Goal: Task Accomplishment & Management: Manage account settings

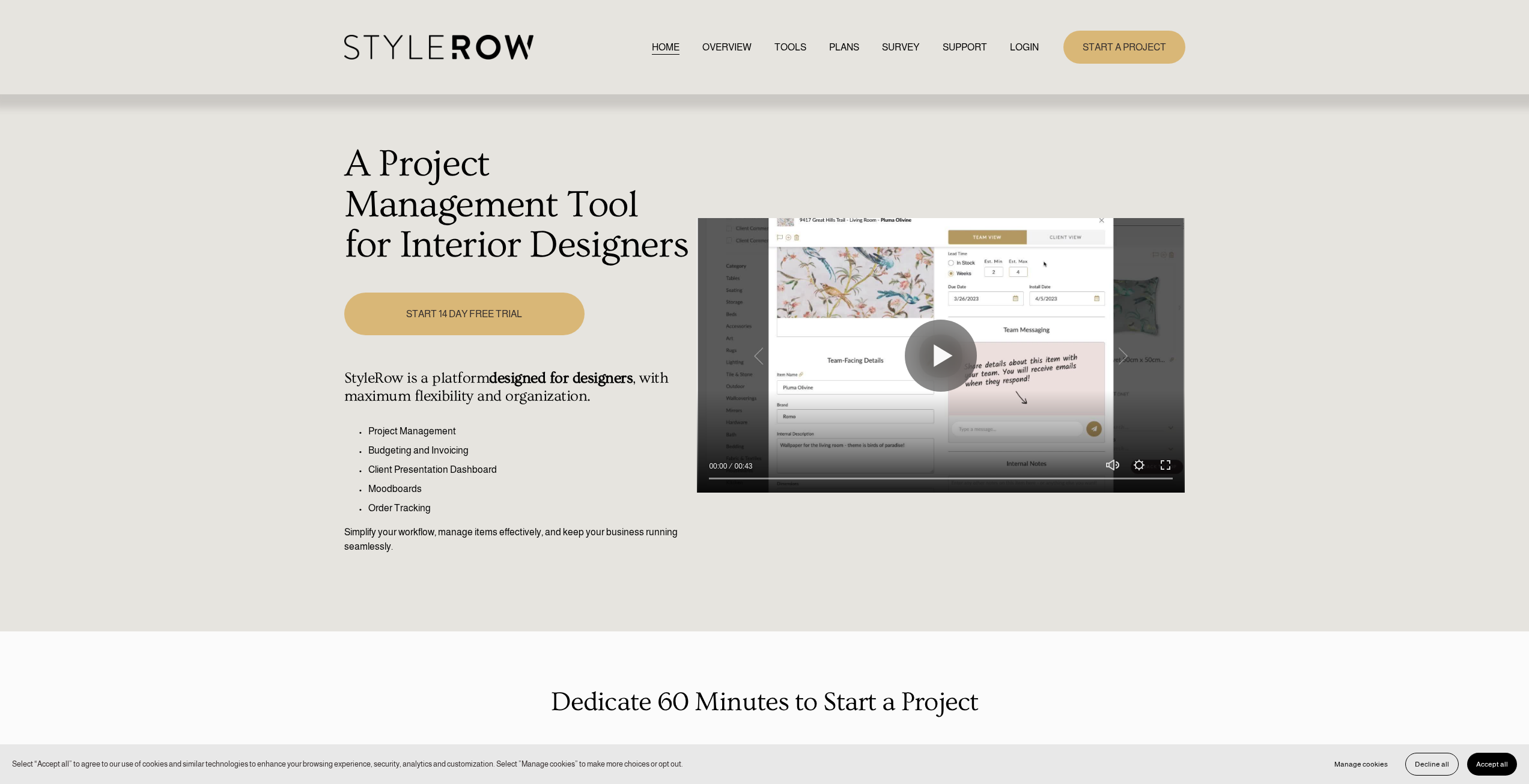
click at [1023, 49] on link "LOGIN" at bounding box center [1024, 47] width 29 height 16
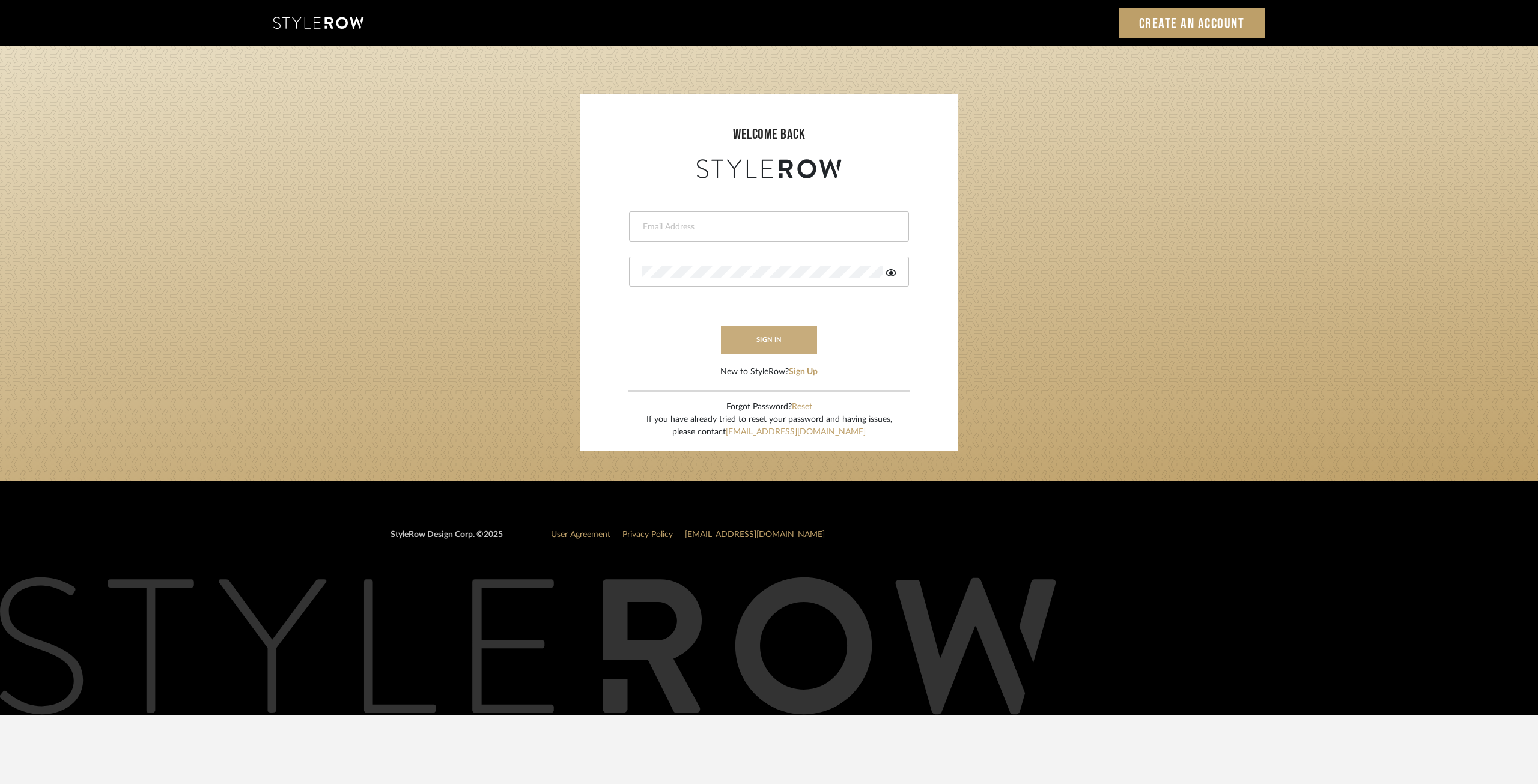
type input "ksears@morgantewilson.com"
click at [767, 337] on button "sign in" at bounding box center [769, 339] width 96 height 28
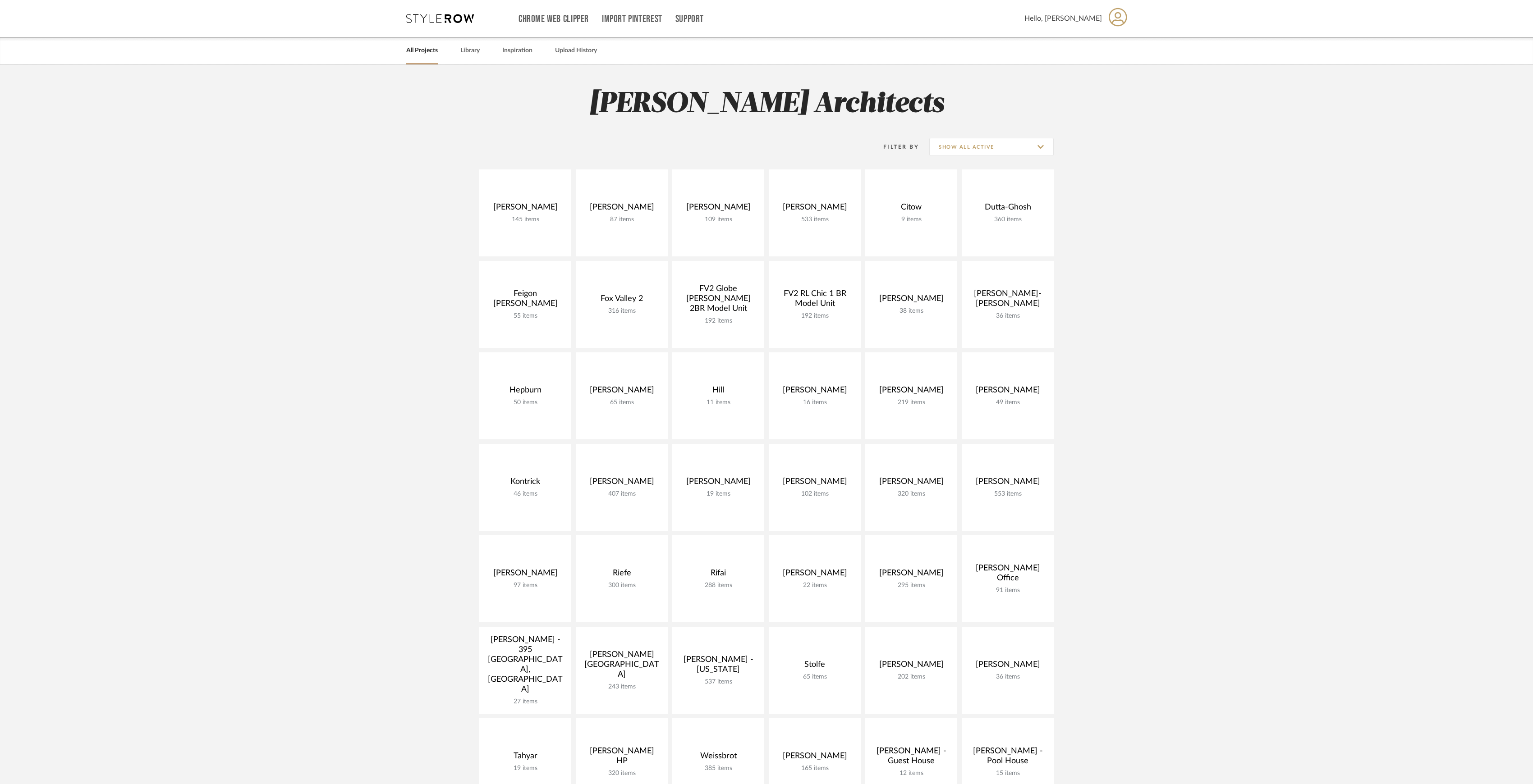
scroll to position [60, 0]
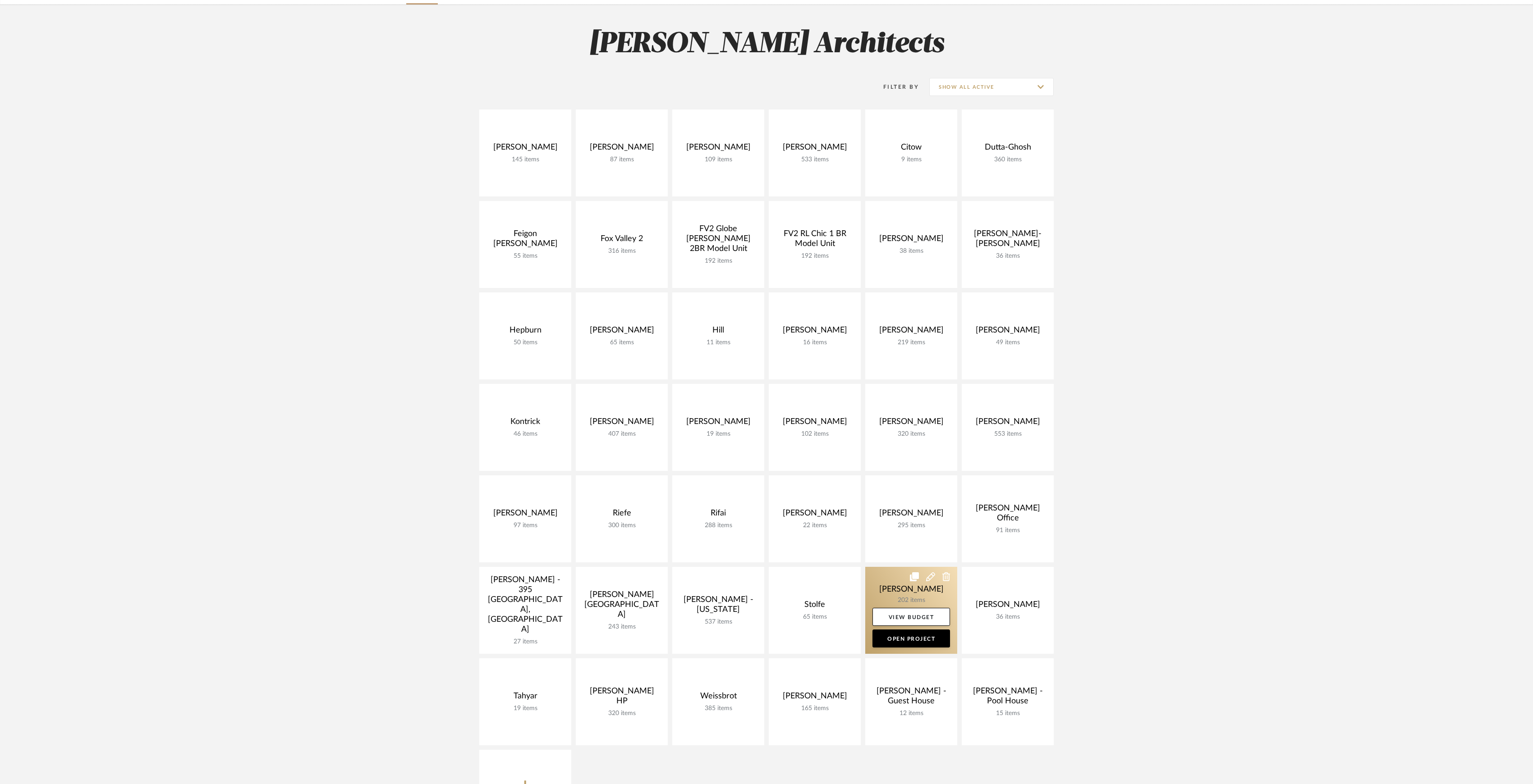
click at [904, 601] on link at bounding box center [911, 610] width 92 height 87
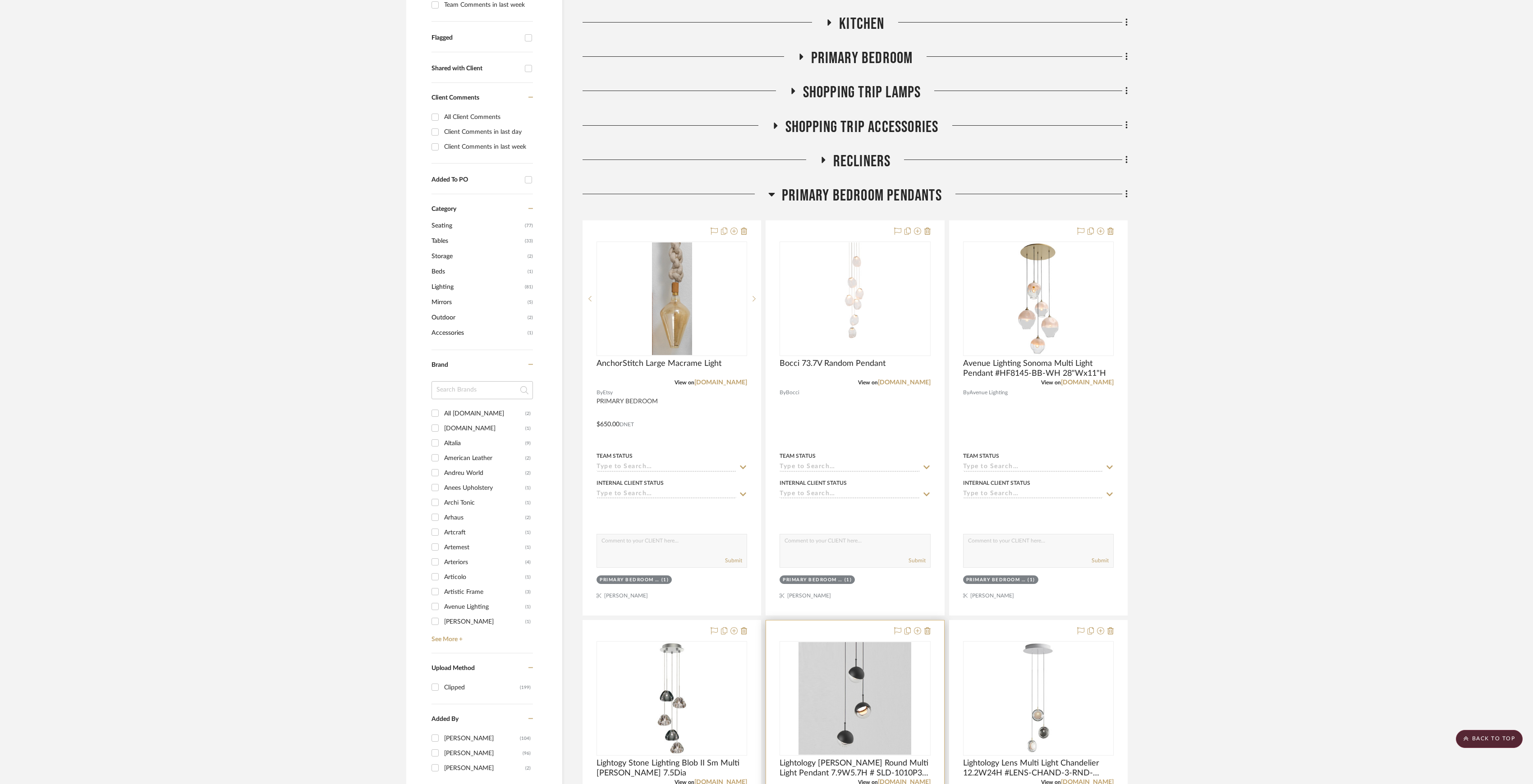
scroll to position [240, 0]
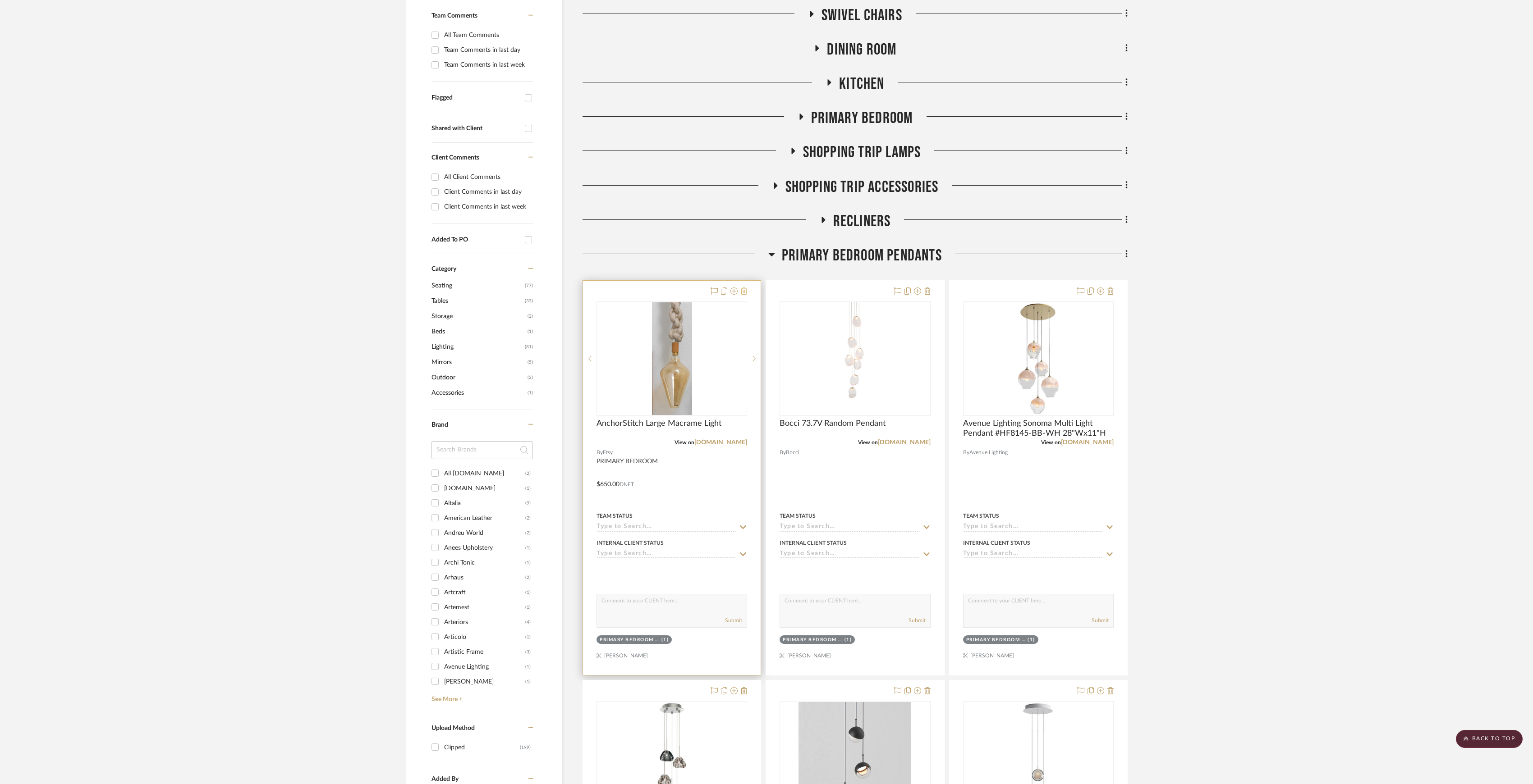
click at [743, 291] on icon at bounding box center [744, 291] width 7 height 7
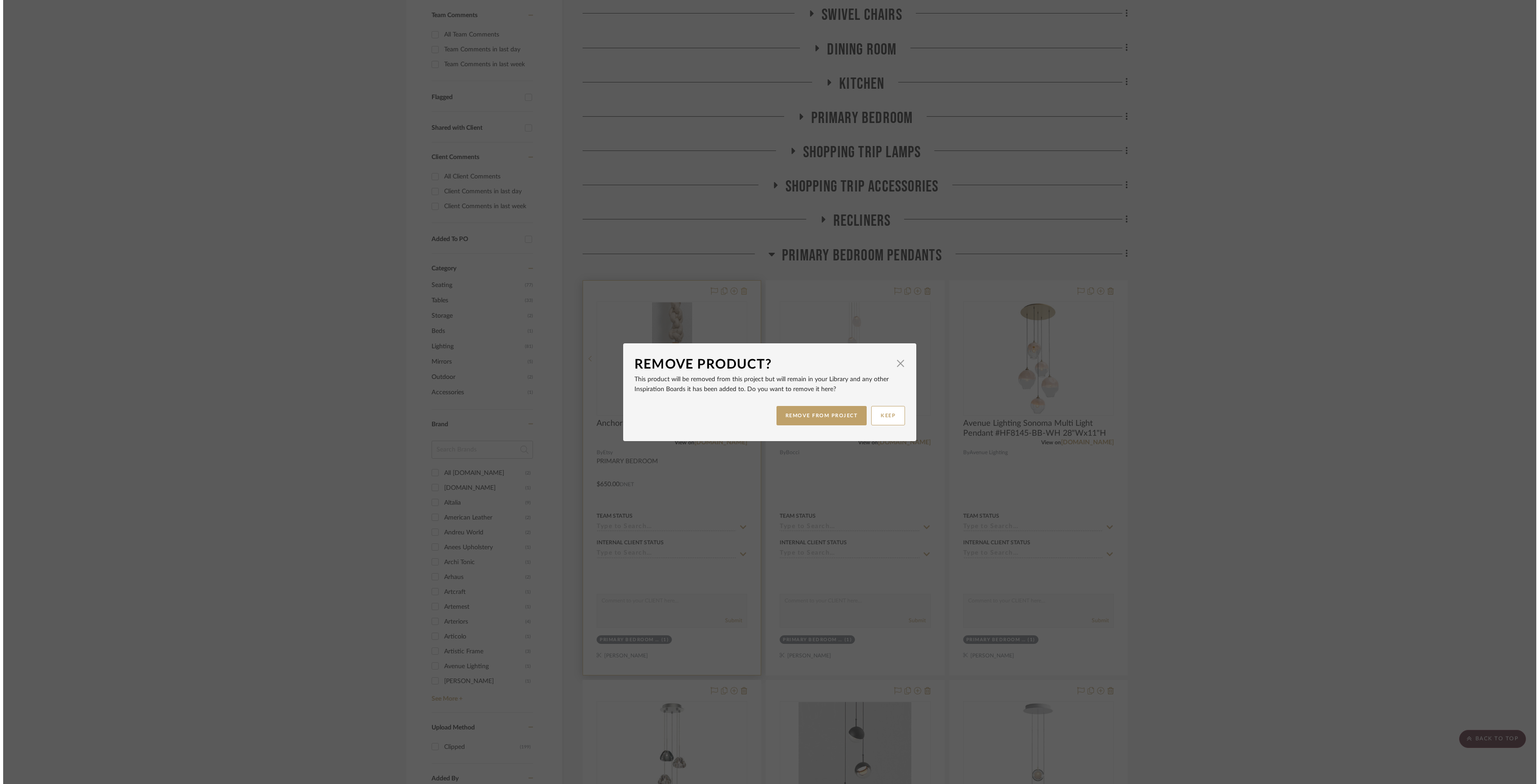
scroll to position [0, 0]
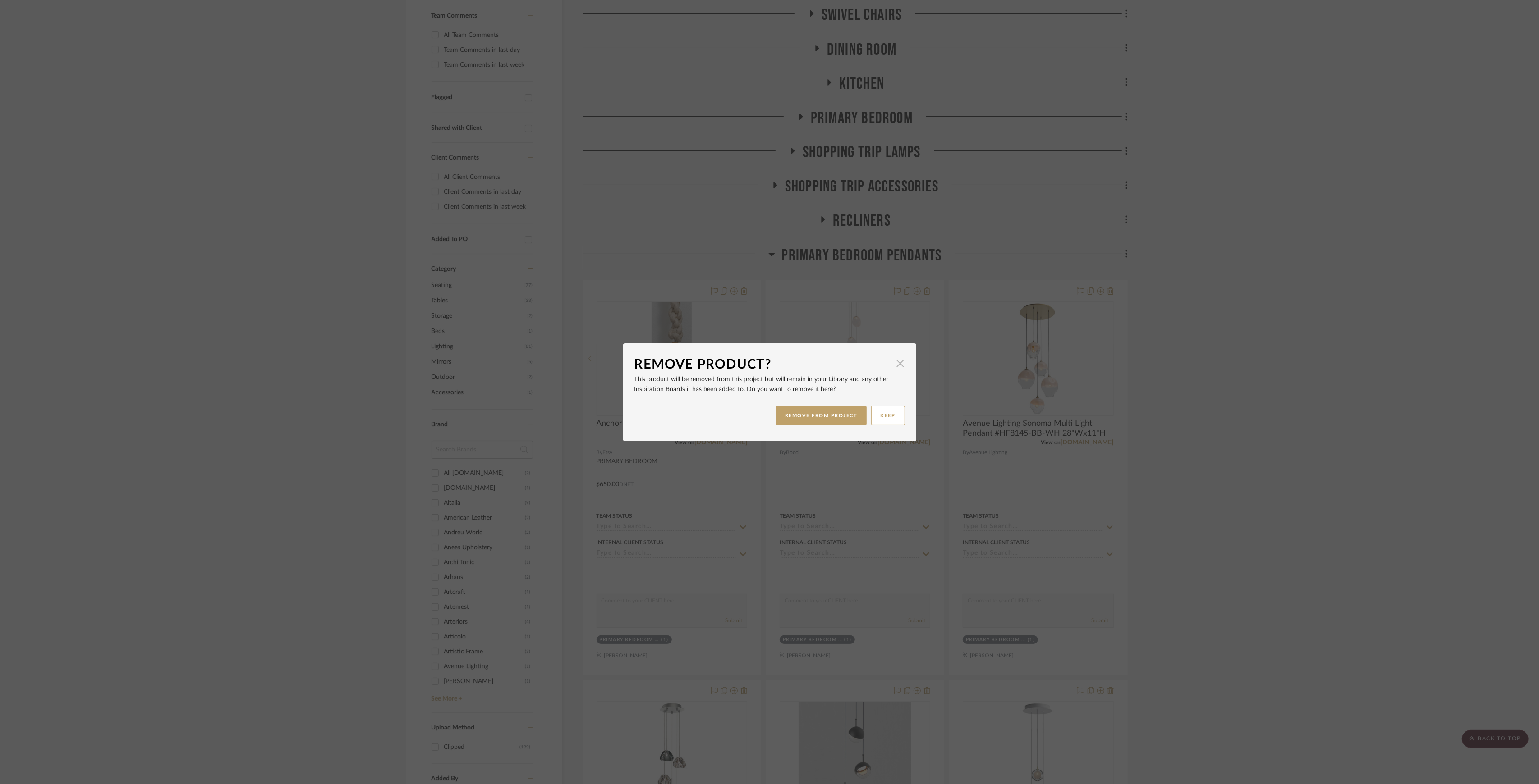
click at [896, 362] on span "button" at bounding box center [900, 364] width 18 height 18
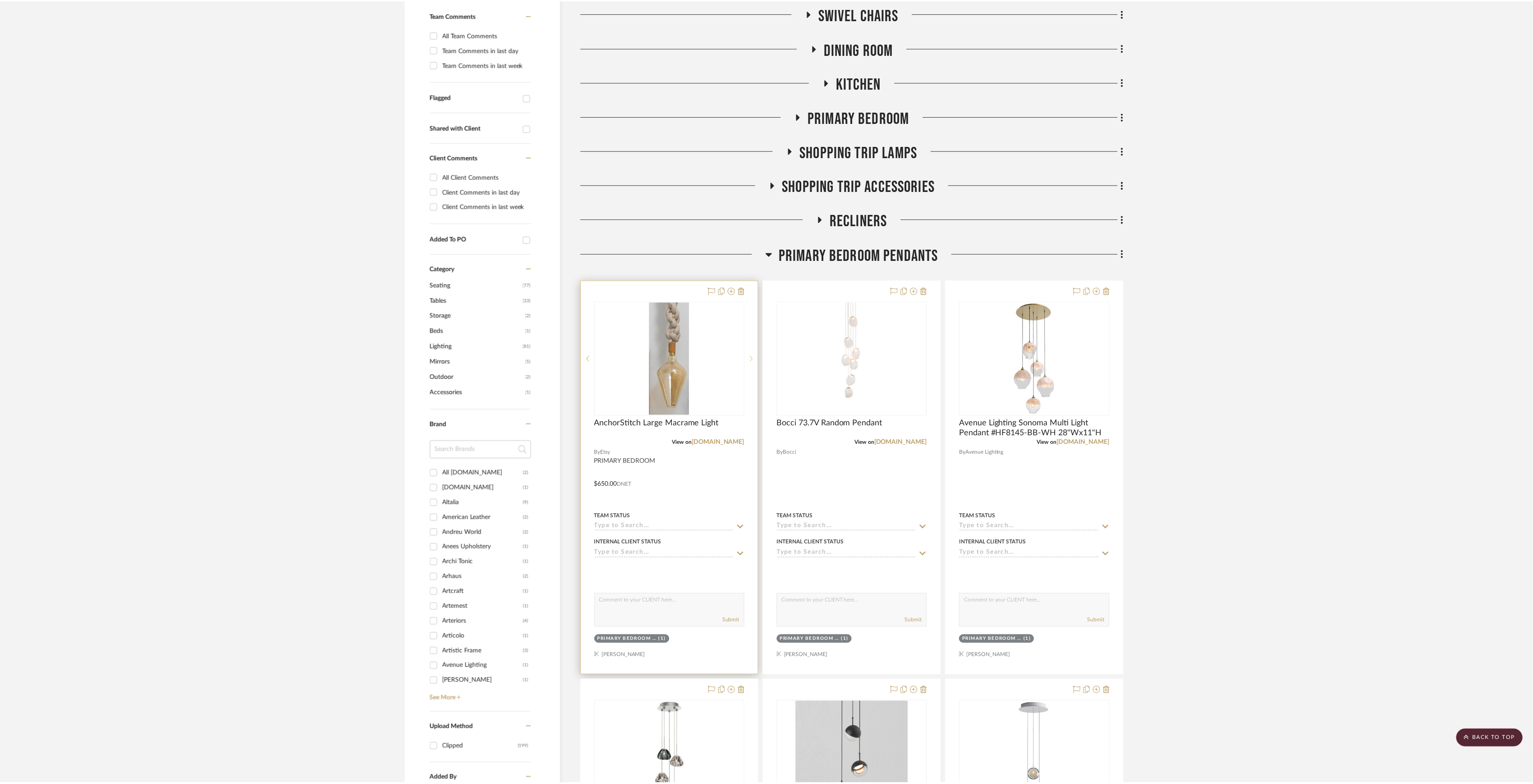
scroll to position [240, 0]
click at [732, 293] on icon at bounding box center [734, 291] width 7 height 7
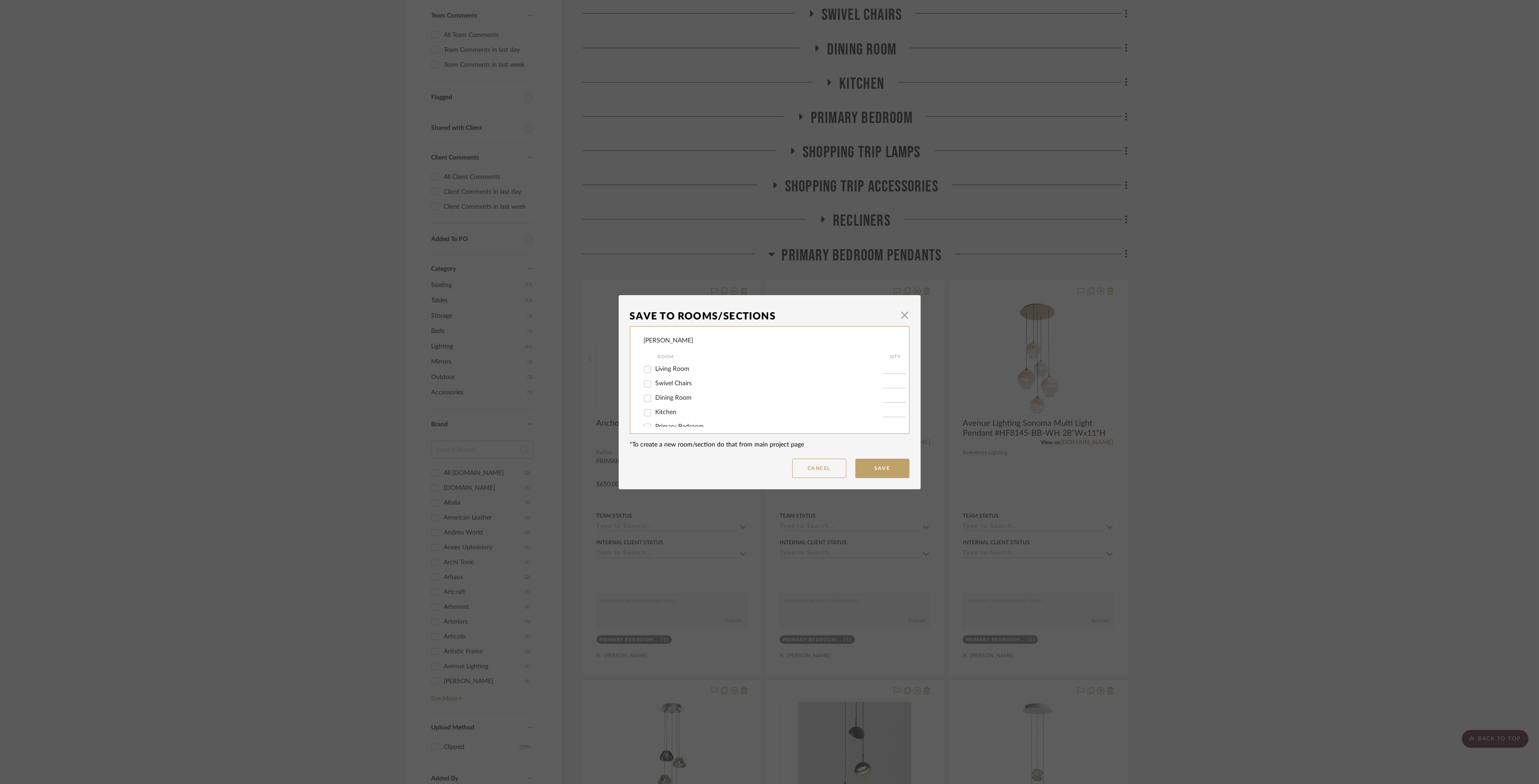
scroll to position [110, 0]
click at [670, 368] on div "Primary Bedroom Pendants" at bounding box center [764, 374] width 240 height 14
click at [671, 373] on span "Primary Bedroom Pendants" at bounding box center [694, 374] width 76 height 7
click at [655, 373] on input "Primary Bedroom Pendants" at bounding box center [648, 374] width 14 height 14
checkbox input "false"
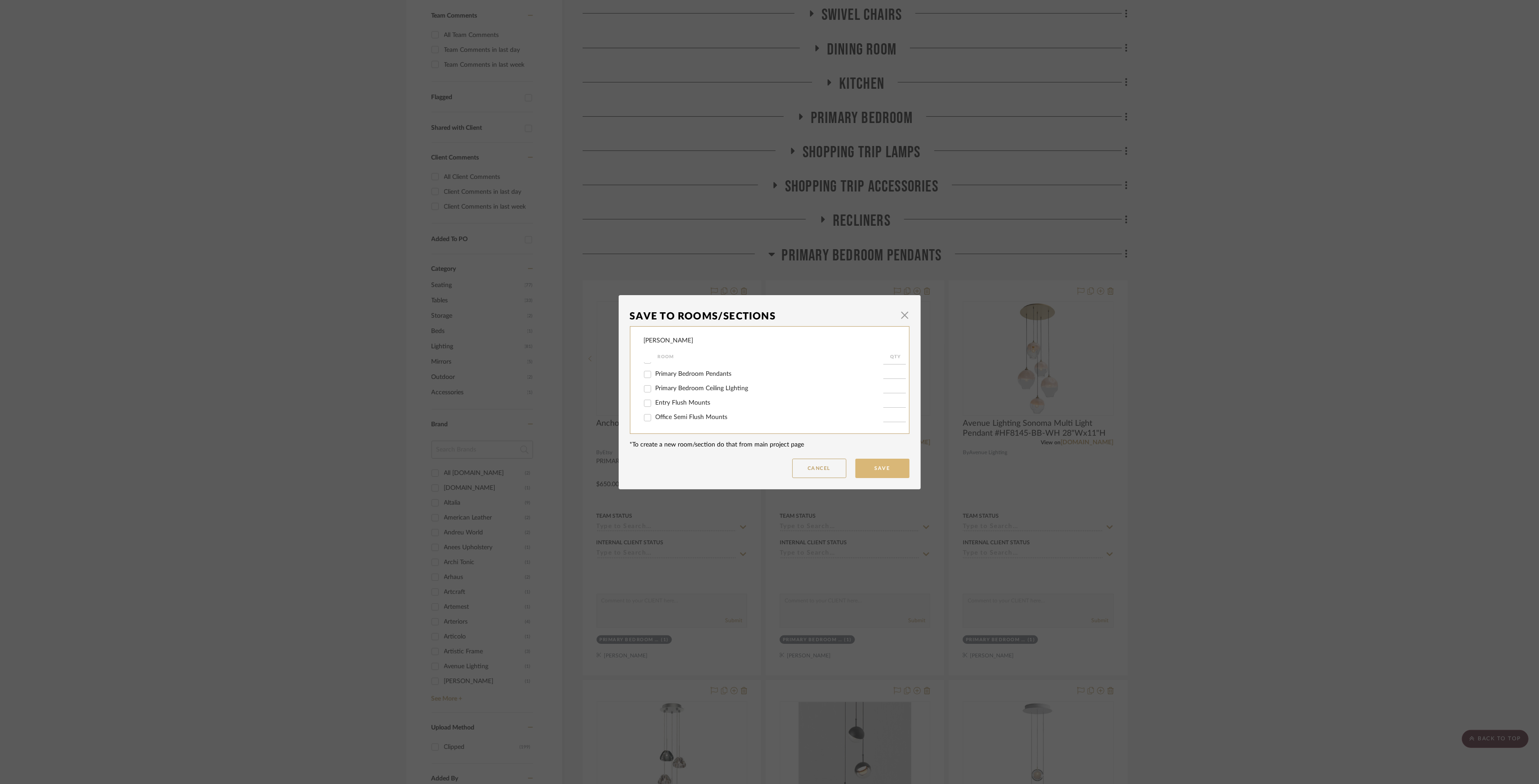
click at [891, 462] on button "Save" at bounding box center [882, 468] width 54 height 19
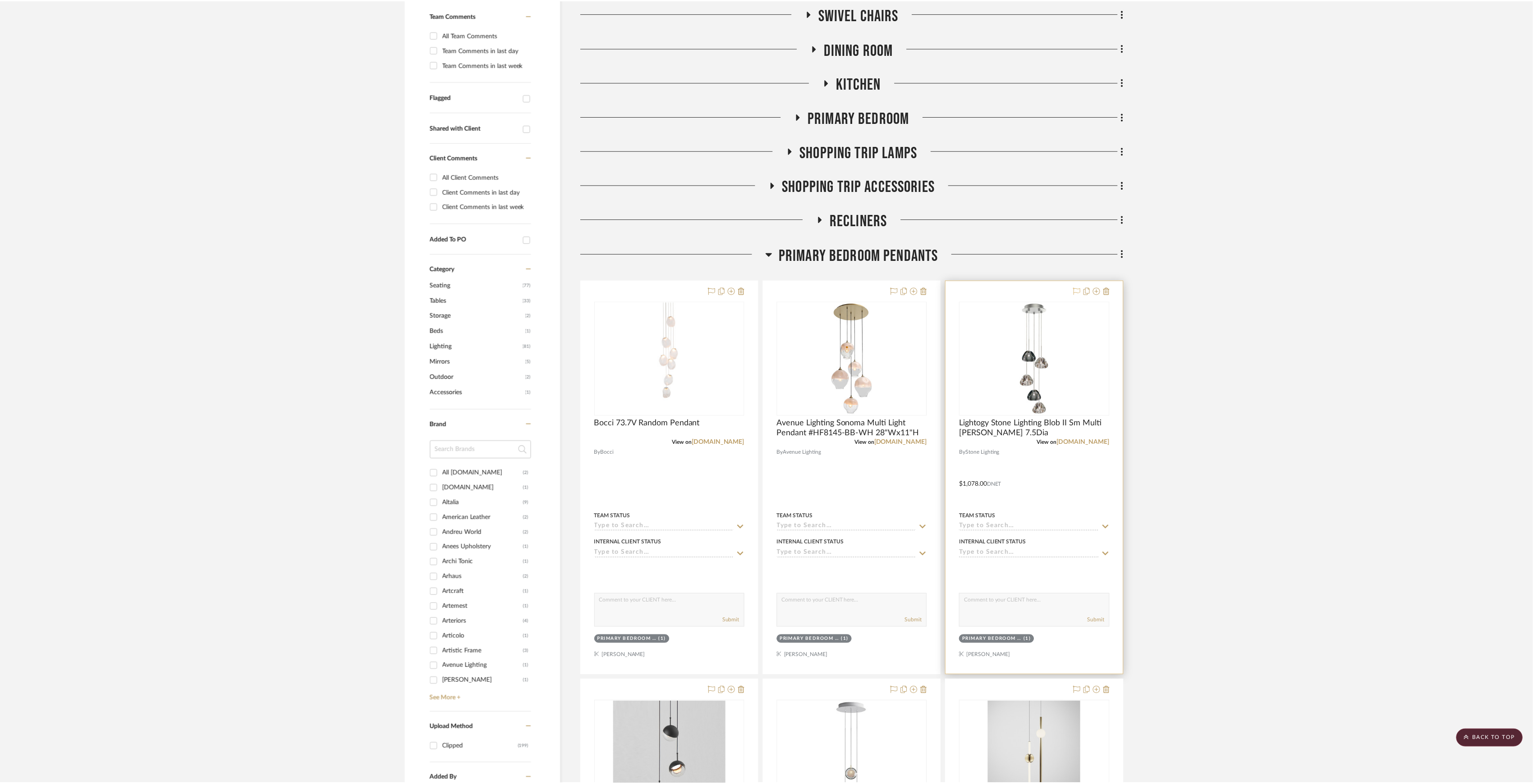
scroll to position [240, 0]
click at [1099, 293] on icon at bounding box center [1100, 291] width 7 height 7
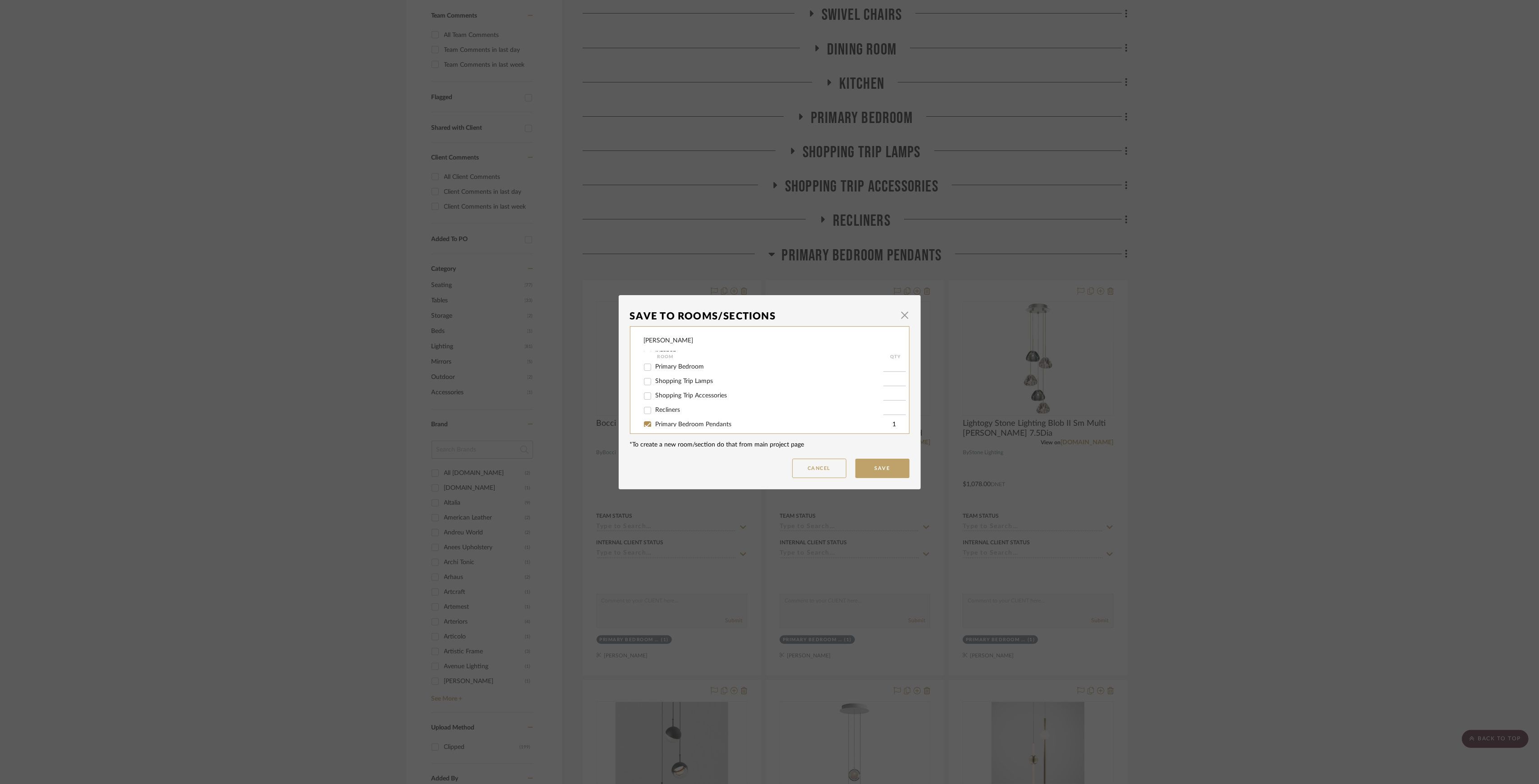
click at [676, 423] on span "Primary Bedroom Pendants" at bounding box center [694, 425] width 76 height 7
click at [655, 423] on input "Primary Bedroom Pendants" at bounding box center [648, 425] width 14 height 14
checkbox input "false"
click at [887, 473] on button "Save" at bounding box center [882, 468] width 54 height 19
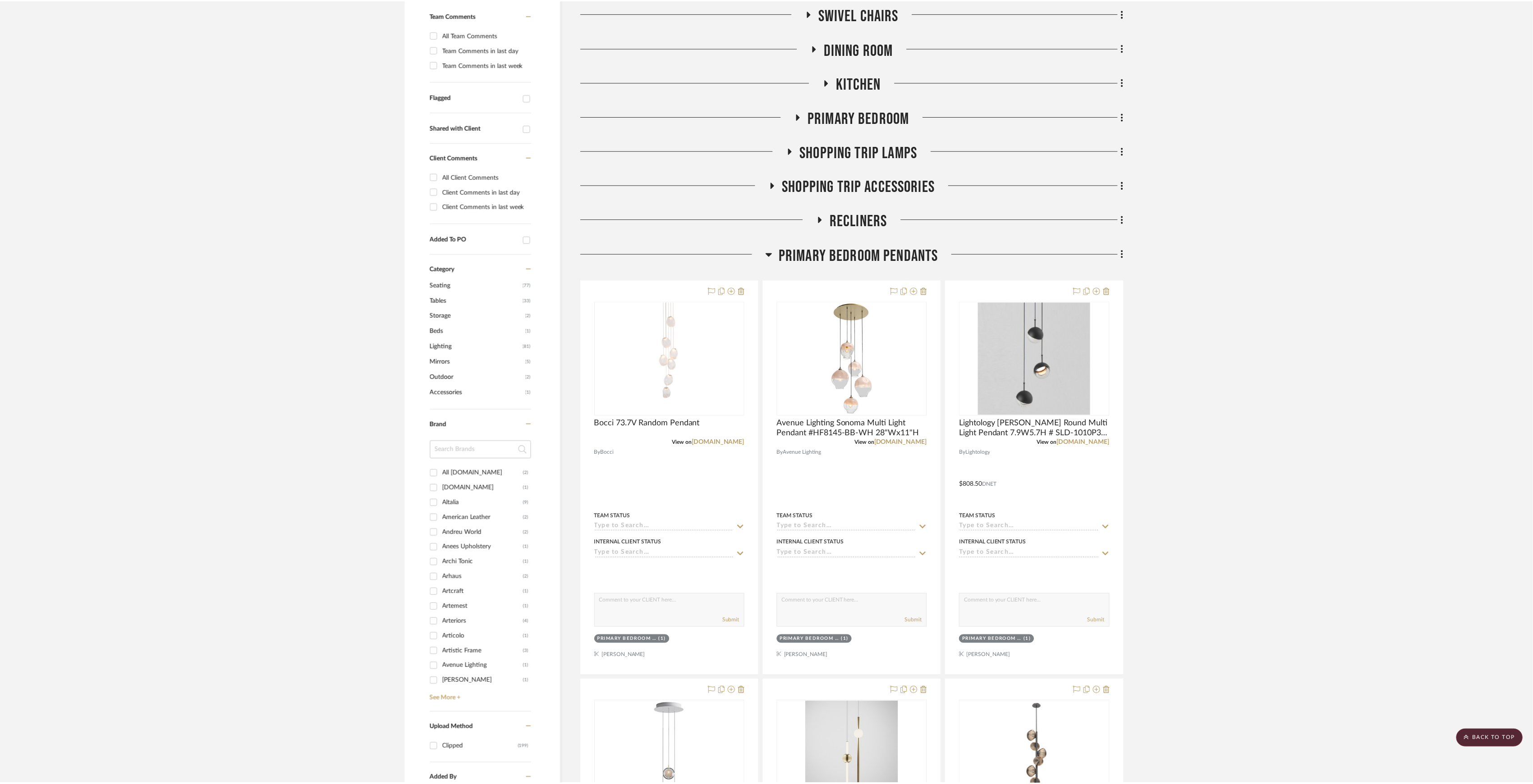
scroll to position [240, 0]
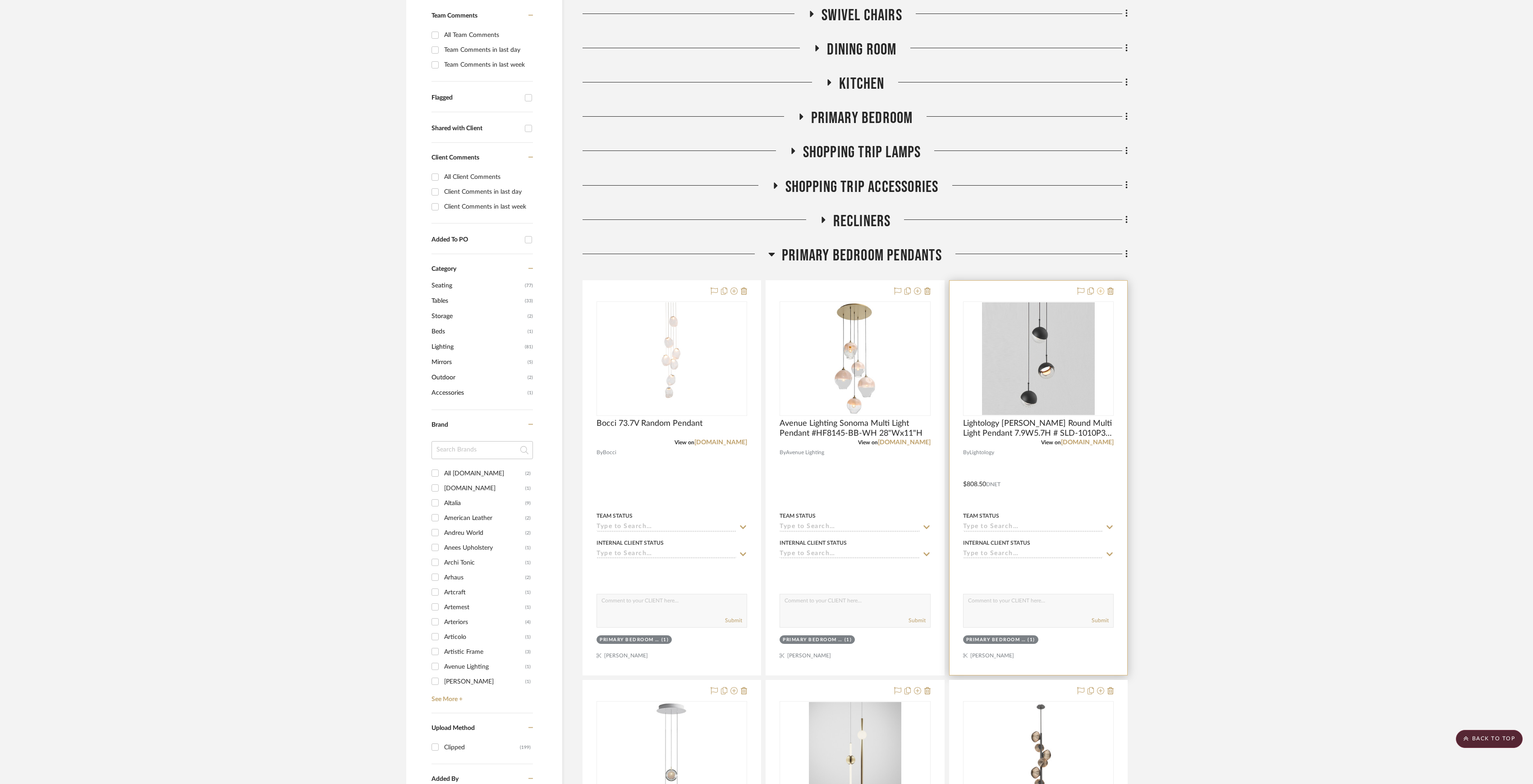
click at [1100, 291] on icon at bounding box center [1100, 291] width 7 height 7
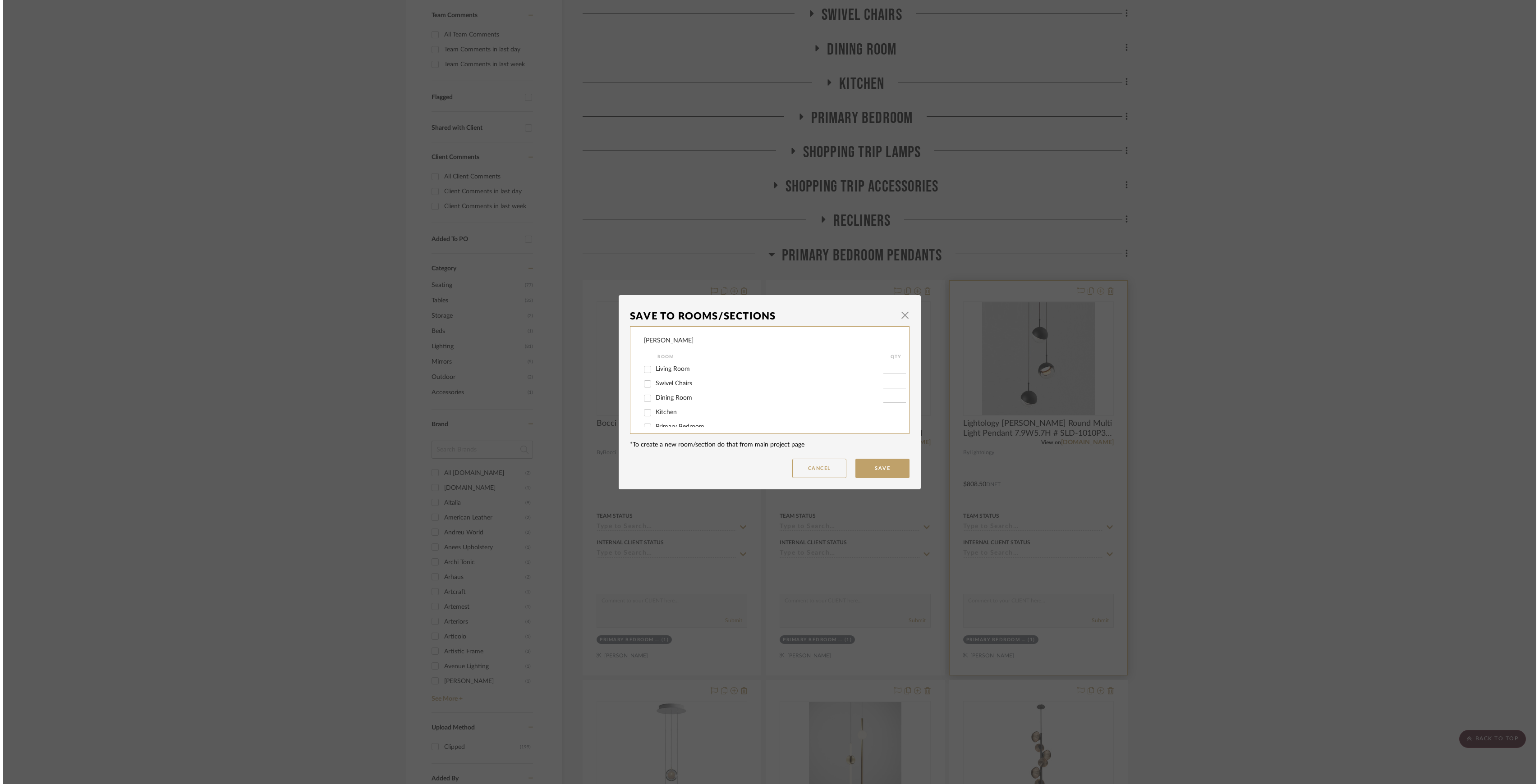
scroll to position [0, 0]
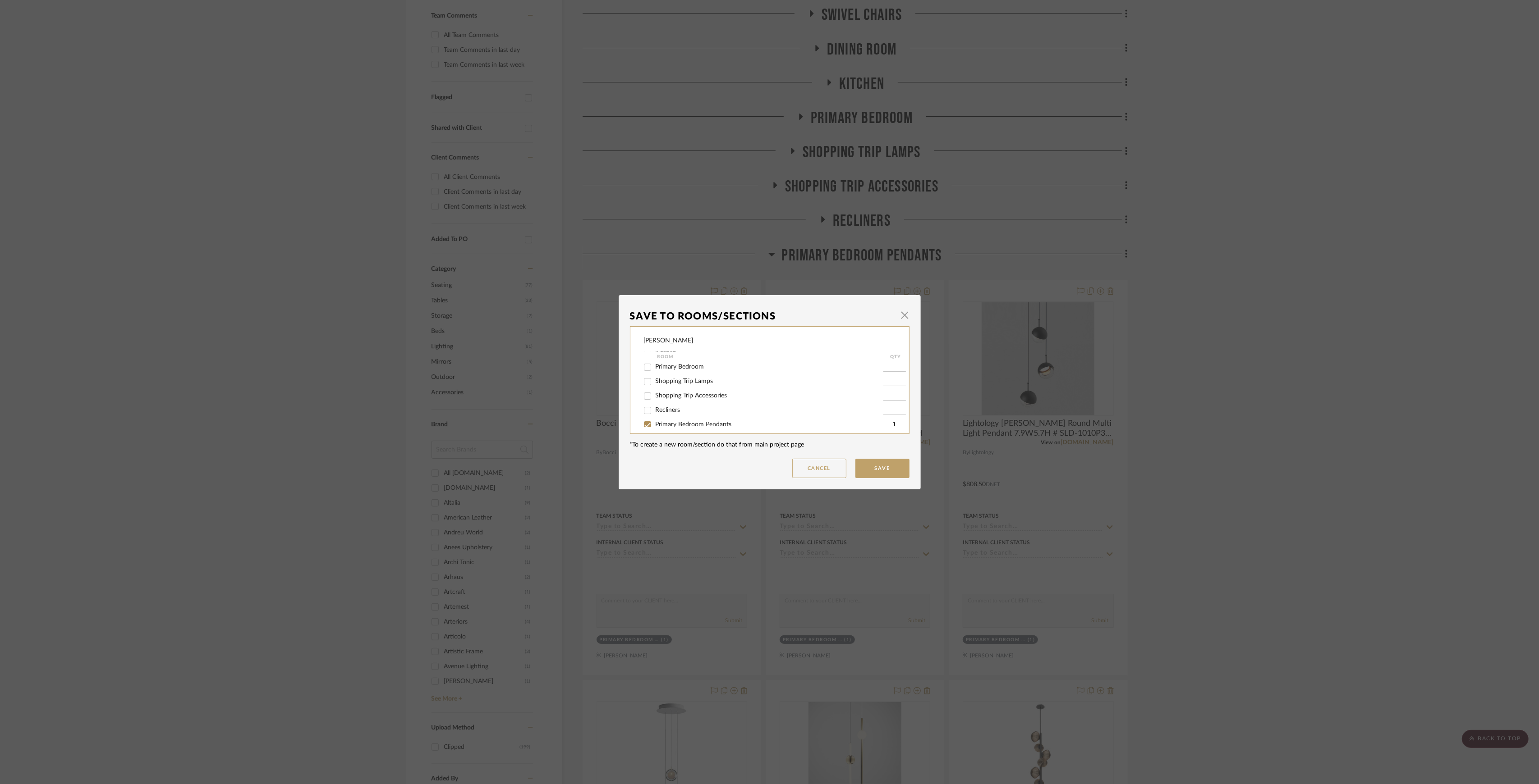
click at [705, 425] on span "Primary Bedroom Pendants" at bounding box center [694, 425] width 76 height 7
click at [655, 425] on input "Primary Bedroom Pendants" at bounding box center [648, 425] width 14 height 14
checkbox input "false"
click at [876, 469] on button "Save" at bounding box center [882, 468] width 54 height 19
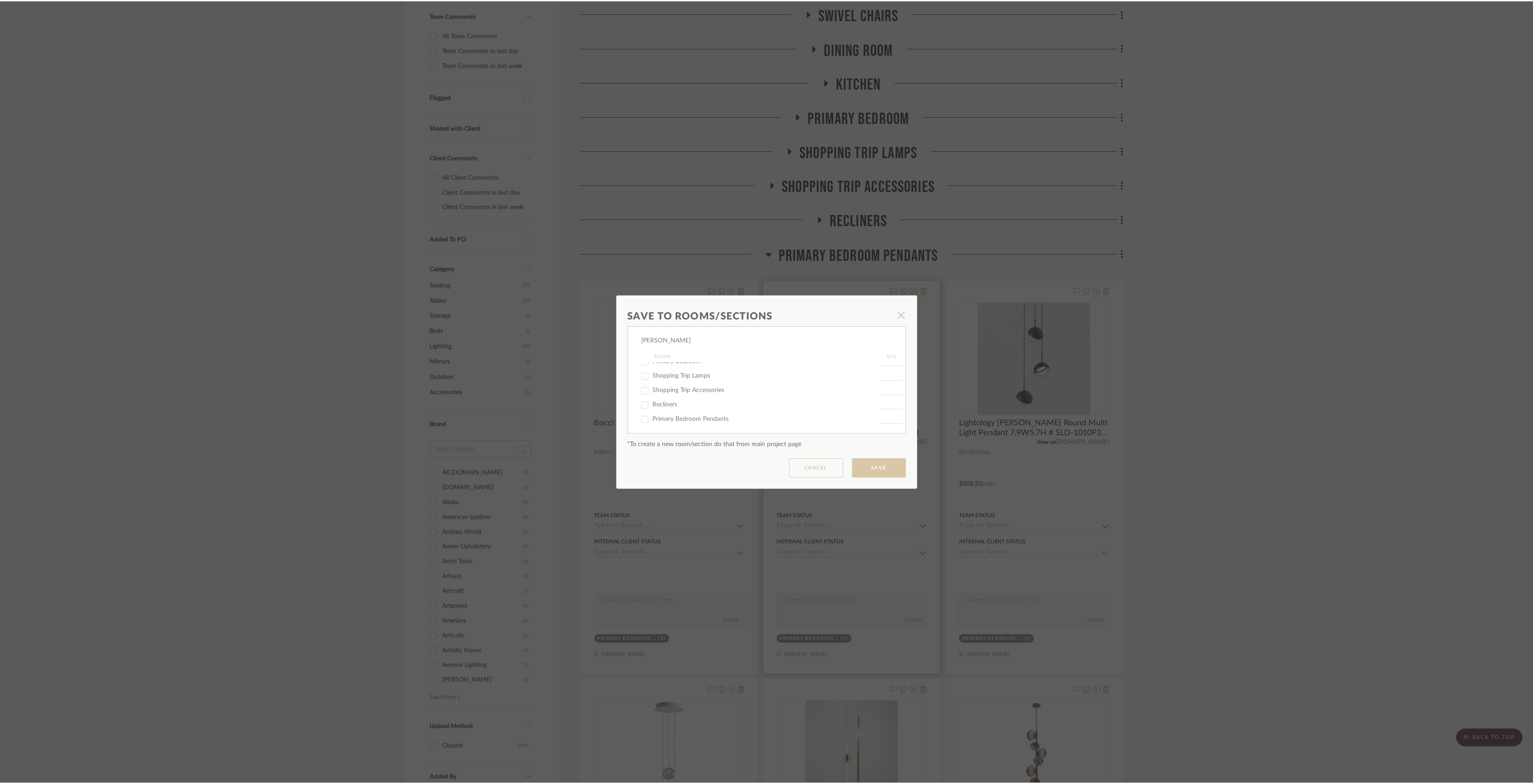
scroll to position [240, 0]
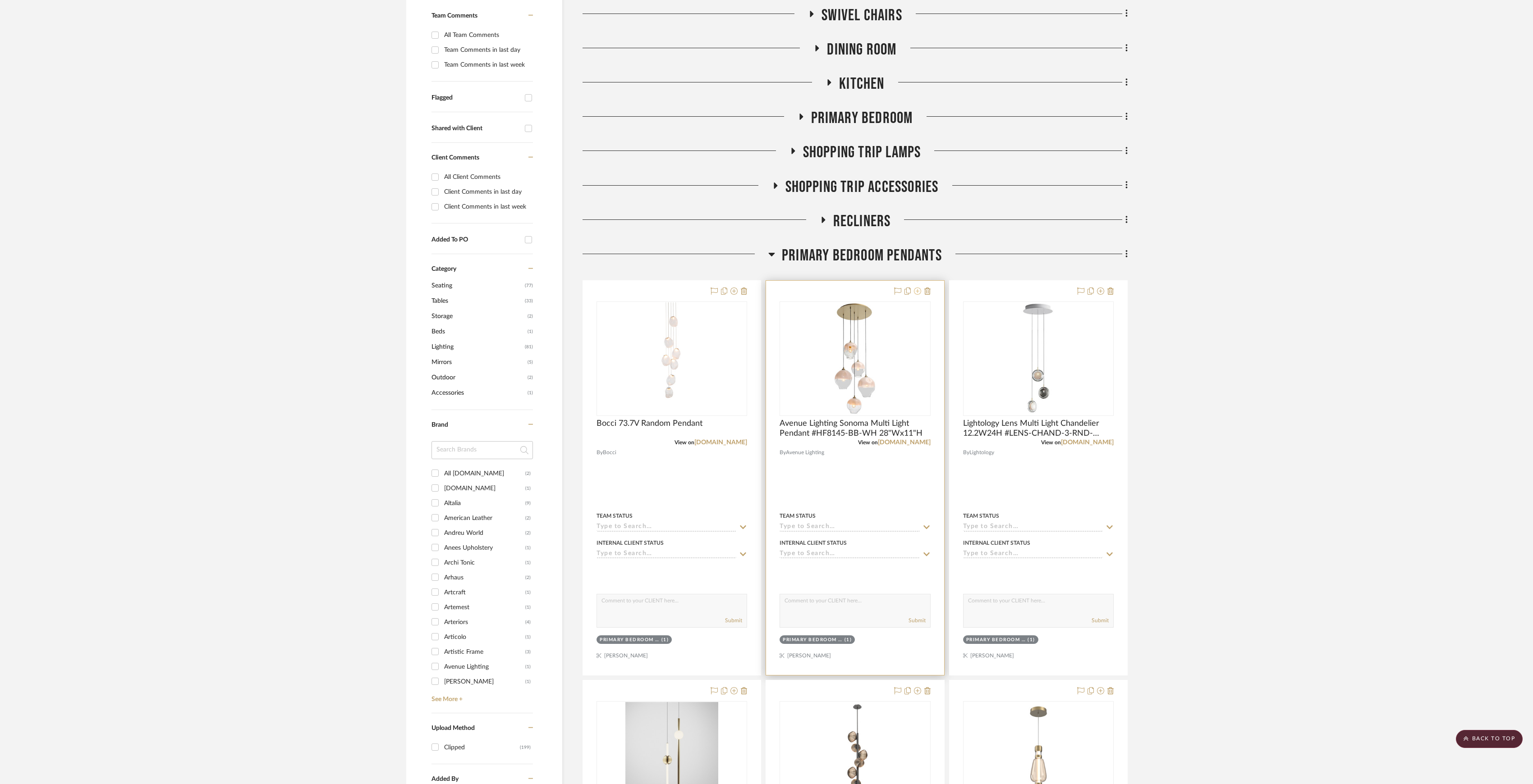
click at [918, 293] on icon at bounding box center [918, 291] width 7 height 7
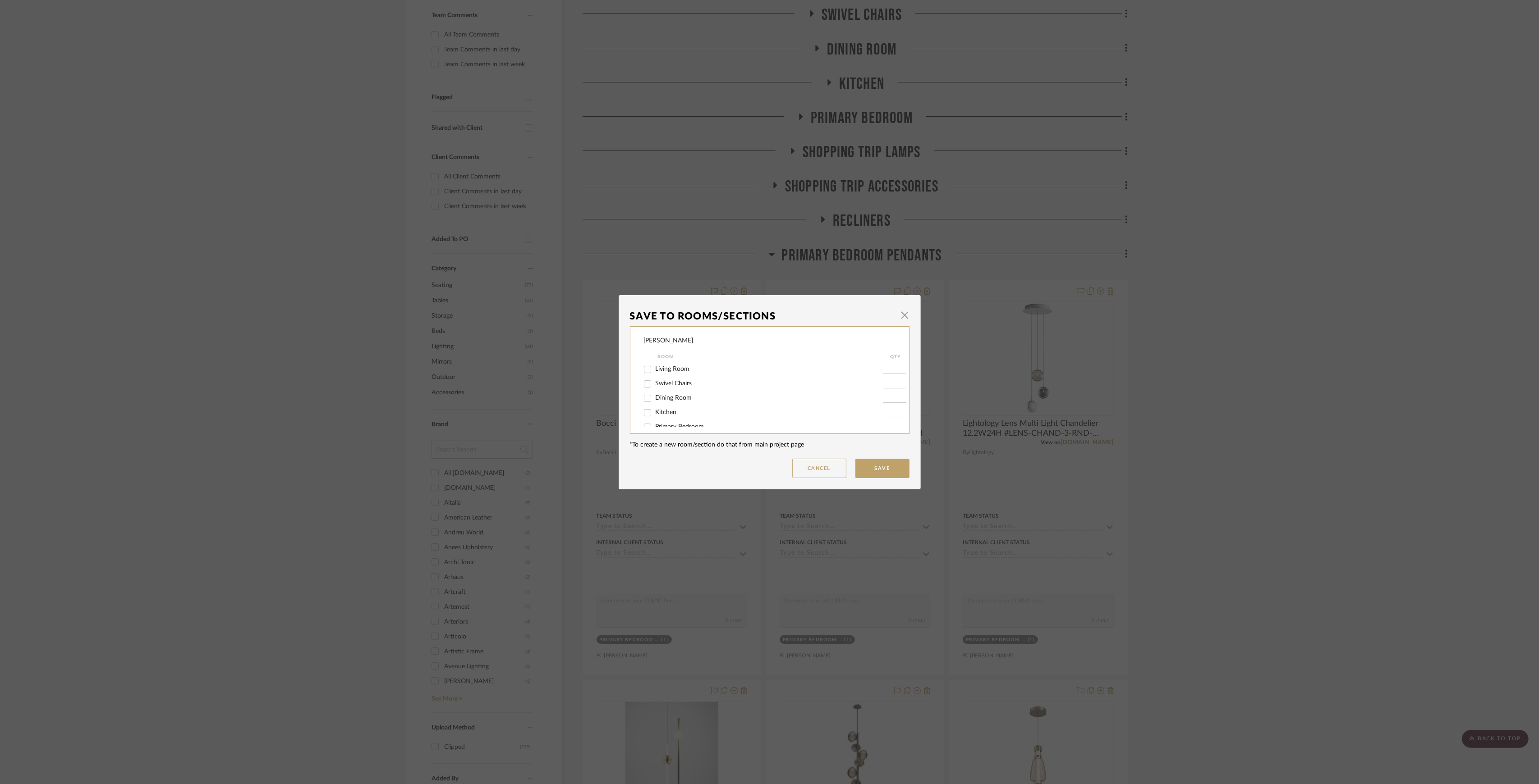
scroll to position [60, 0]
click at [682, 425] on span "Primary Bedroom Pendants" at bounding box center [694, 425] width 76 height 7
click at [655, 425] on input "Primary Bedroom Pendants" at bounding box center [648, 425] width 14 height 14
checkbox input "false"
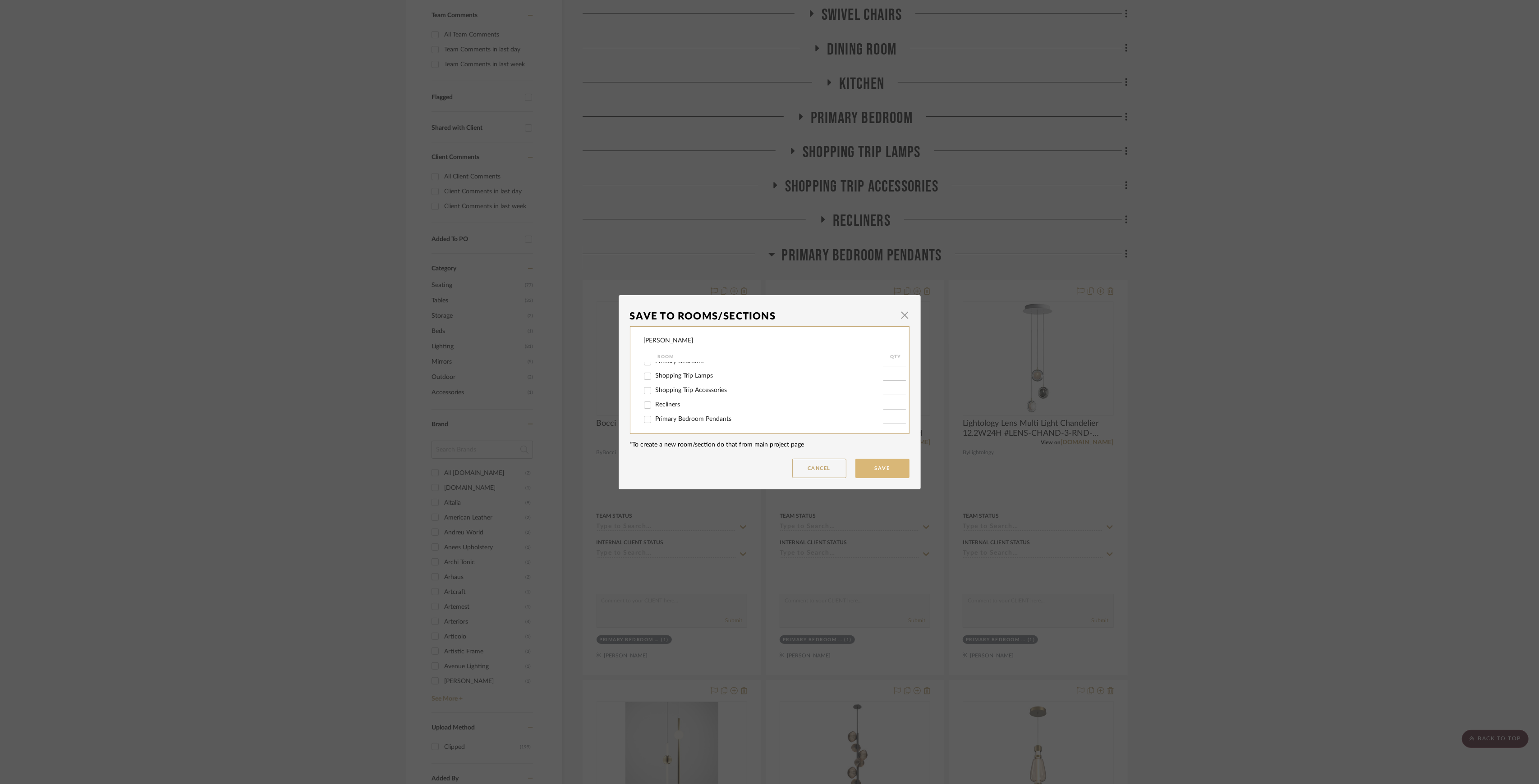
click at [866, 468] on button "Save" at bounding box center [882, 468] width 54 height 19
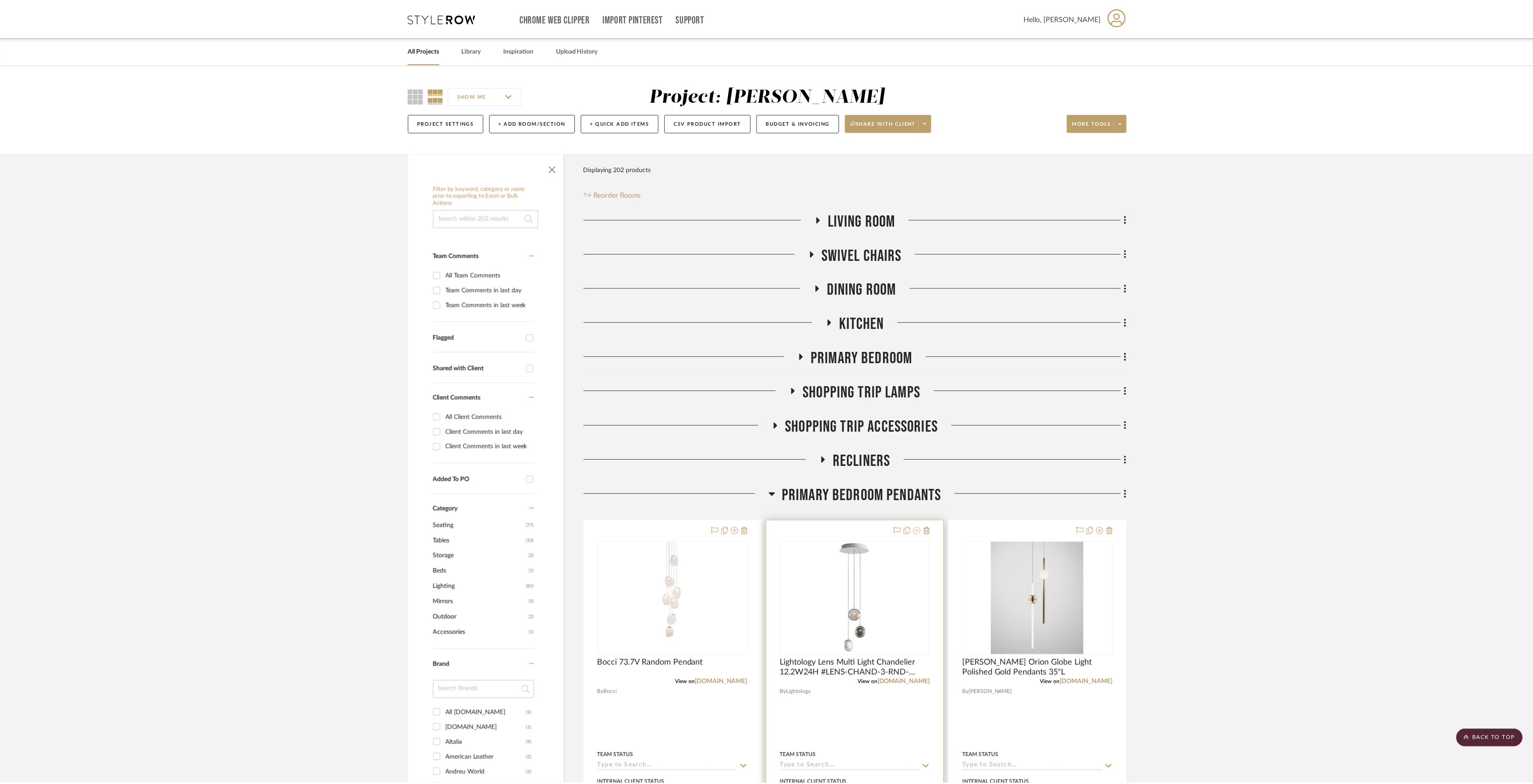
scroll to position [240, 0]
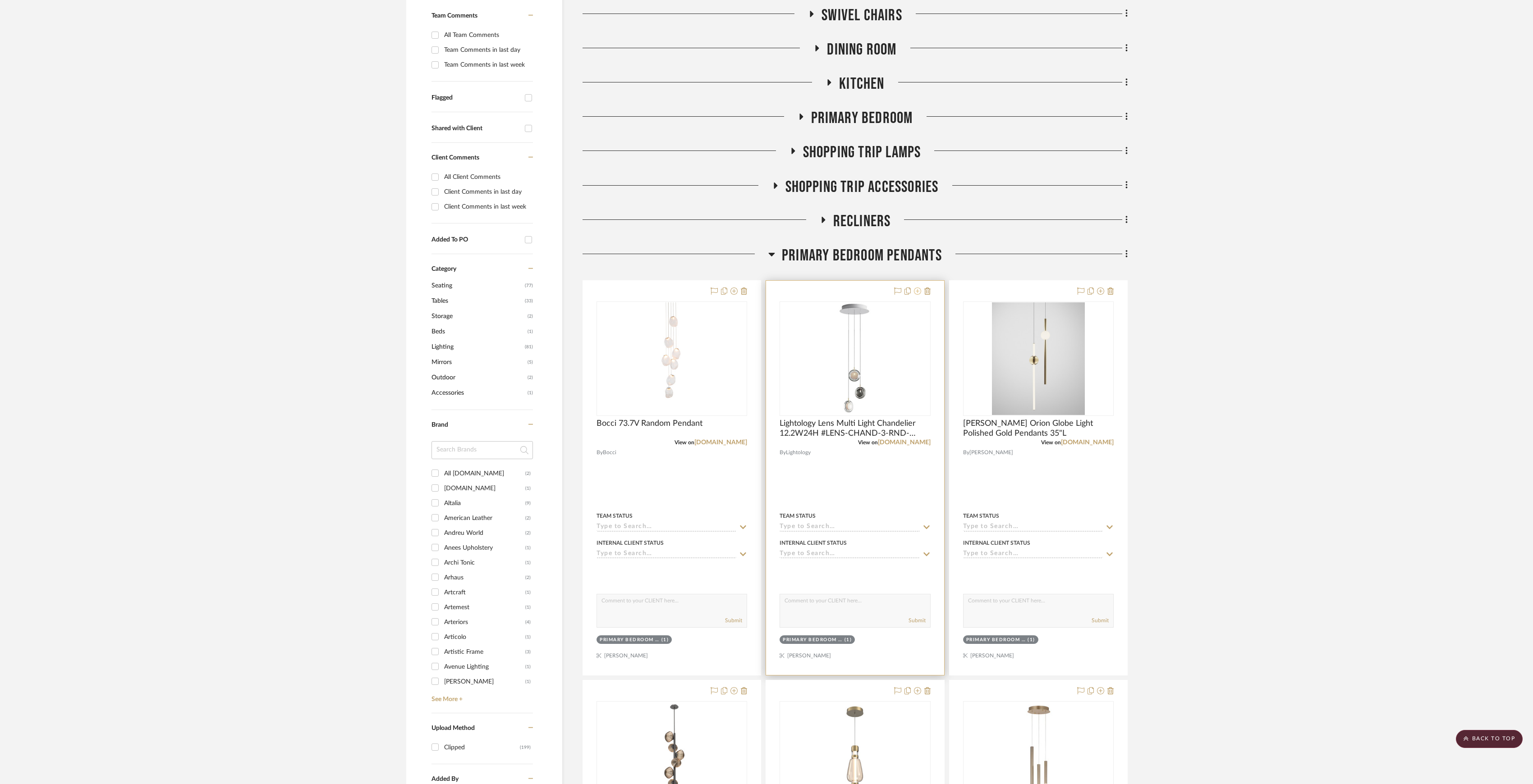
click at [915, 291] on icon at bounding box center [918, 291] width 7 height 7
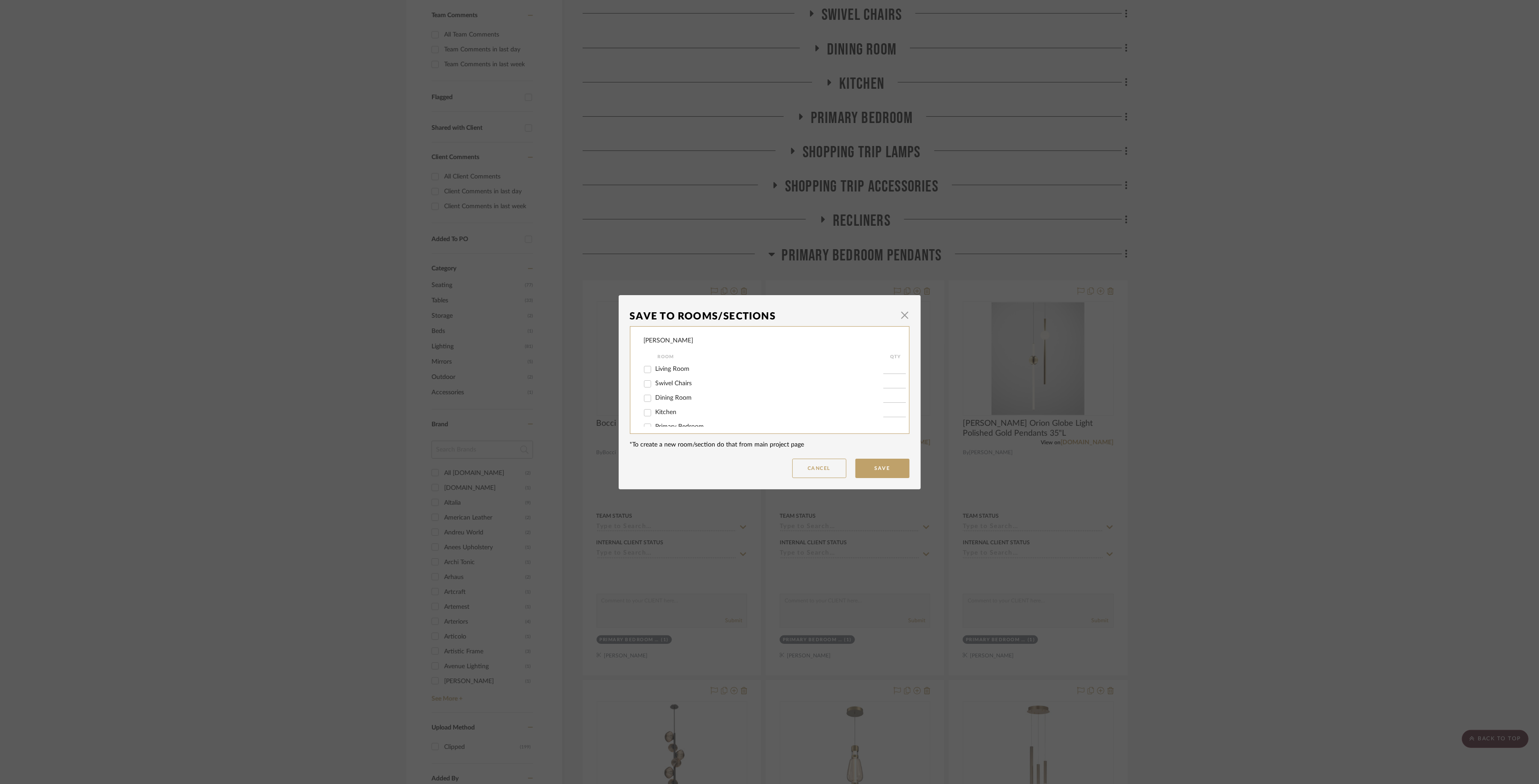
scroll to position [110, 0]
click at [697, 368] on div "Primary Bedroom Pendants" at bounding box center [764, 374] width 240 height 14
click at [698, 371] on span "Primary Bedroom Pendants" at bounding box center [694, 374] width 76 height 7
click at [655, 370] on input "Primary Bedroom Pendants" at bounding box center [648, 374] width 14 height 14
checkbox input "false"
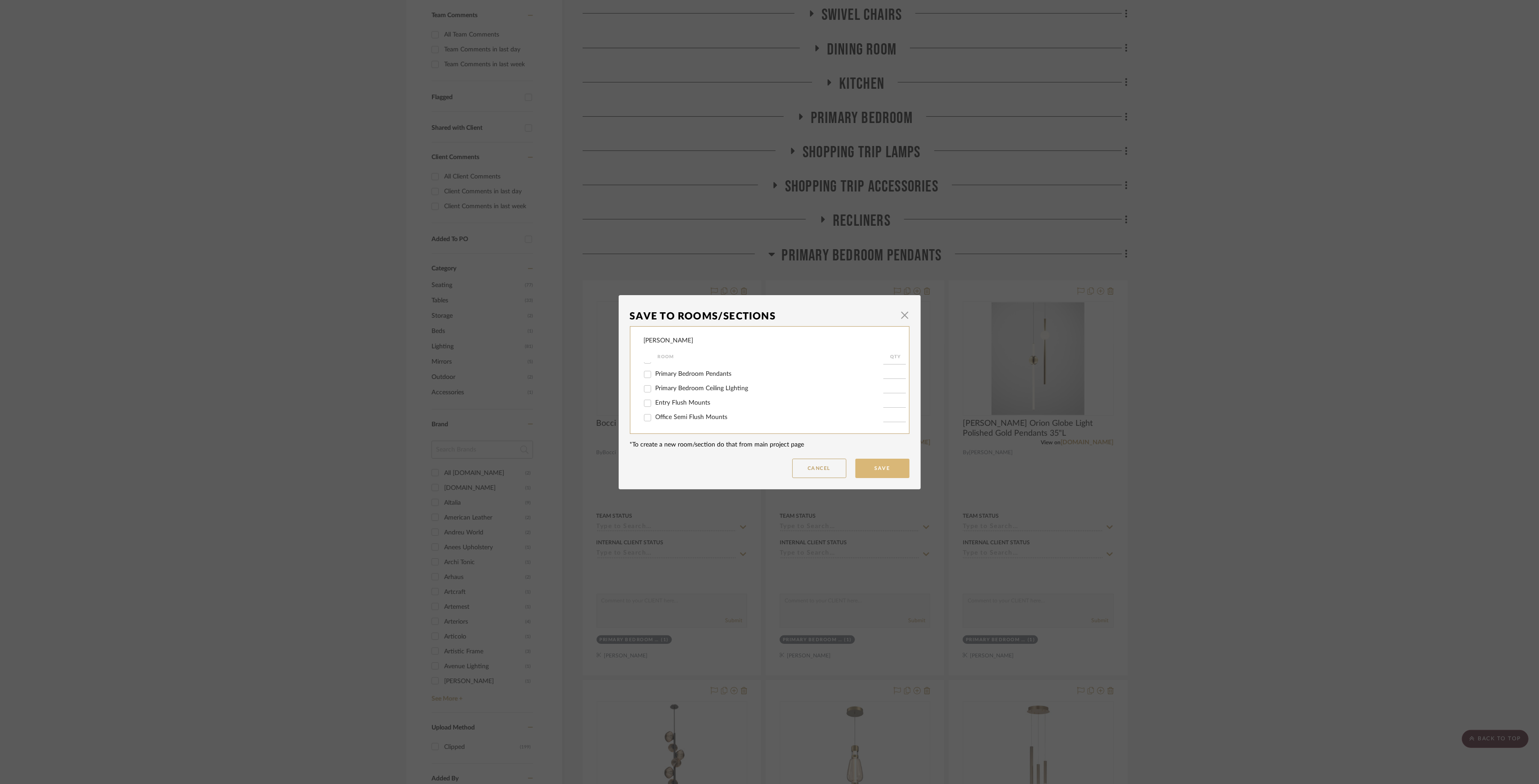
click at [868, 469] on button "Save" at bounding box center [882, 468] width 54 height 19
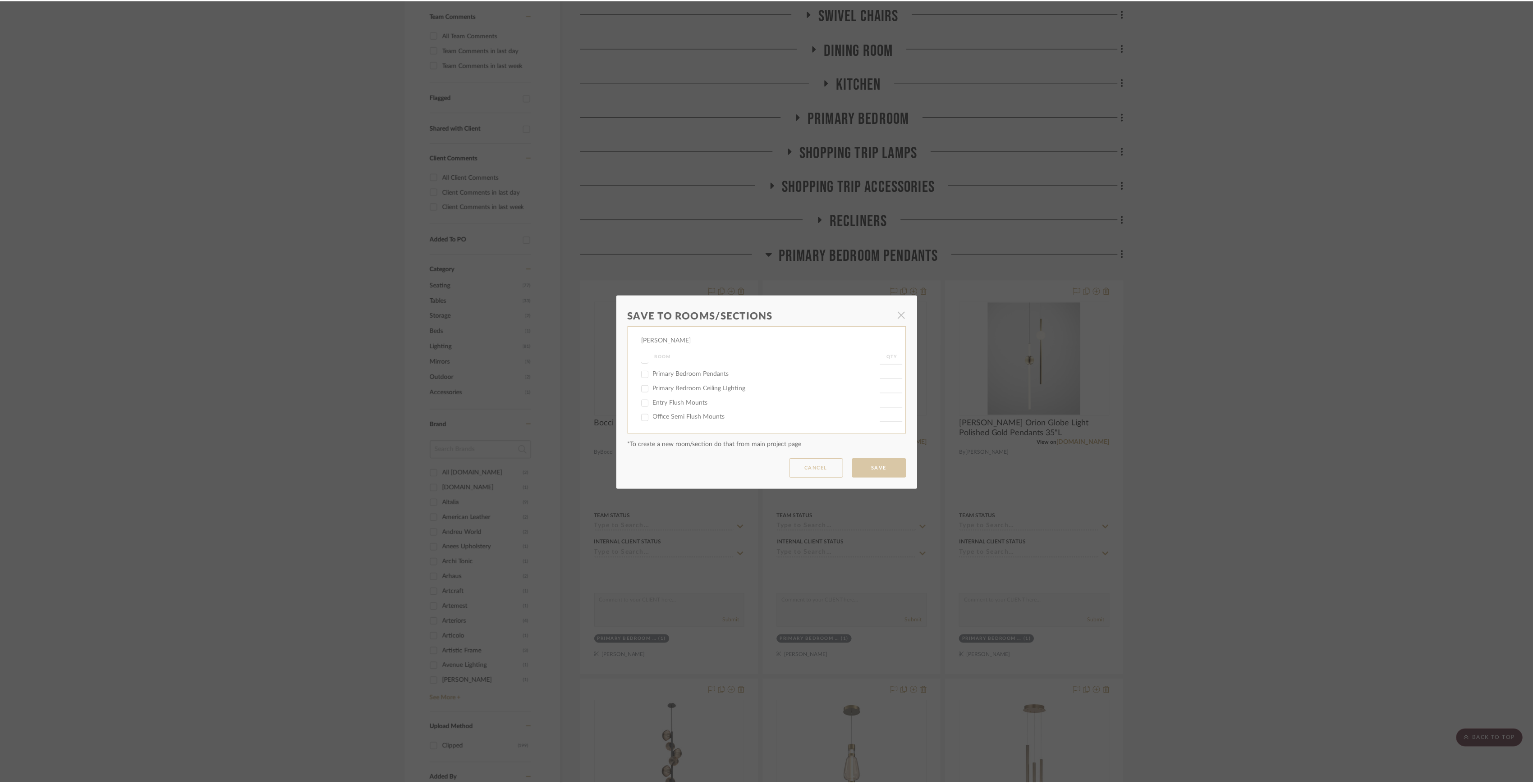
scroll to position [240, 0]
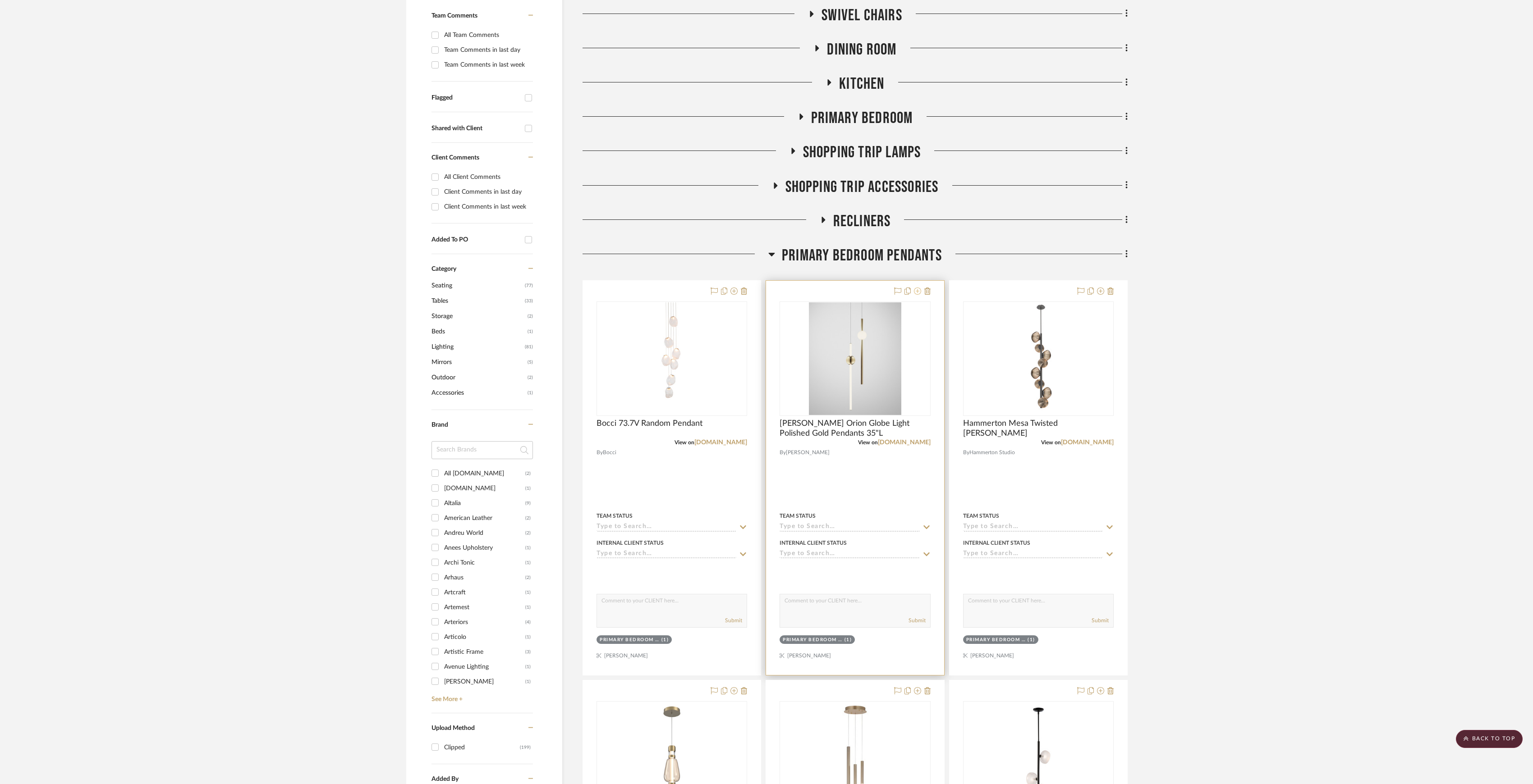
click at [914, 292] on icon at bounding box center [918, 291] width 7 height 7
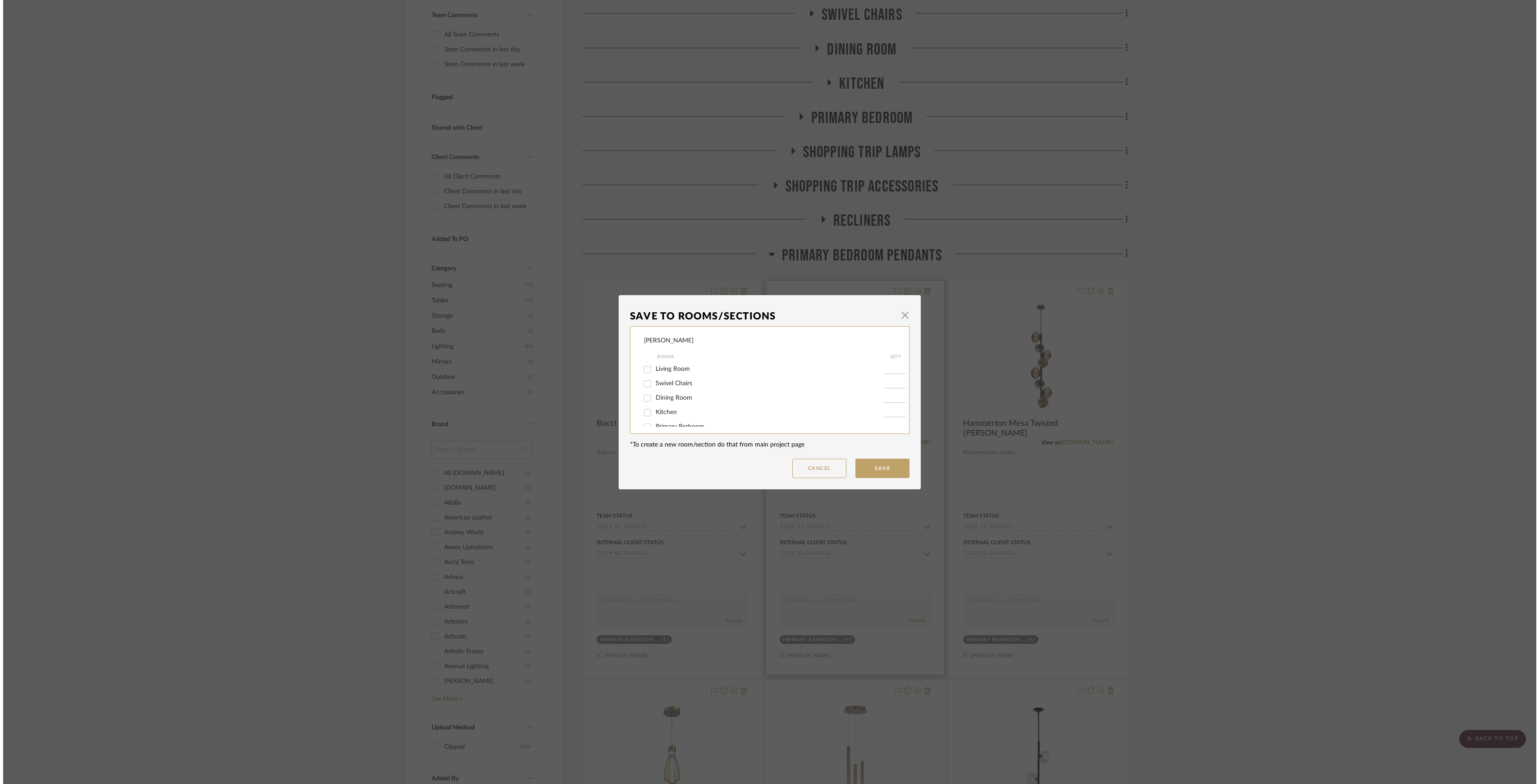
scroll to position [0, 0]
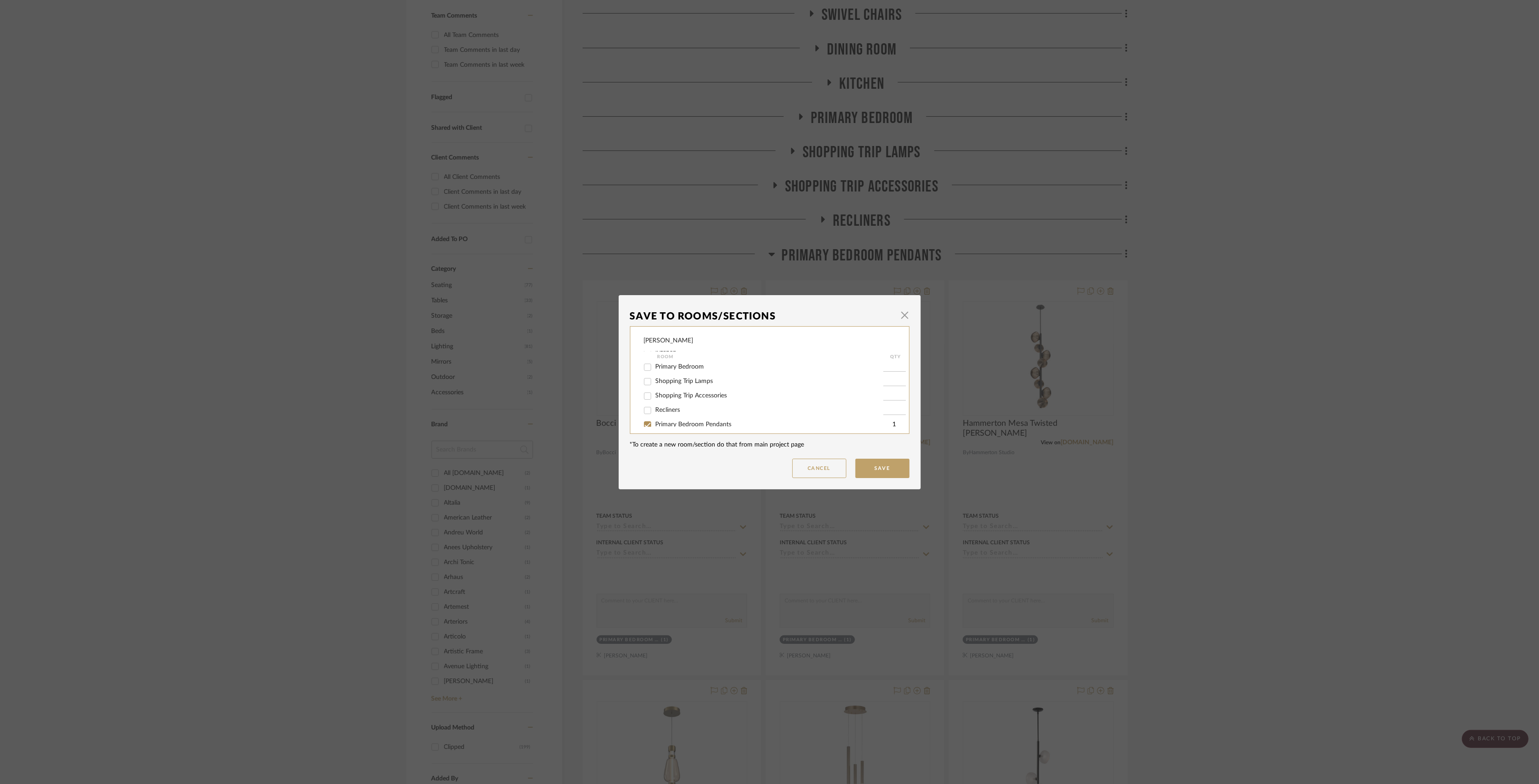
click at [666, 423] on span "Primary Bedroom Pendants" at bounding box center [694, 425] width 76 height 7
click at [655, 423] on input "Primary Bedroom Pendants" at bounding box center [648, 425] width 14 height 14
checkbox input "false"
click at [871, 462] on button "Save" at bounding box center [882, 468] width 54 height 19
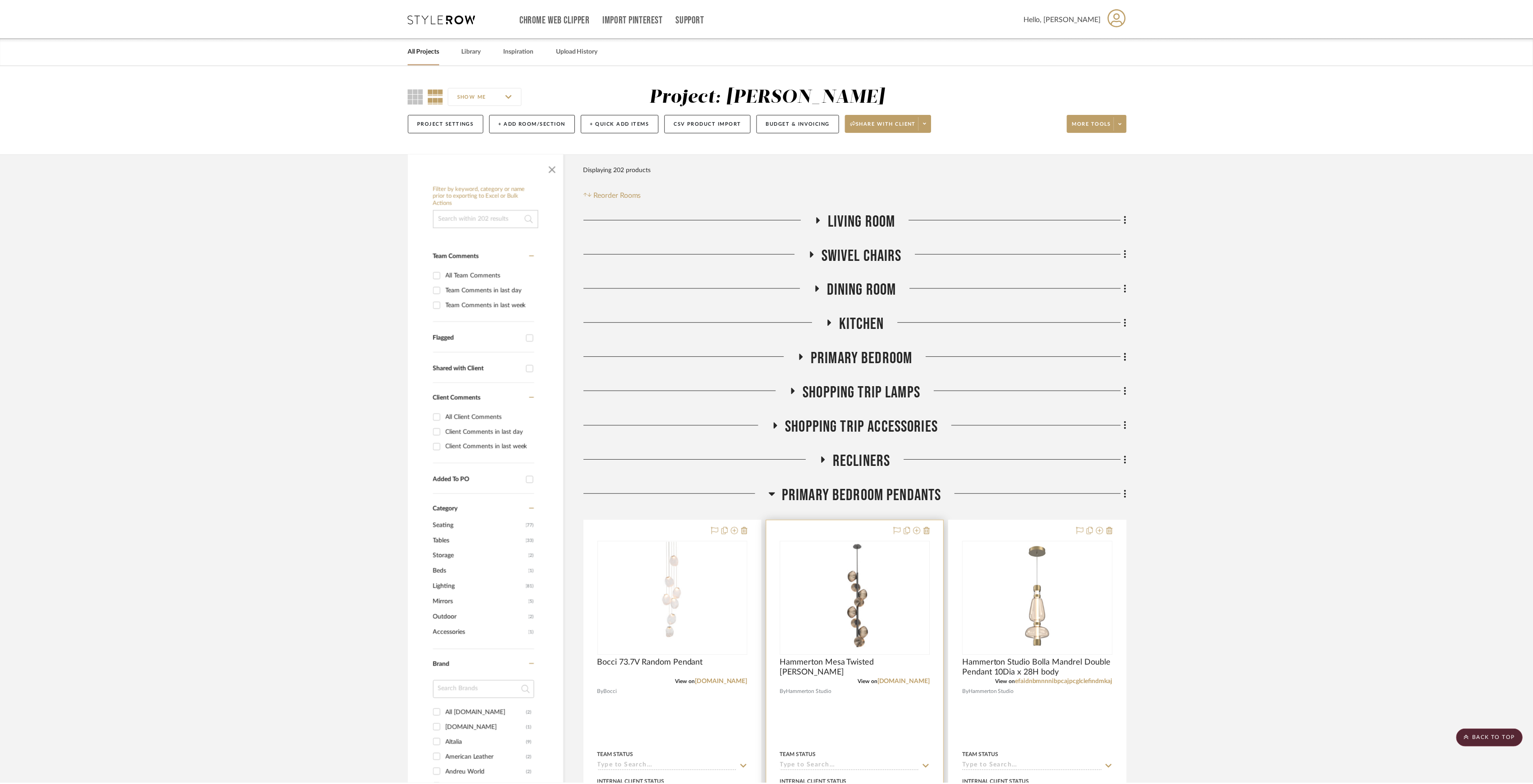
scroll to position [240, 0]
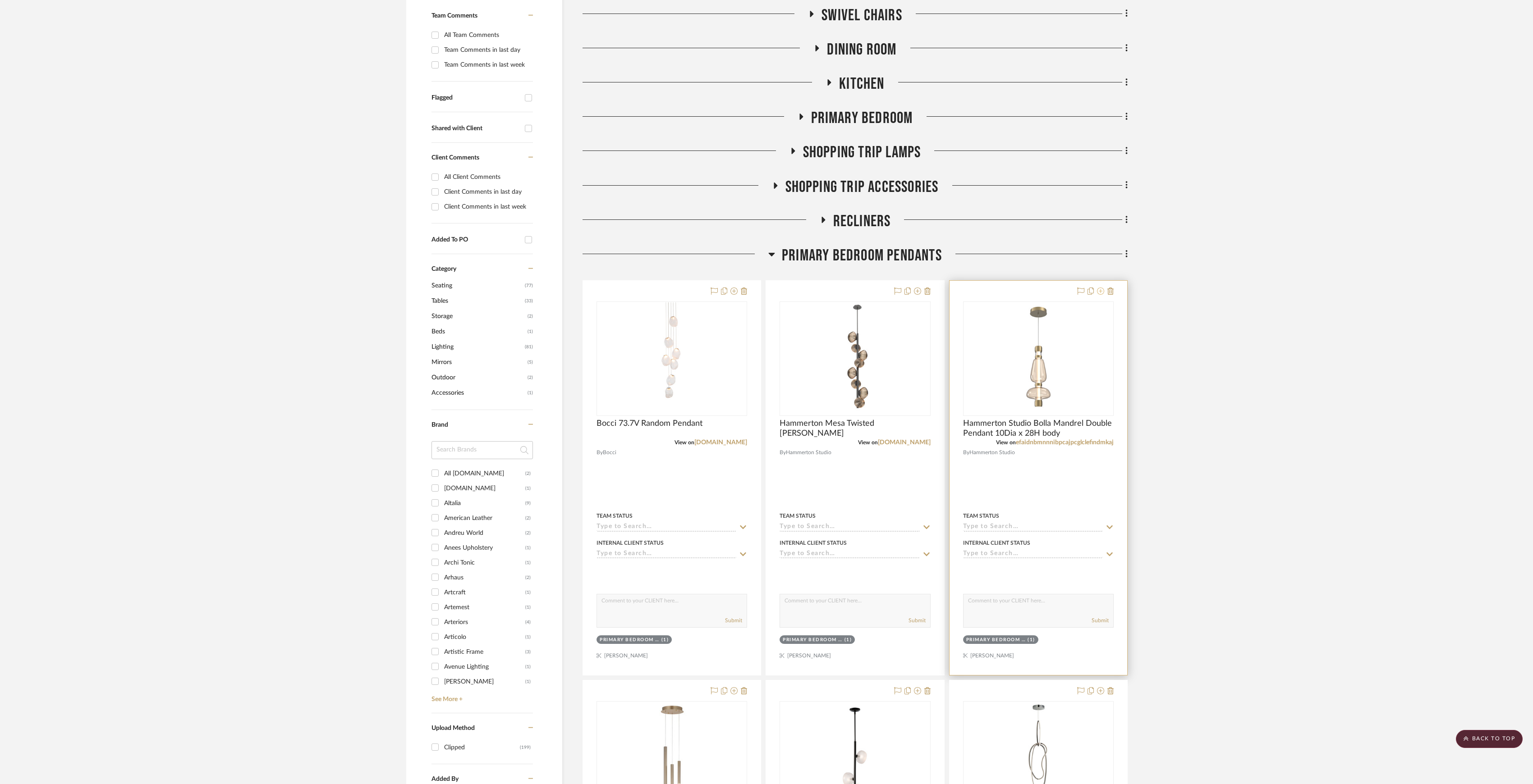
click at [1102, 290] on icon at bounding box center [1100, 291] width 7 height 7
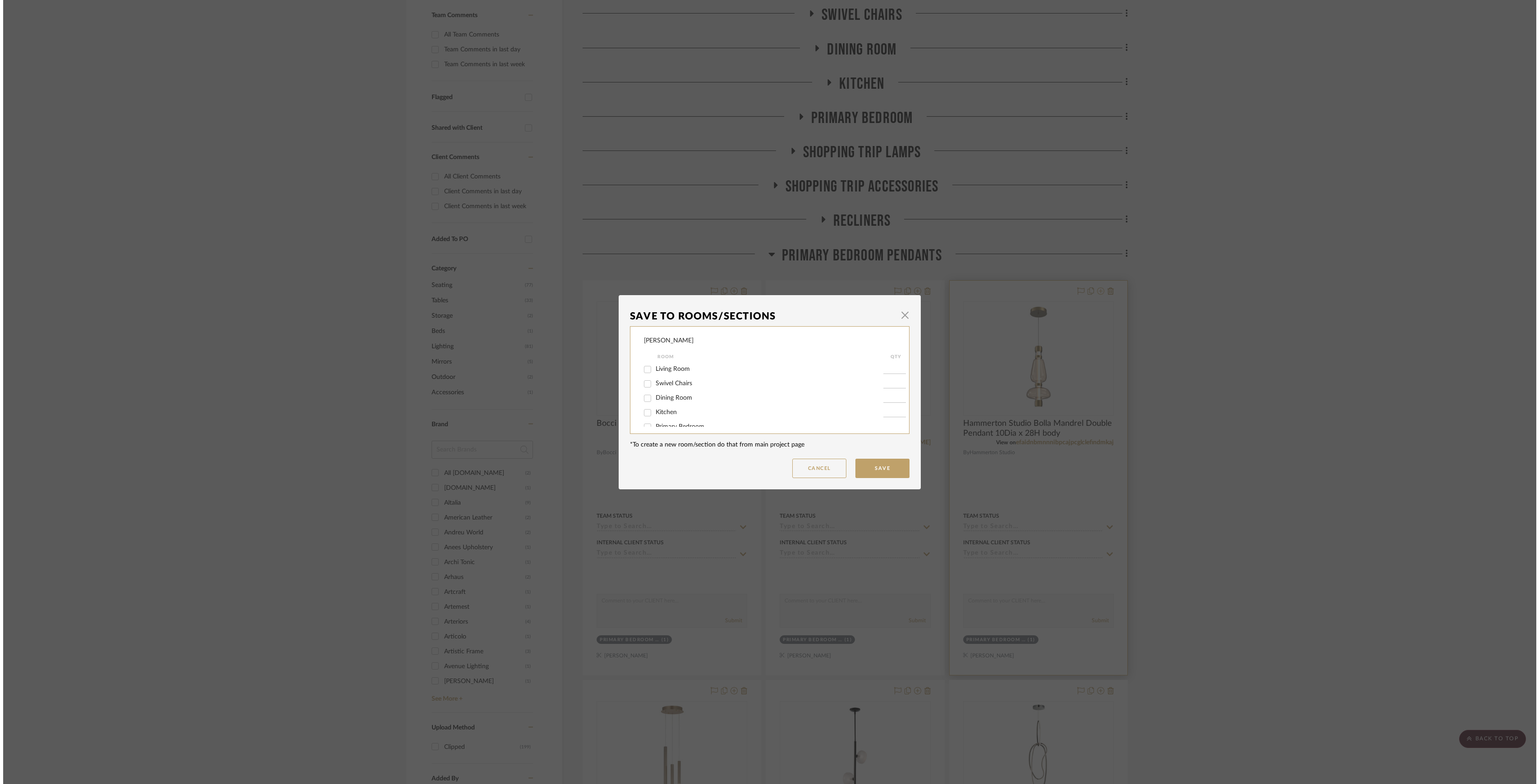
scroll to position [0, 0]
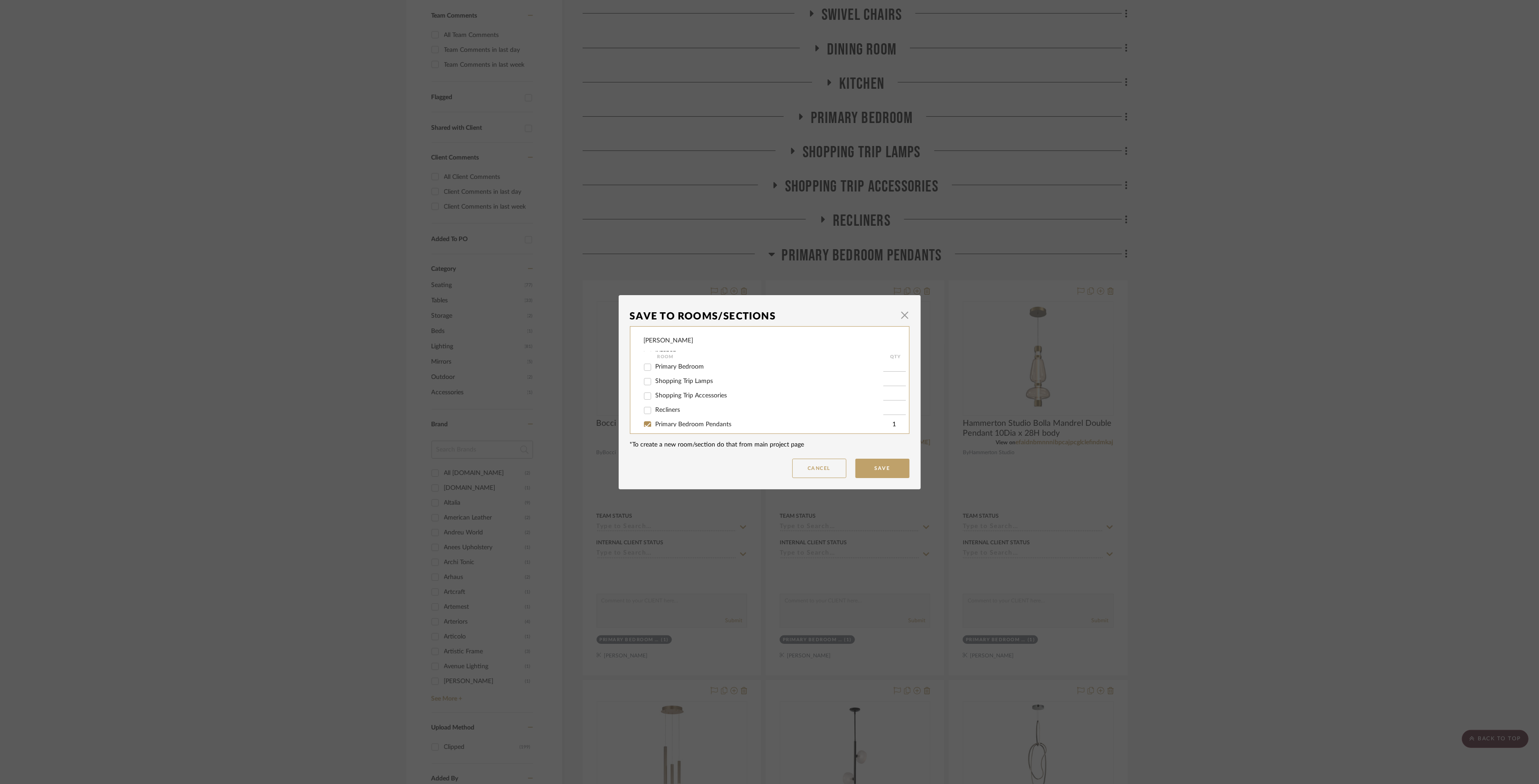
click at [718, 423] on span "Primary Bedroom Pendants" at bounding box center [694, 425] width 76 height 7
click at [655, 423] on input "Primary Bedroom Pendants" at bounding box center [648, 425] width 14 height 14
checkbox input "false"
click at [878, 466] on button "Save" at bounding box center [882, 468] width 54 height 19
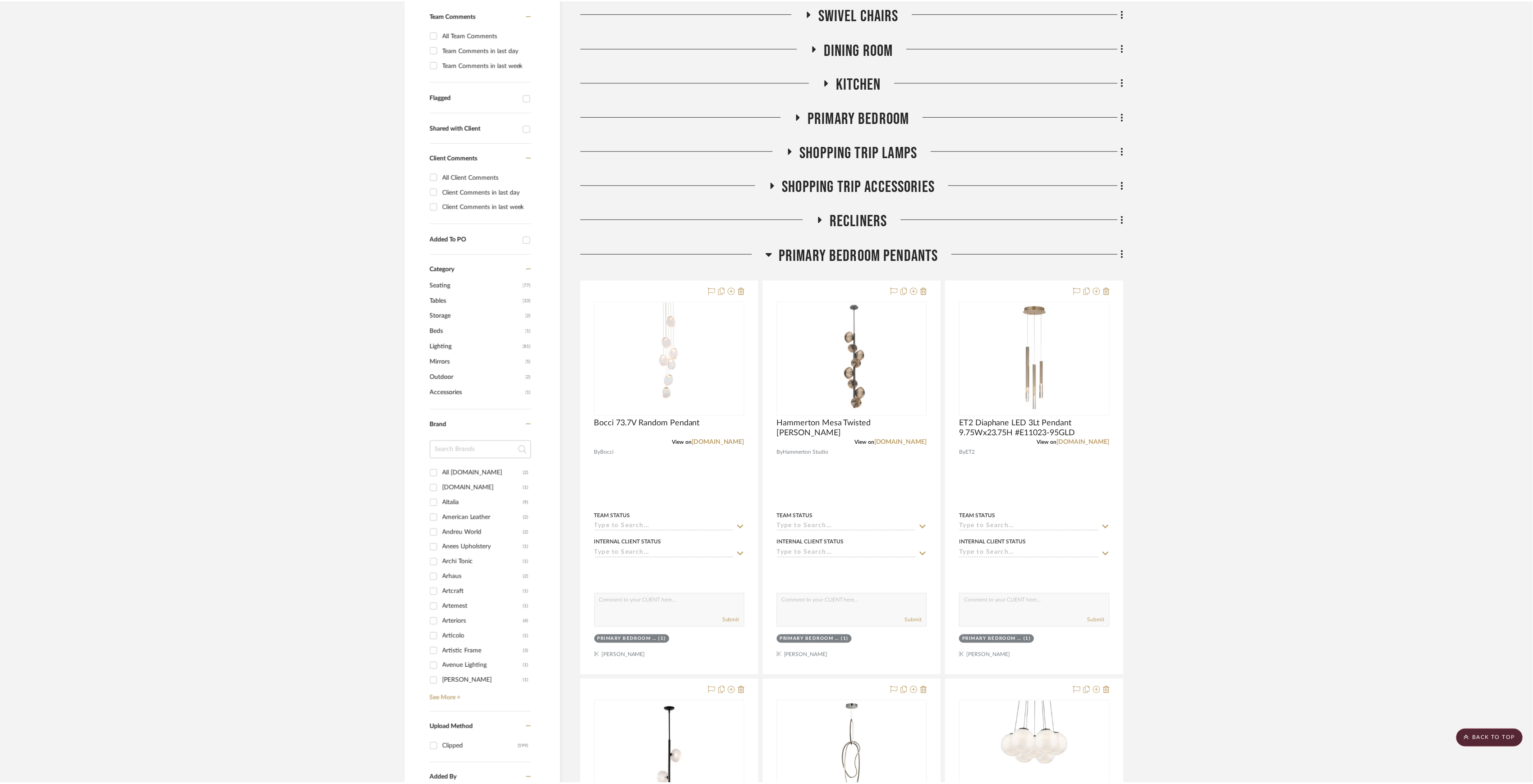
scroll to position [240, 0]
click at [1102, 293] on icon at bounding box center [1100, 291] width 7 height 7
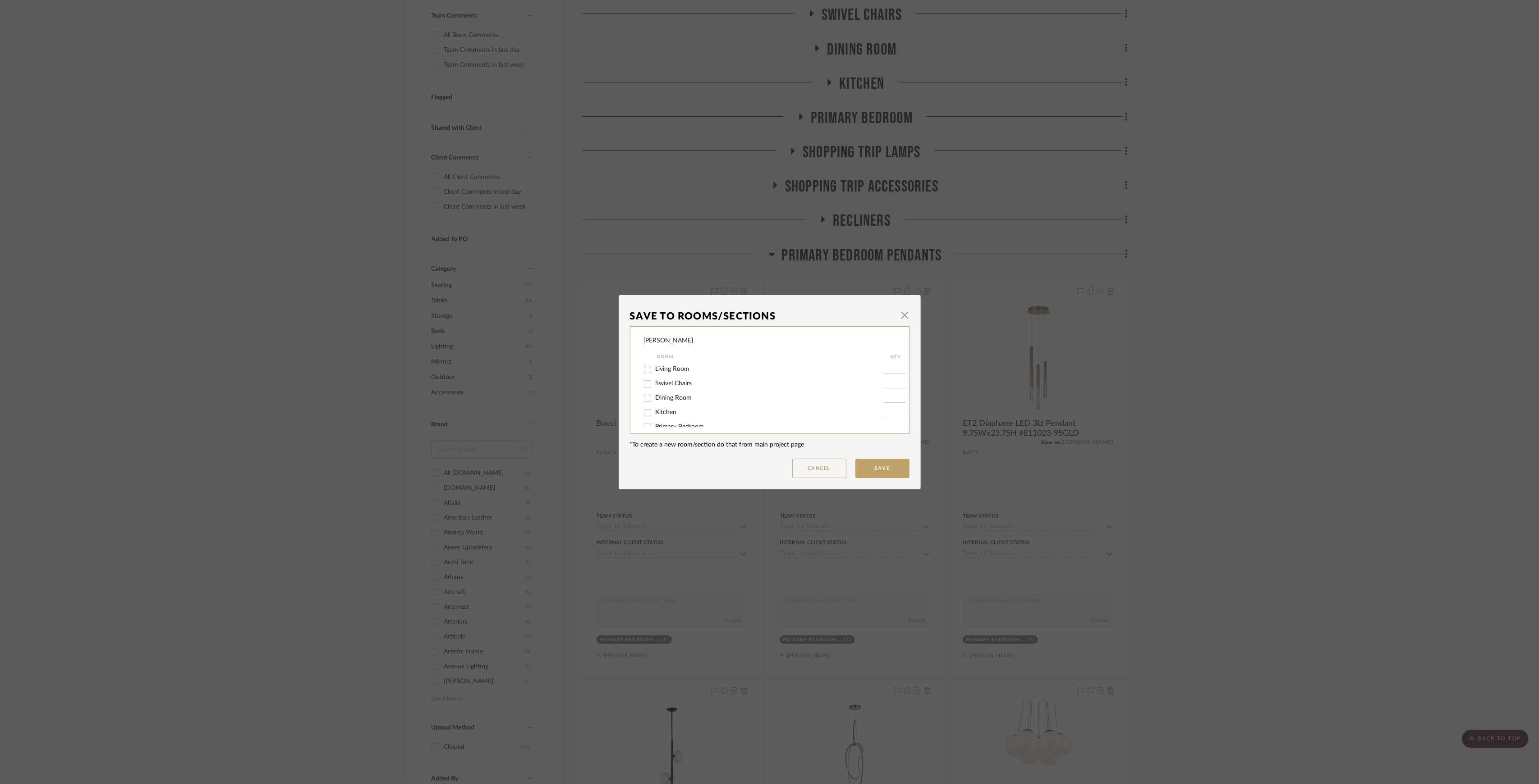
scroll to position [110, 0]
click at [696, 373] on span "Primary Bedroom Pendants" at bounding box center [694, 374] width 76 height 7
click at [655, 373] on input "Primary Bedroom Pendants" at bounding box center [648, 374] width 14 height 14
checkbox input "false"
click at [897, 463] on button "Save" at bounding box center [882, 468] width 54 height 19
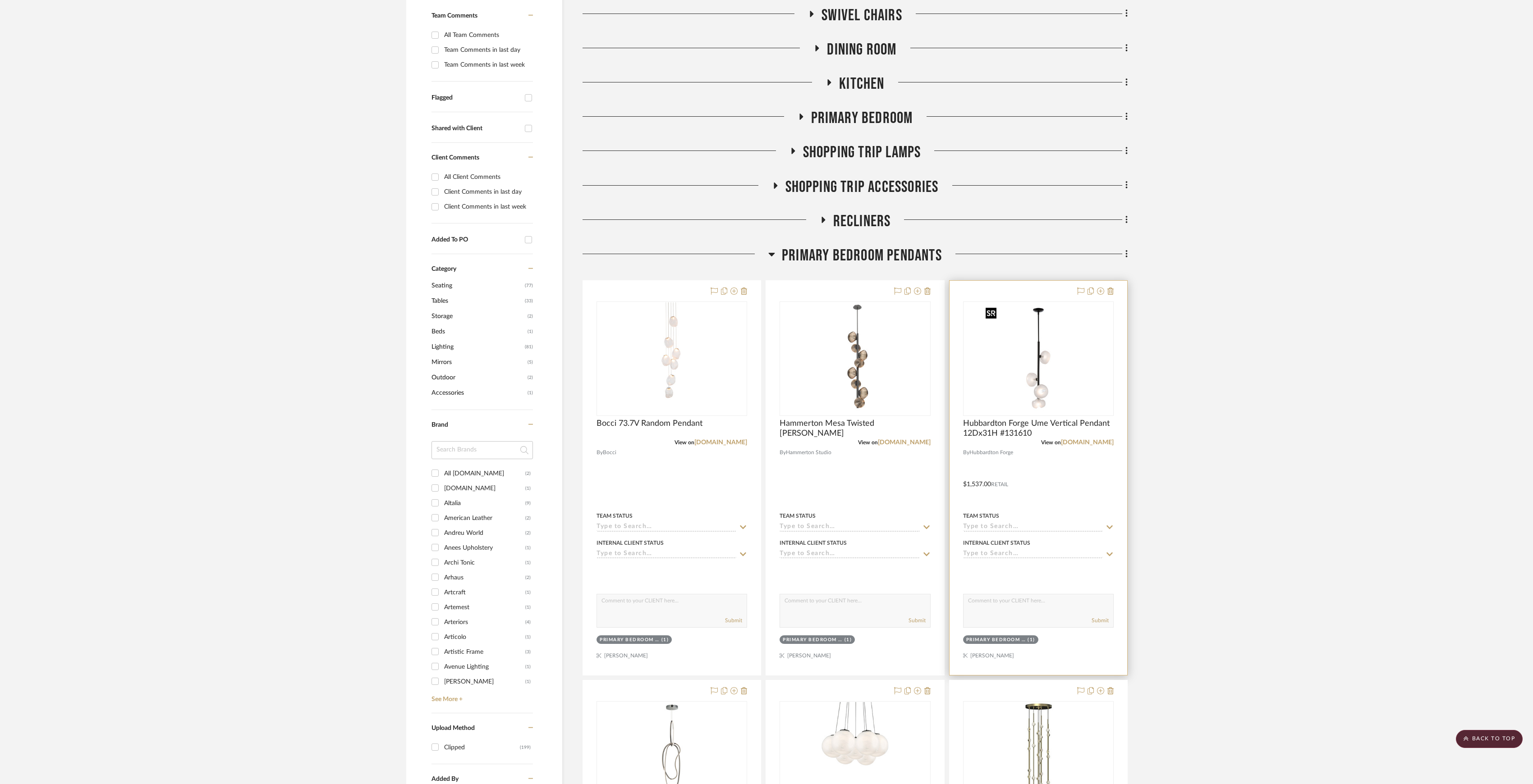
scroll to position [361, 0]
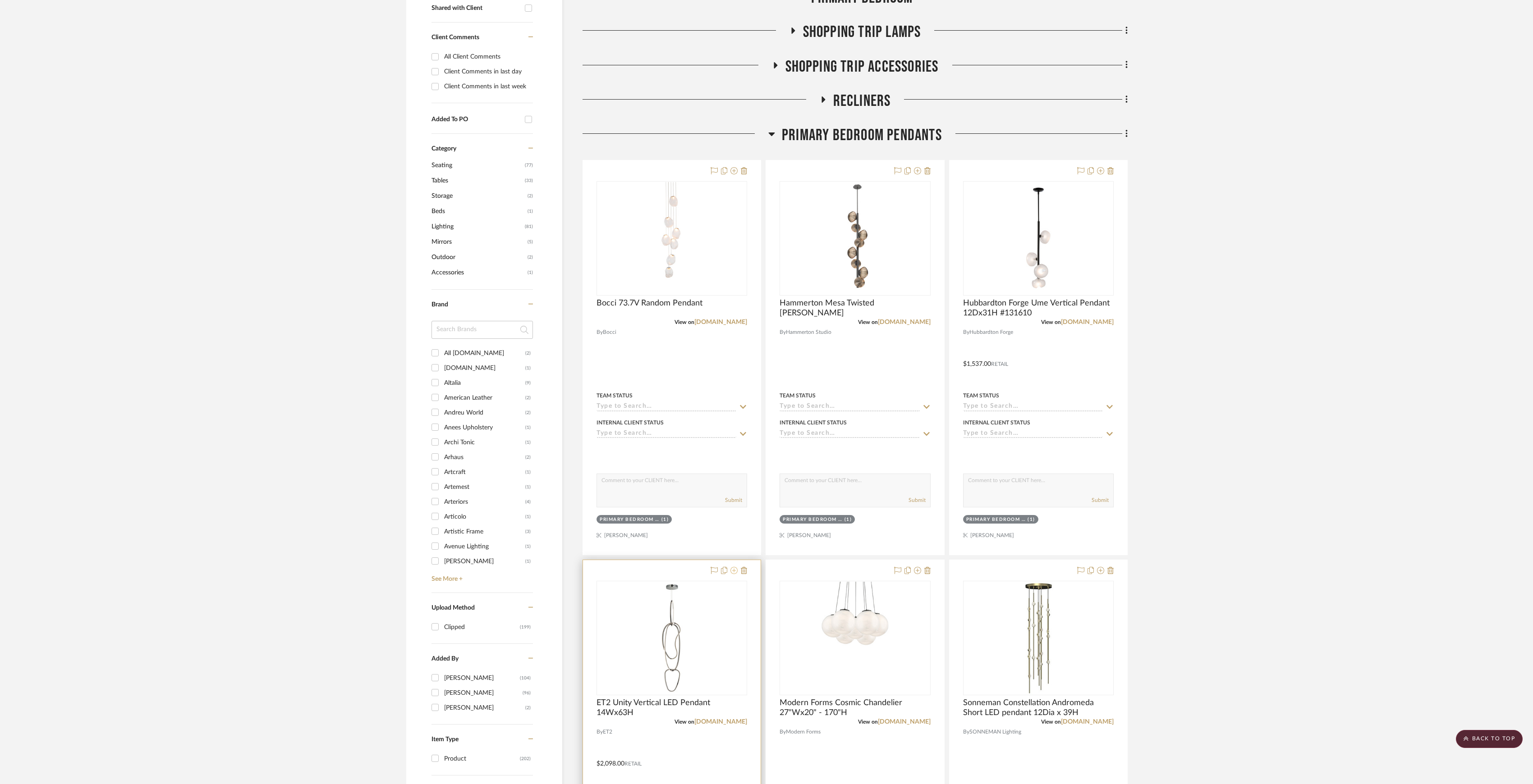
click at [737, 573] on icon at bounding box center [734, 570] width 7 height 7
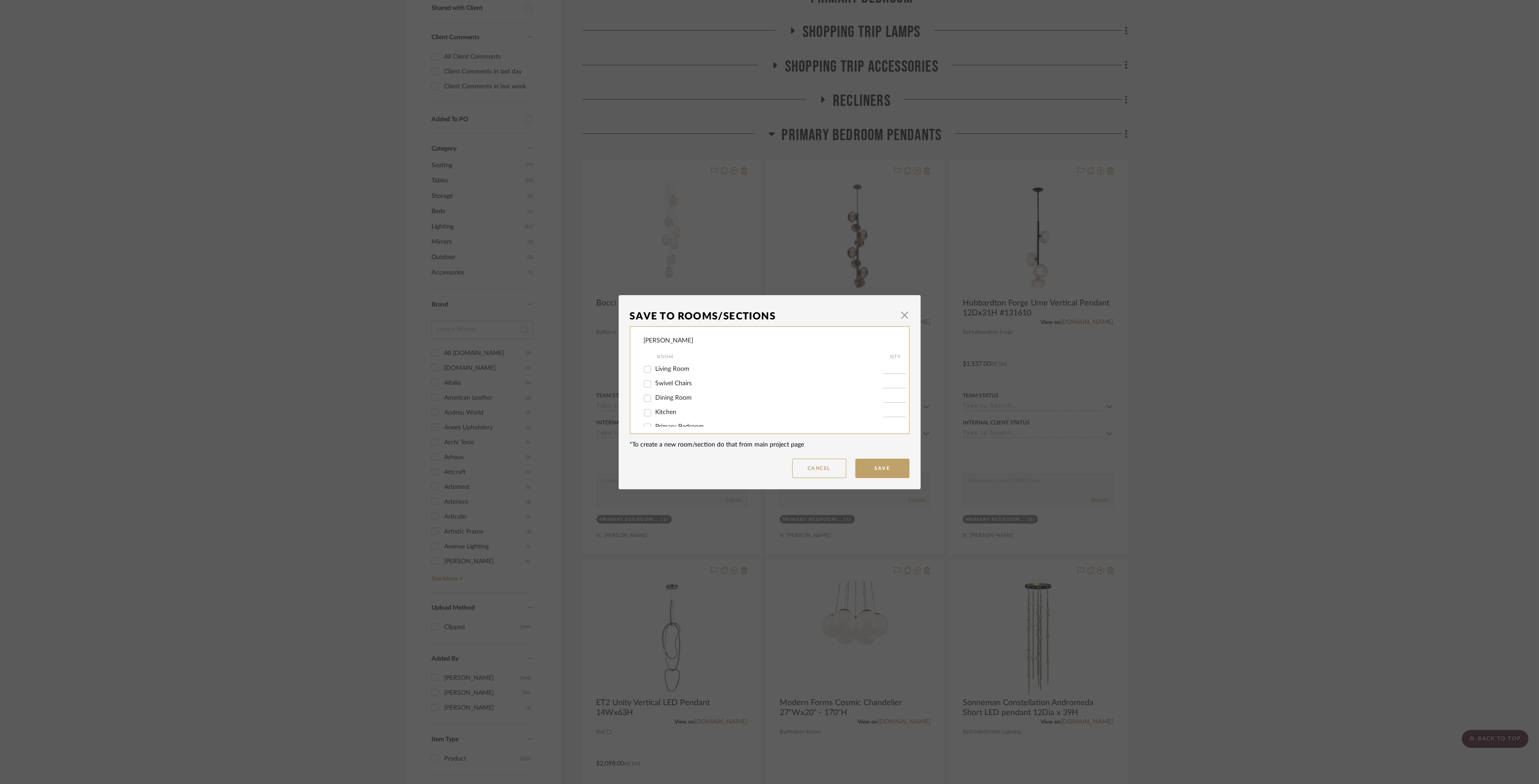
scroll to position [110, 0]
click at [682, 374] on span "Primary Bedroom Pendants" at bounding box center [694, 374] width 76 height 7
click at [655, 374] on input "Primary Bedroom Pendants" at bounding box center [648, 374] width 14 height 14
checkbox input "false"
click at [874, 468] on button "Save" at bounding box center [882, 468] width 54 height 19
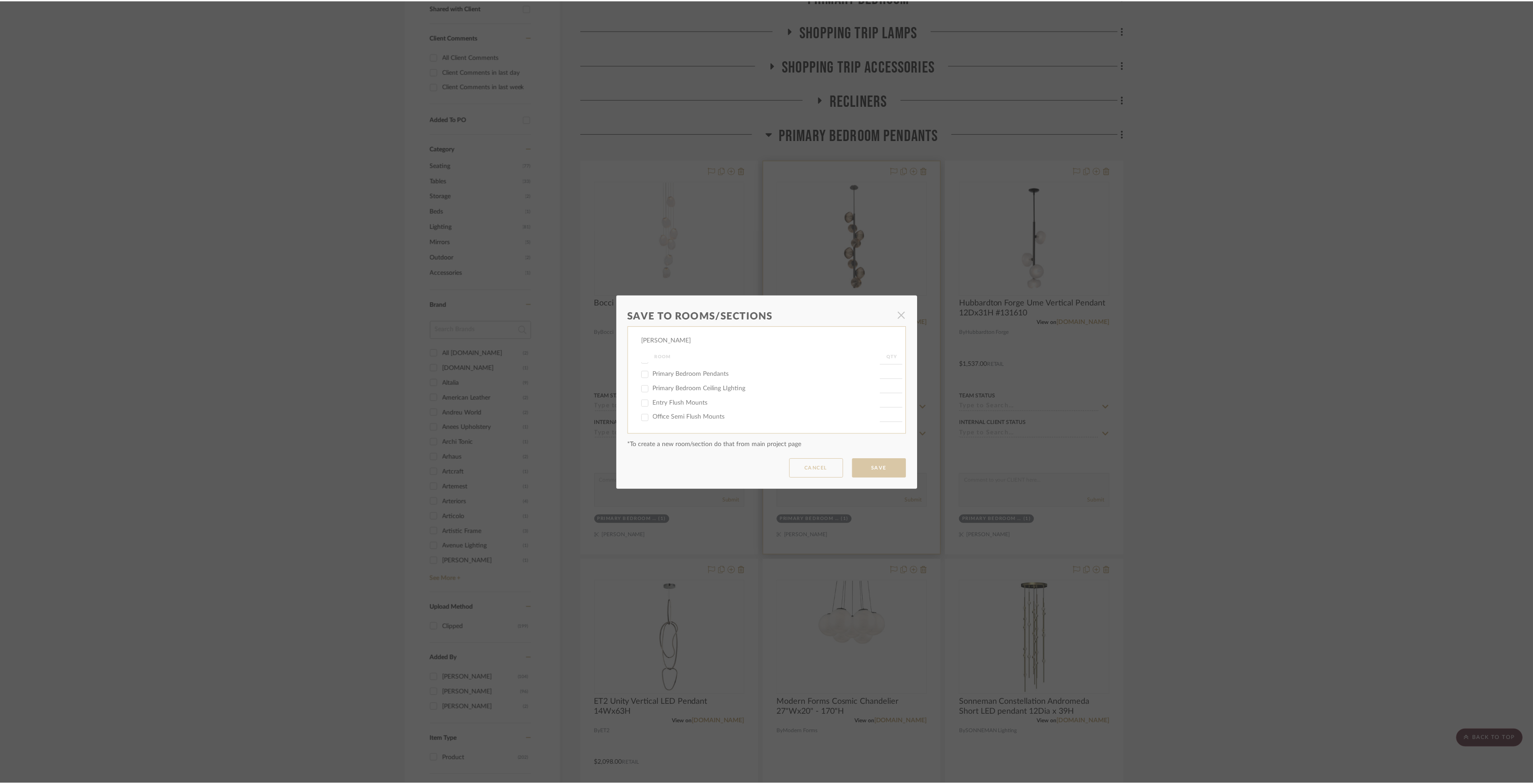
scroll to position [361, 0]
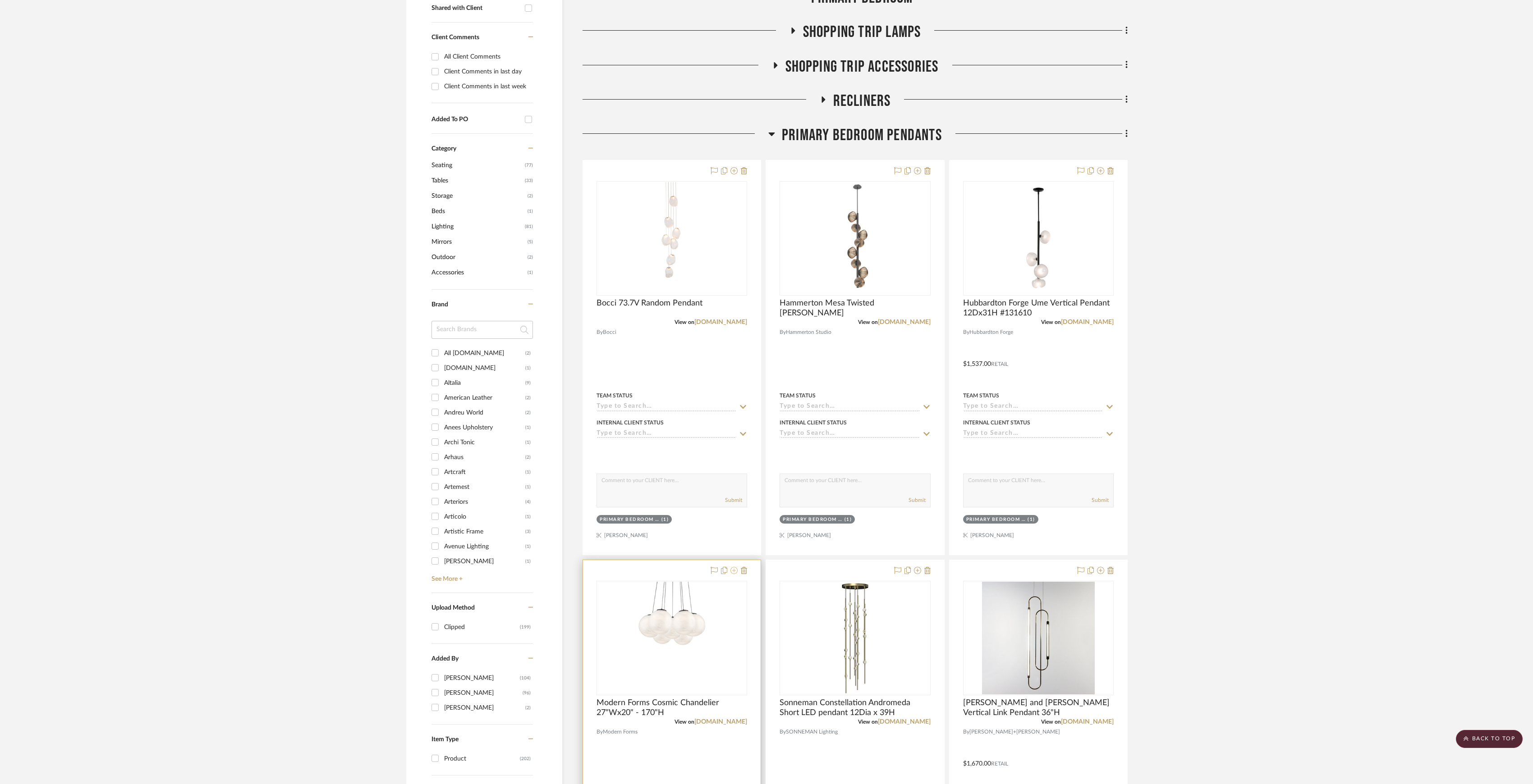
click at [732, 573] on icon at bounding box center [734, 570] width 7 height 7
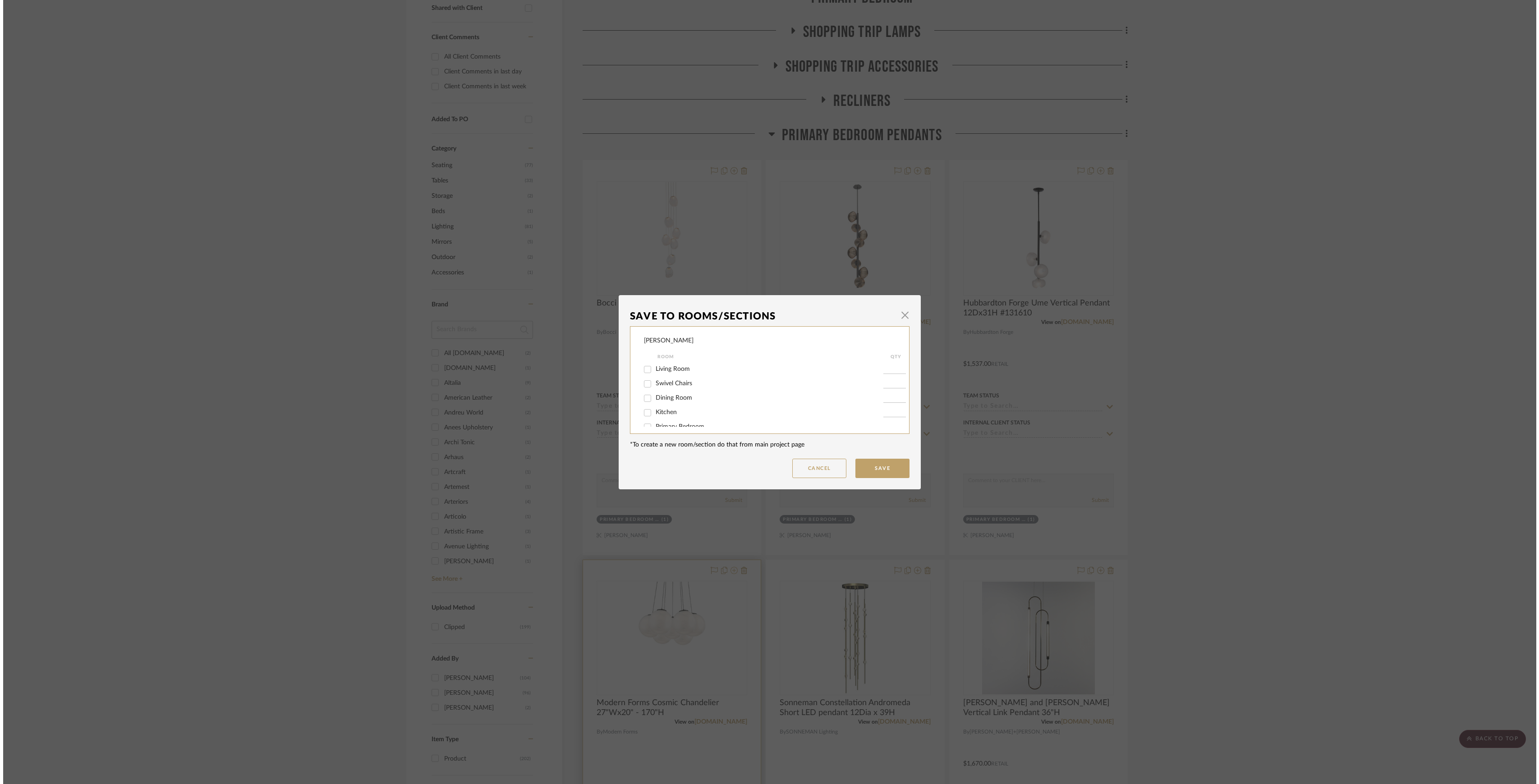
scroll to position [0, 0]
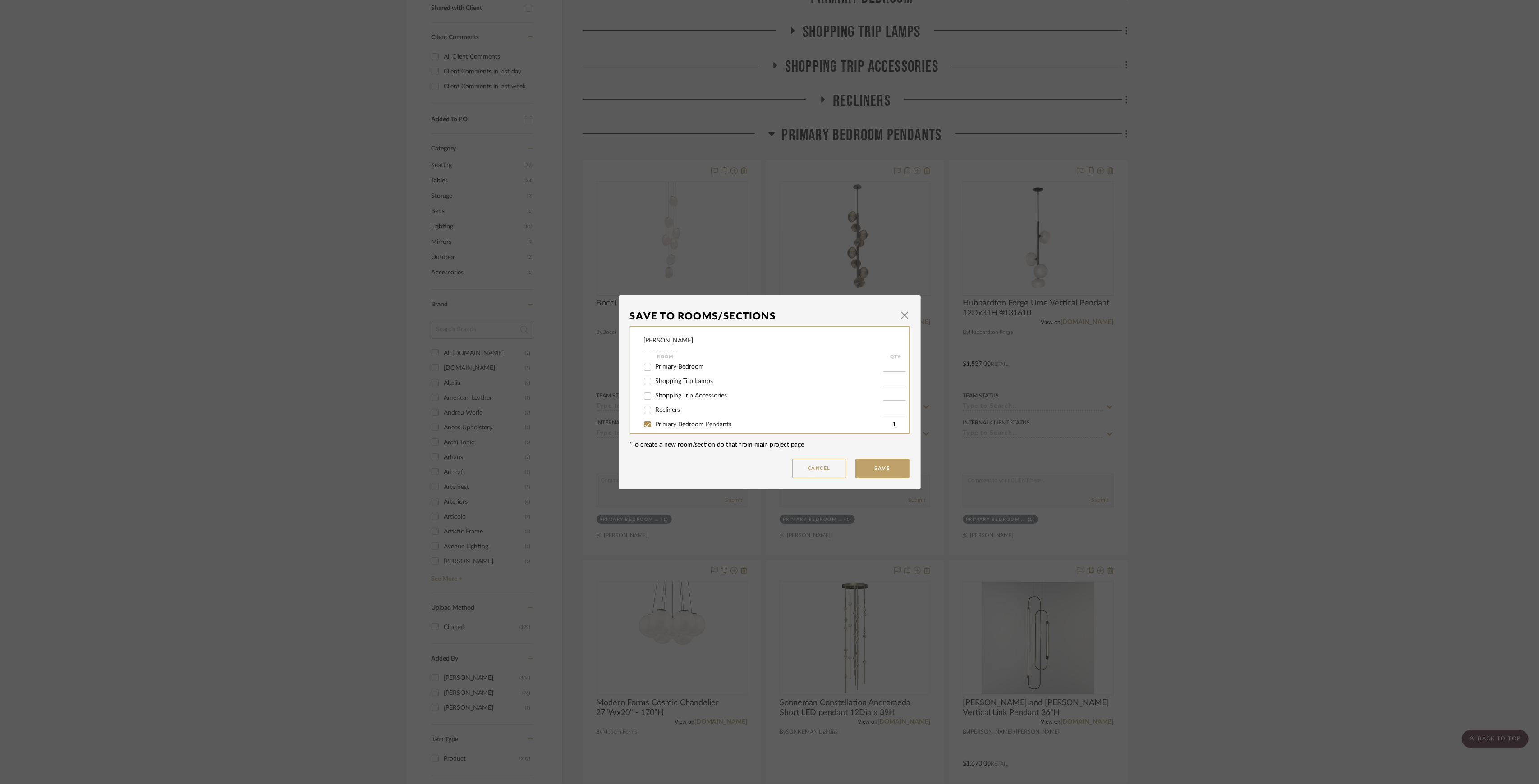
click at [672, 423] on span "Primary Bedroom Pendants" at bounding box center [694, 425] width 76 height 7
click at [655, 423] on input "Primary Bedroom Pendants" at bounding box center [648, 425] width 14 height 14
checkbox input "false"
click at [876, 460] on button "Save" at bounding box center [882, 468] width 54 height 19
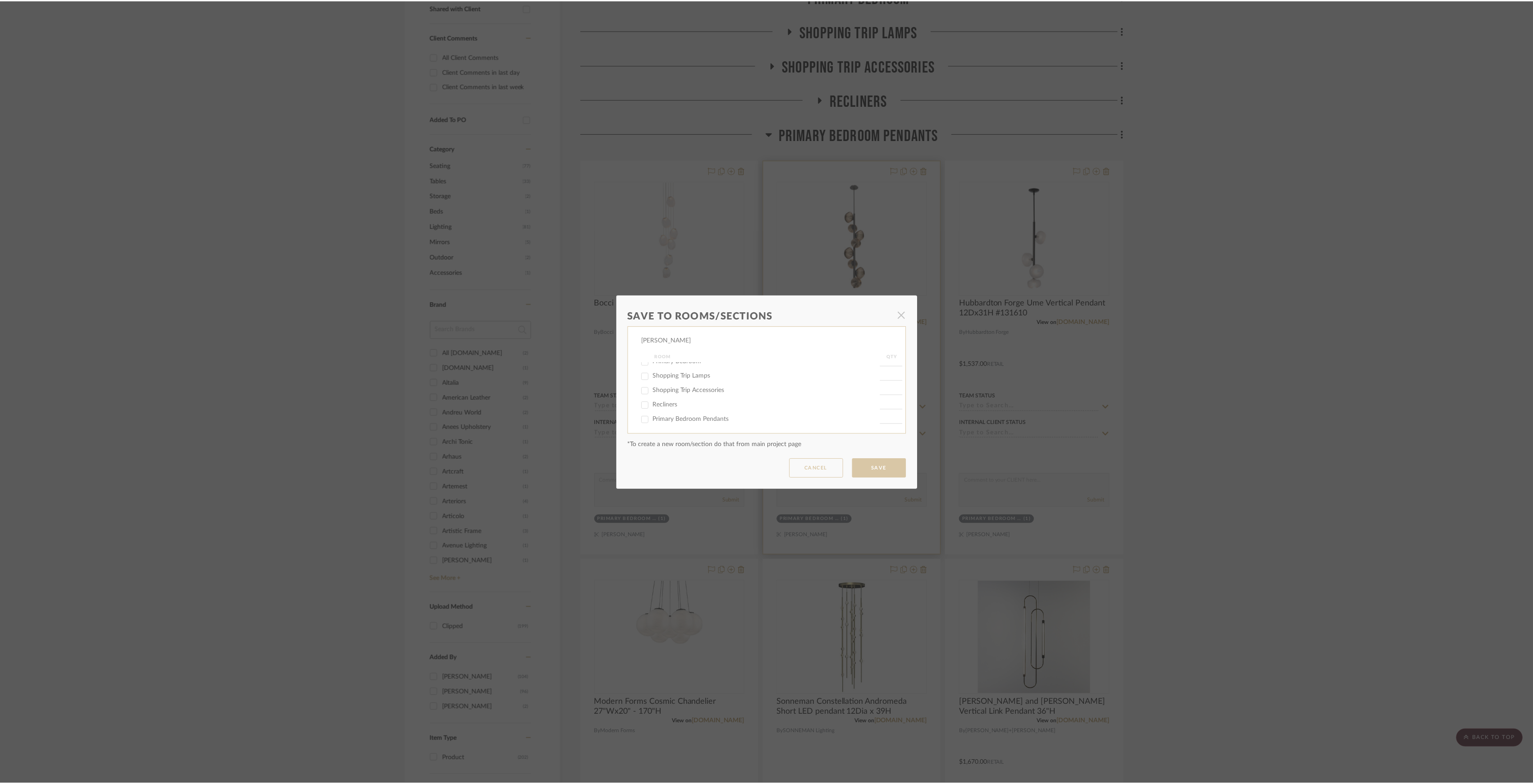
scroll to position [361, 0]
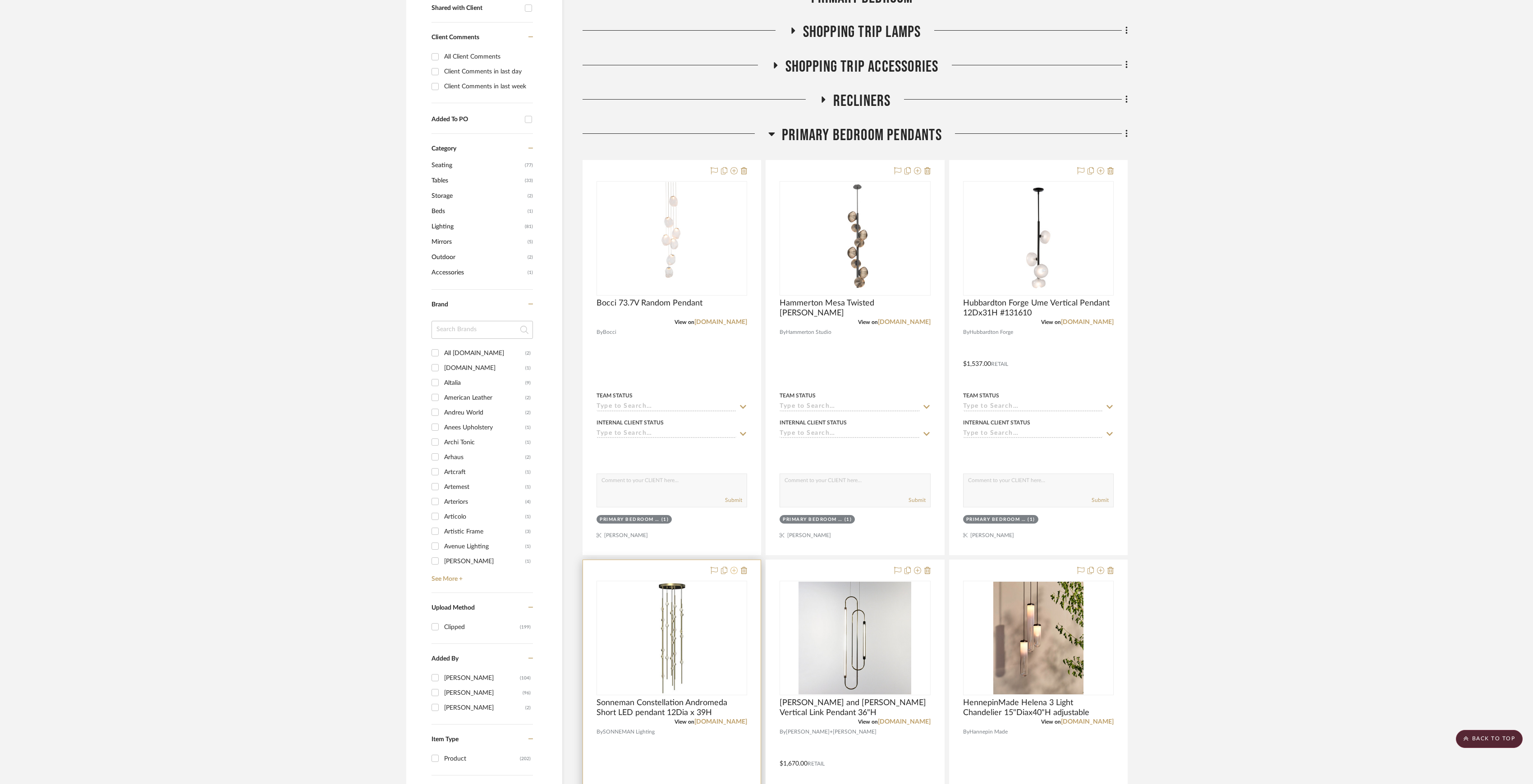
click at [732, 574] on icon at bounding box center [734, 570] width 7 height 7
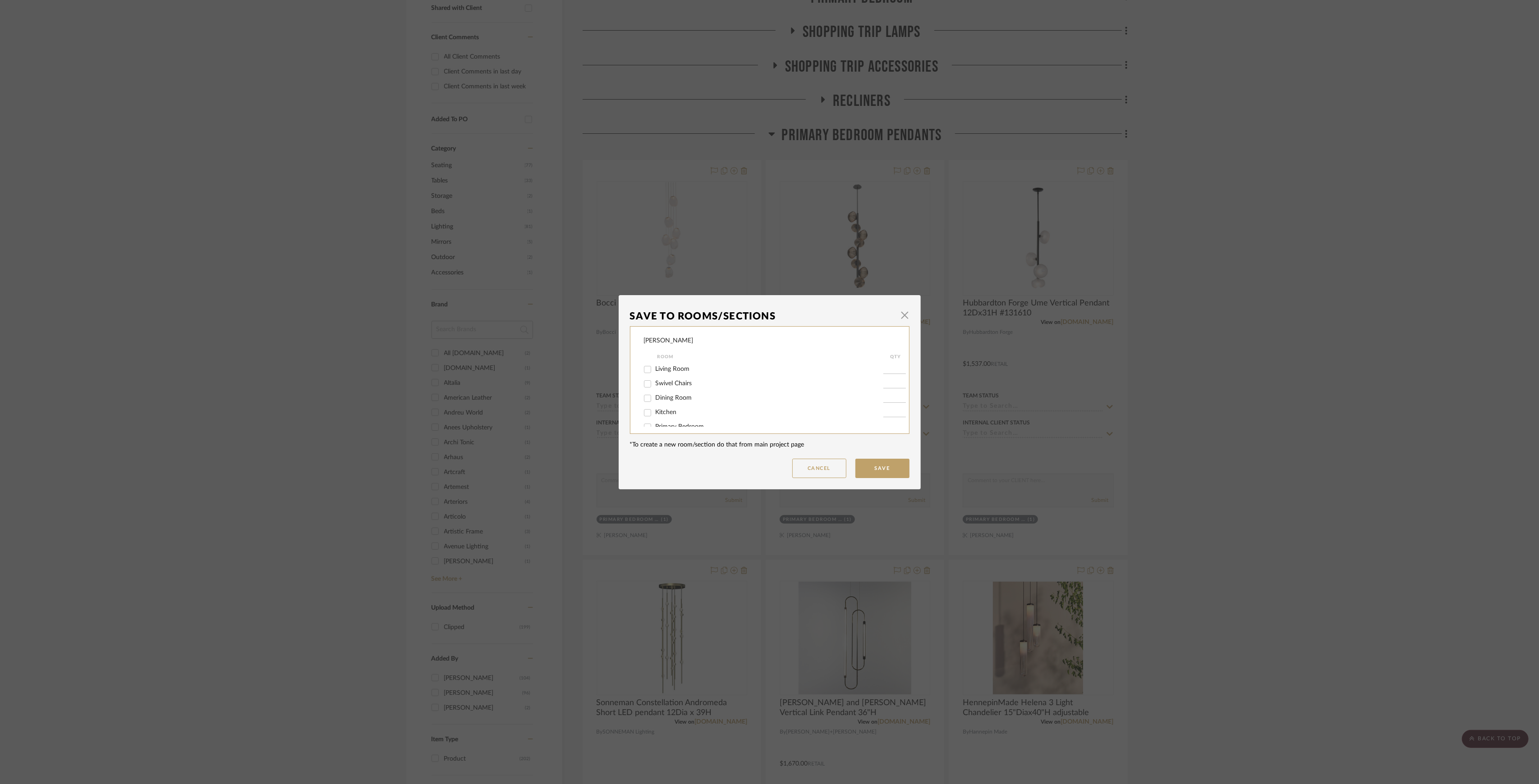
scroll to position [60, 0]
click at [698, 423] on span "Primary Bedroom Pendants" at bounding box center [694, 425] width 76 height 7
click at [655, 423] on input "Primary Bedroom Pendants" at bounding box center [648, 425] width 14 height 14
checkbox input "false"
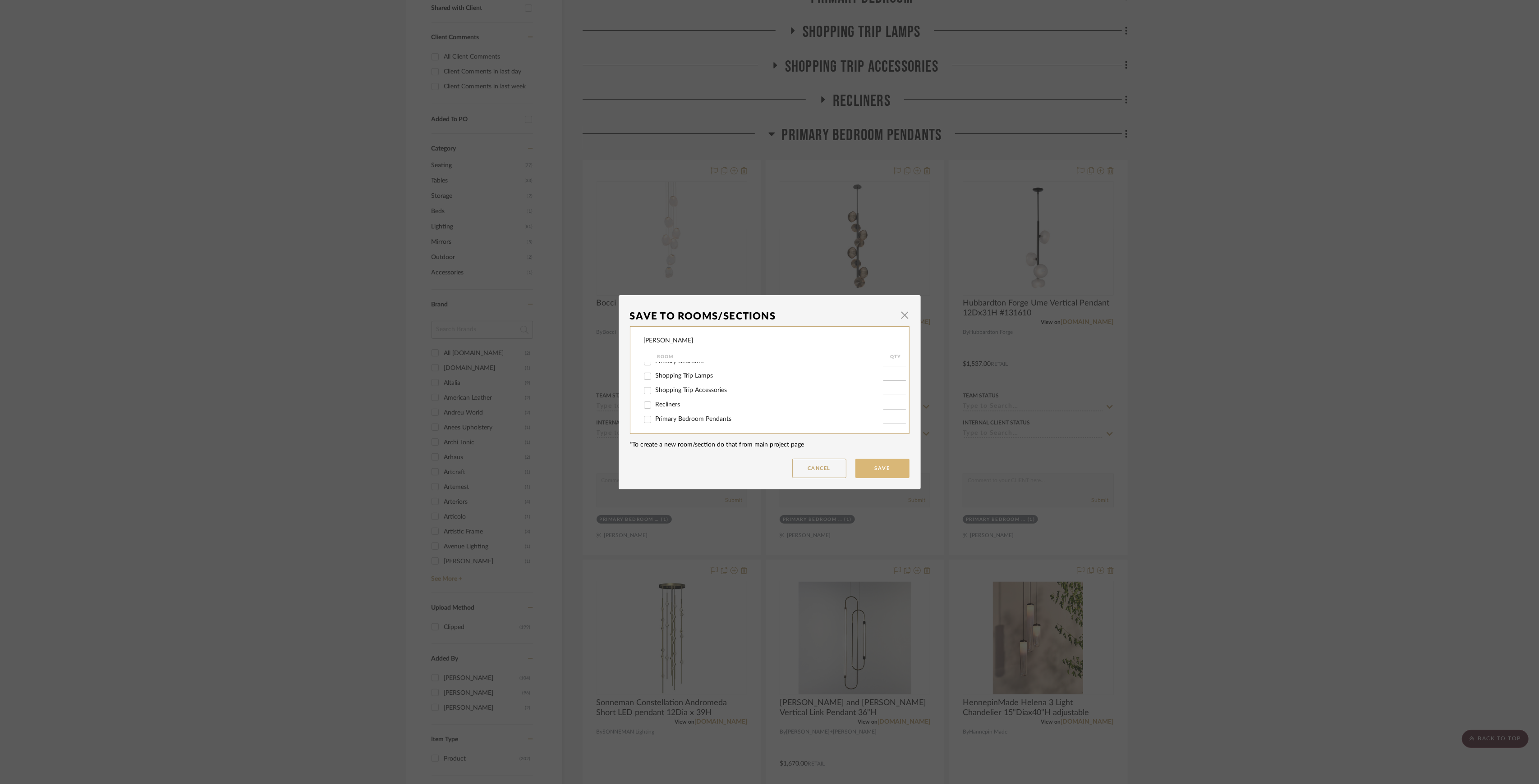
click at [859, 466] on button "Save" at bounding box center [882, 468] width 54 height 19
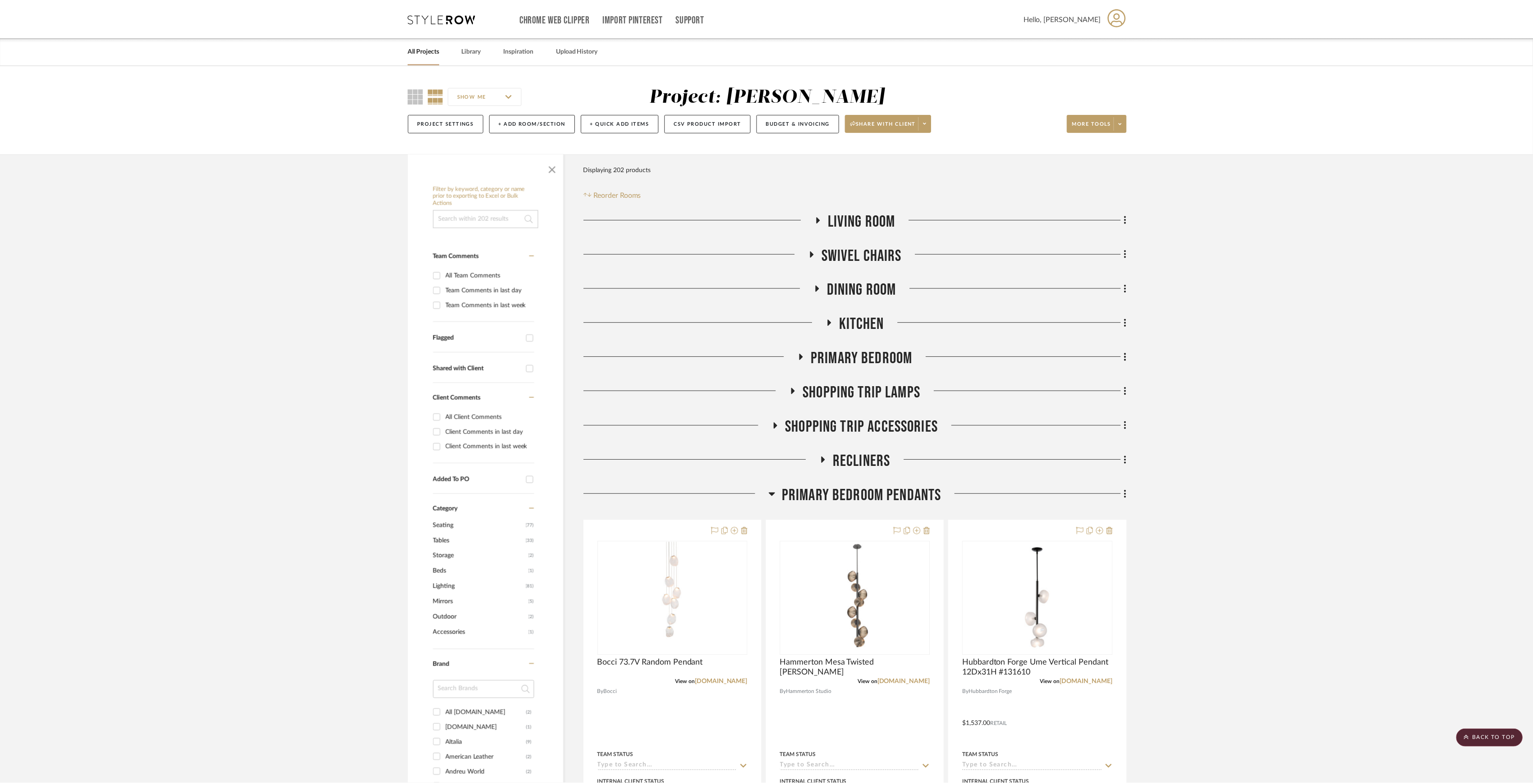
scroll to position [361, 0]
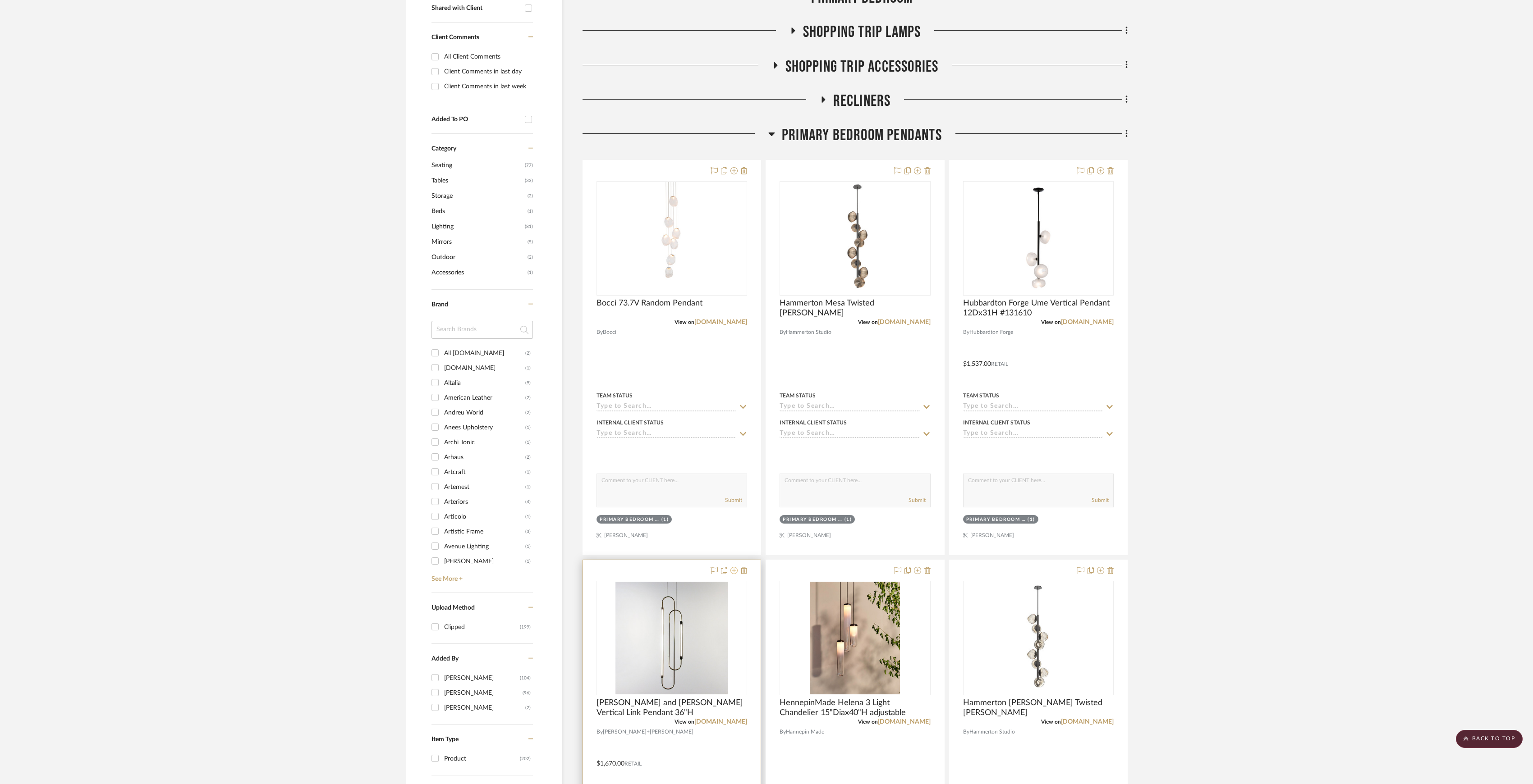
click at [733, 573] on icon at bounding box center [734, 570] width 7 height 7
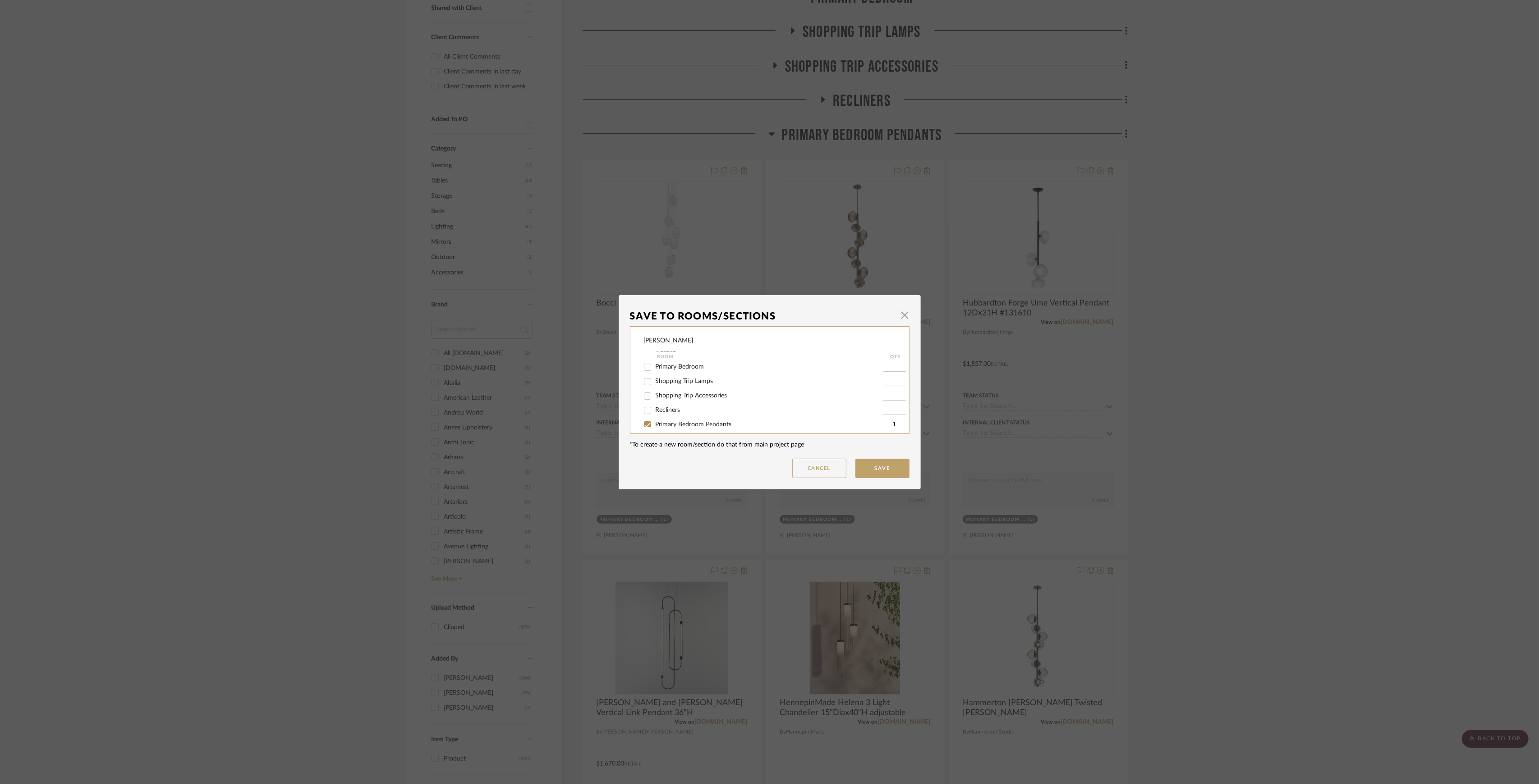
click at [709, 423] on span "Primary Bedroom Pendants" at bounding box center [694, 425] width 76 height 7
click at [655, 423] on input "Primary Bedroom Pendants" at bounding box center [648, 425] width 14 height 14
checkbox input "false"
click at [860, 466] on button "Save" at bounding box center [882, 468] width 54 height 19
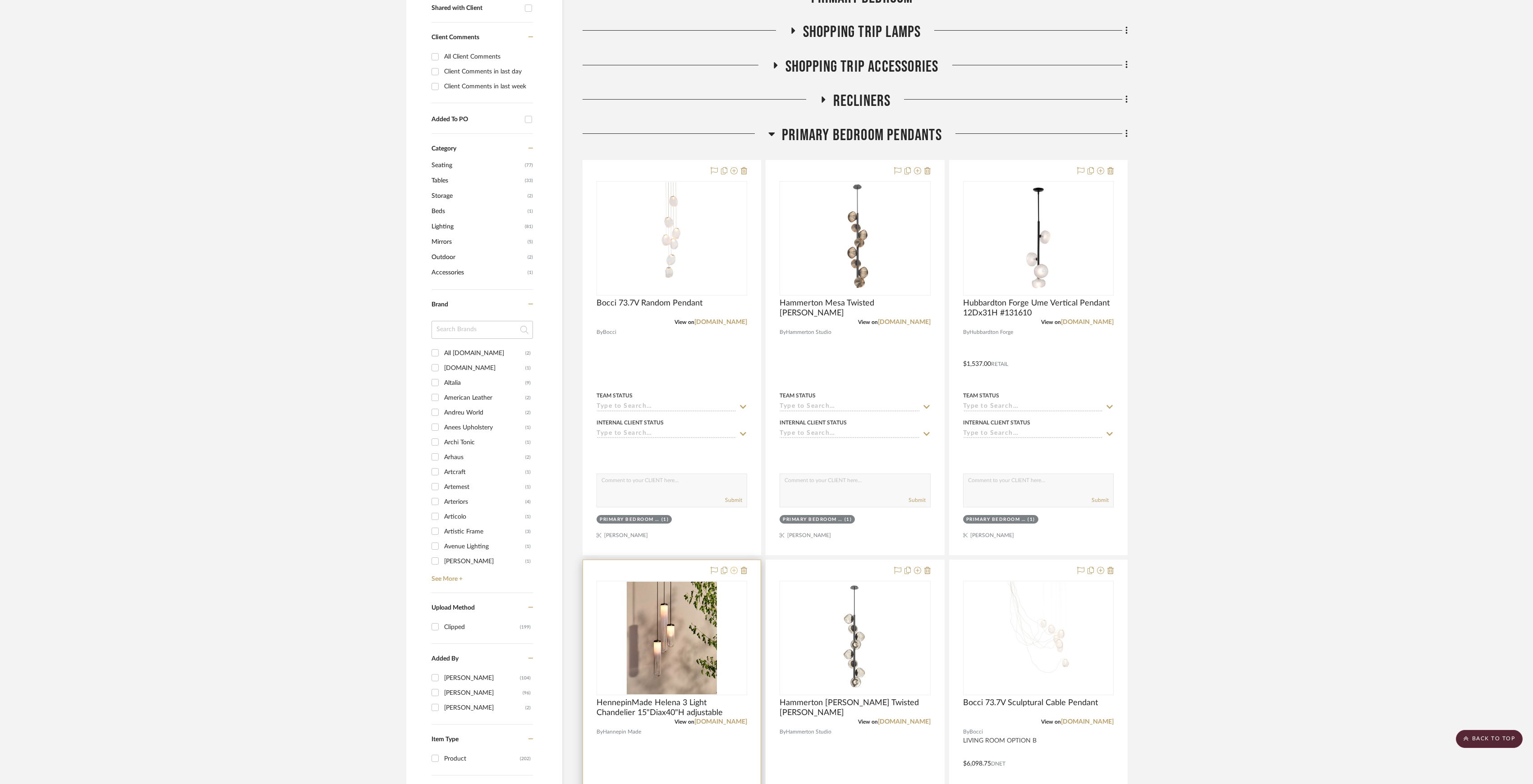
click at [731, 572] on icon at bounding box center [734, 570] width 7 height 7
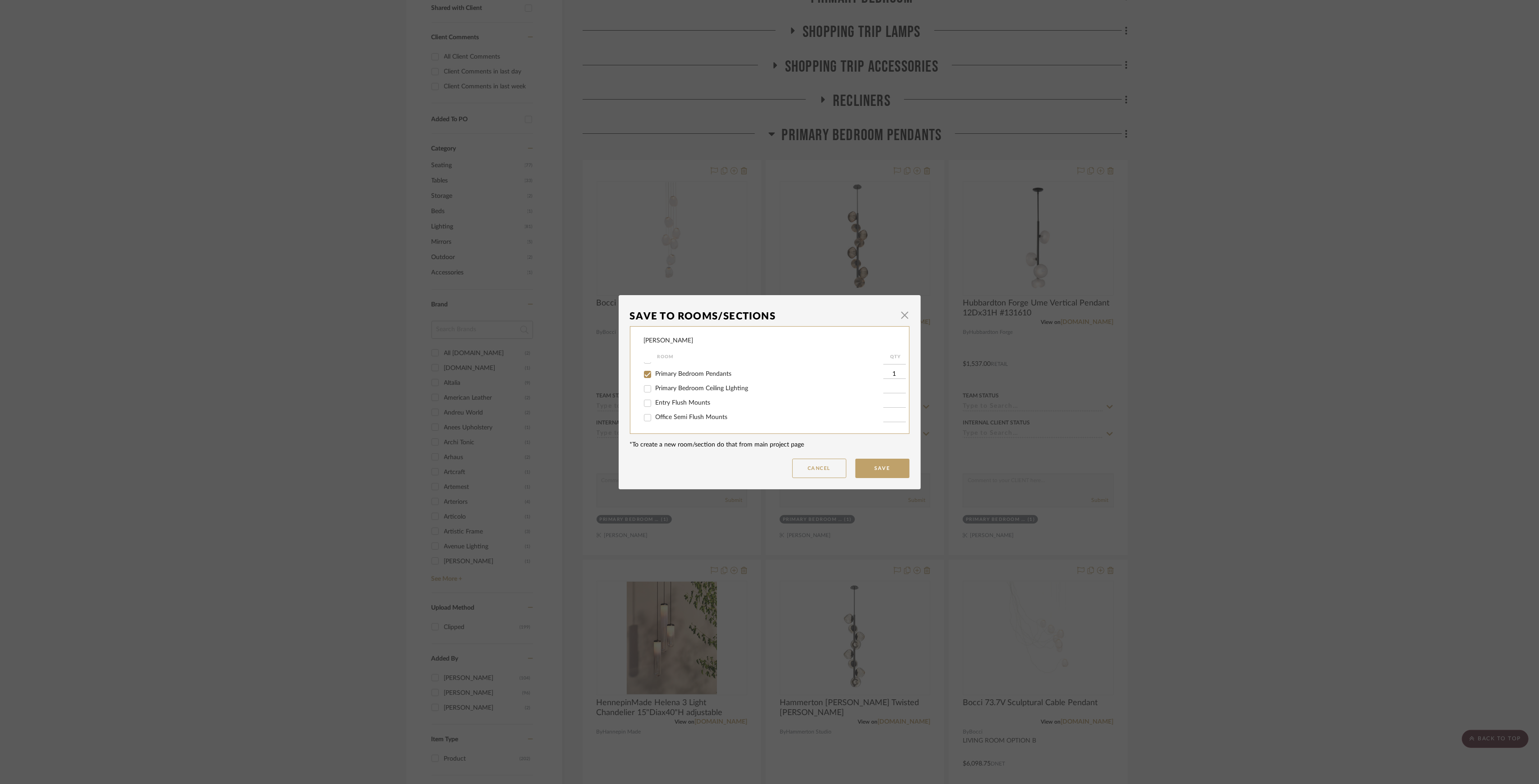
click at [698, 375] on span "Primary Bedroom Pendants" at bounding box center [694, 374] width 76 height 7
click at [655, 375] on input "Primary Bedroom Pendants" at bounding box center [648, 374] width 14 height 14
checkbox input "false"
click at [858, 462] on button "Save" at bounding box center [882, 468] width 54 height 19
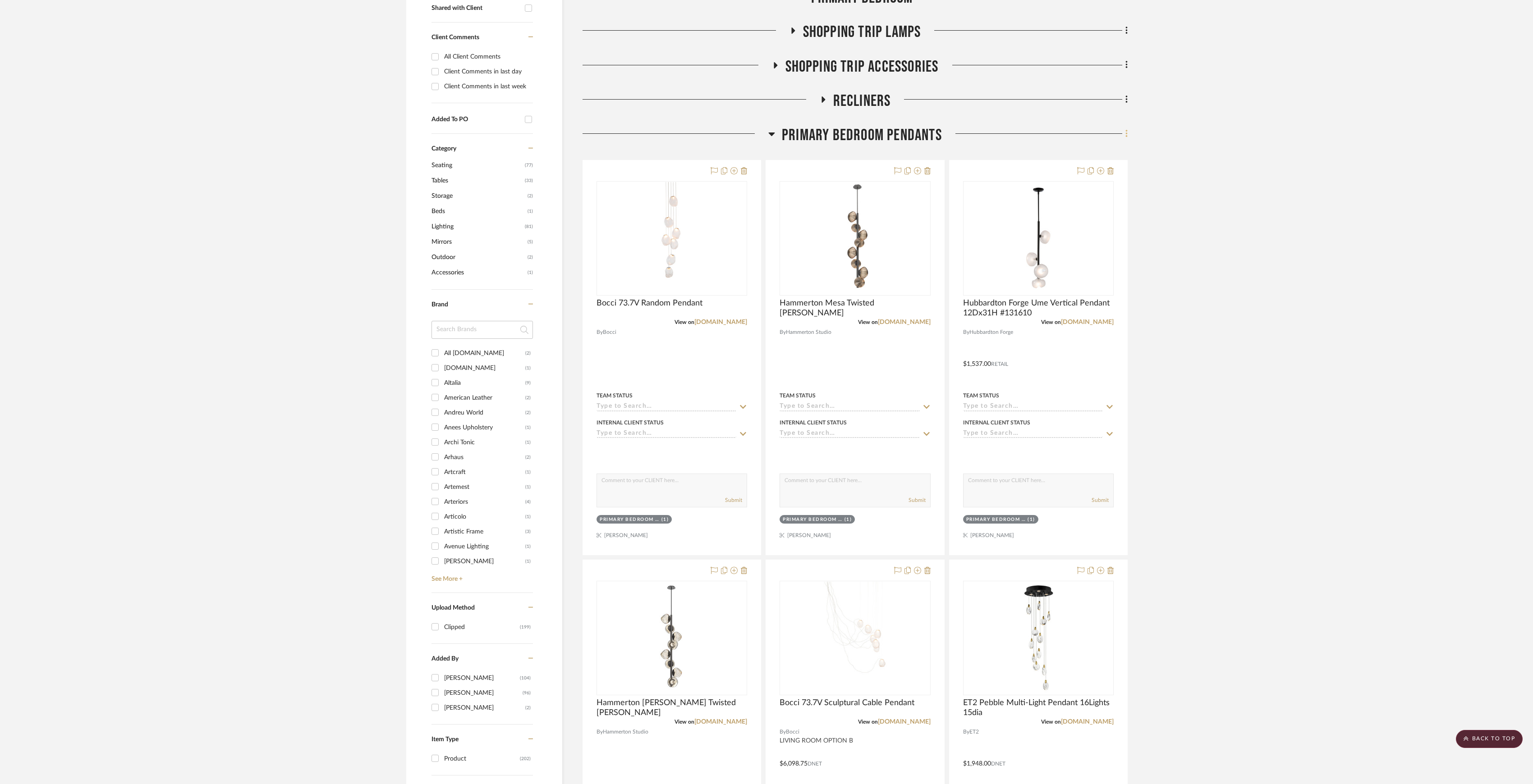
click at [1123, 134] on fa-icon at bounding box center [1126, 134] width 6 height 15
click at [1080, 307] on button "Delete Room" at bounding box center [1086, 312] width 85 height 23
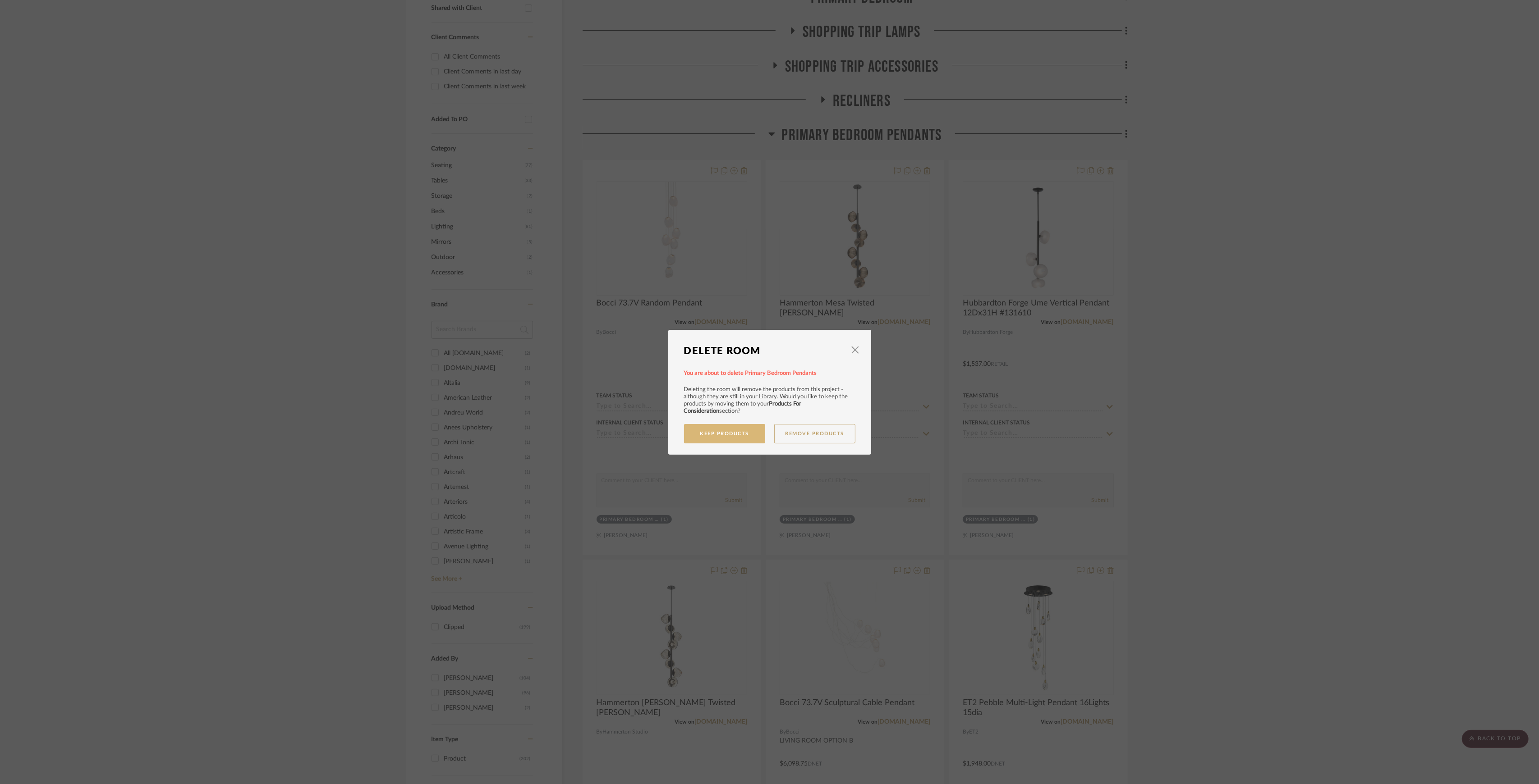
click at [736, 426] on button "Keep Products" at bounding box center [725, 433] width 81 height 19
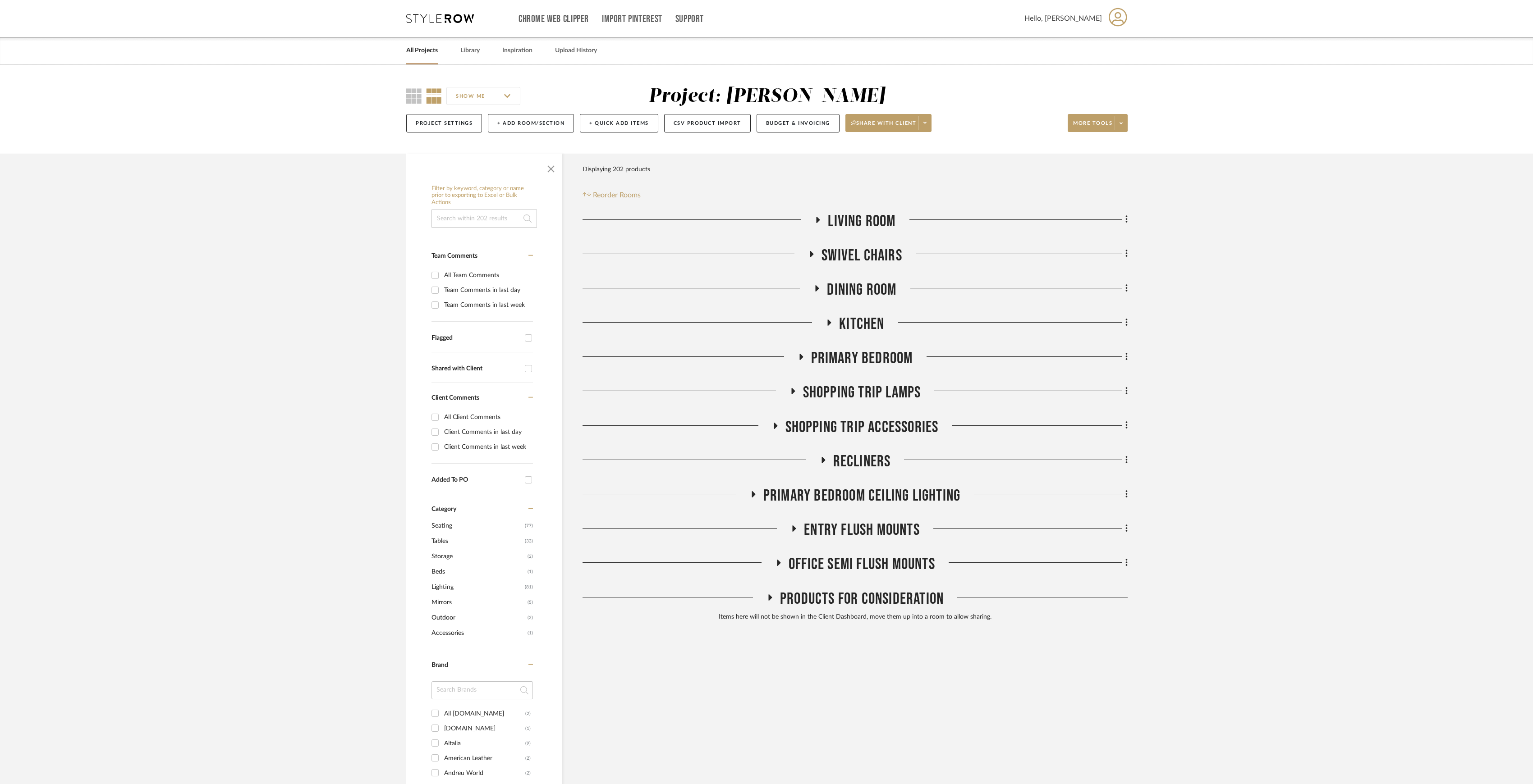
click at [848, 288] on span "Dining Room" at bounding box center [861, 290] width 69 height 19
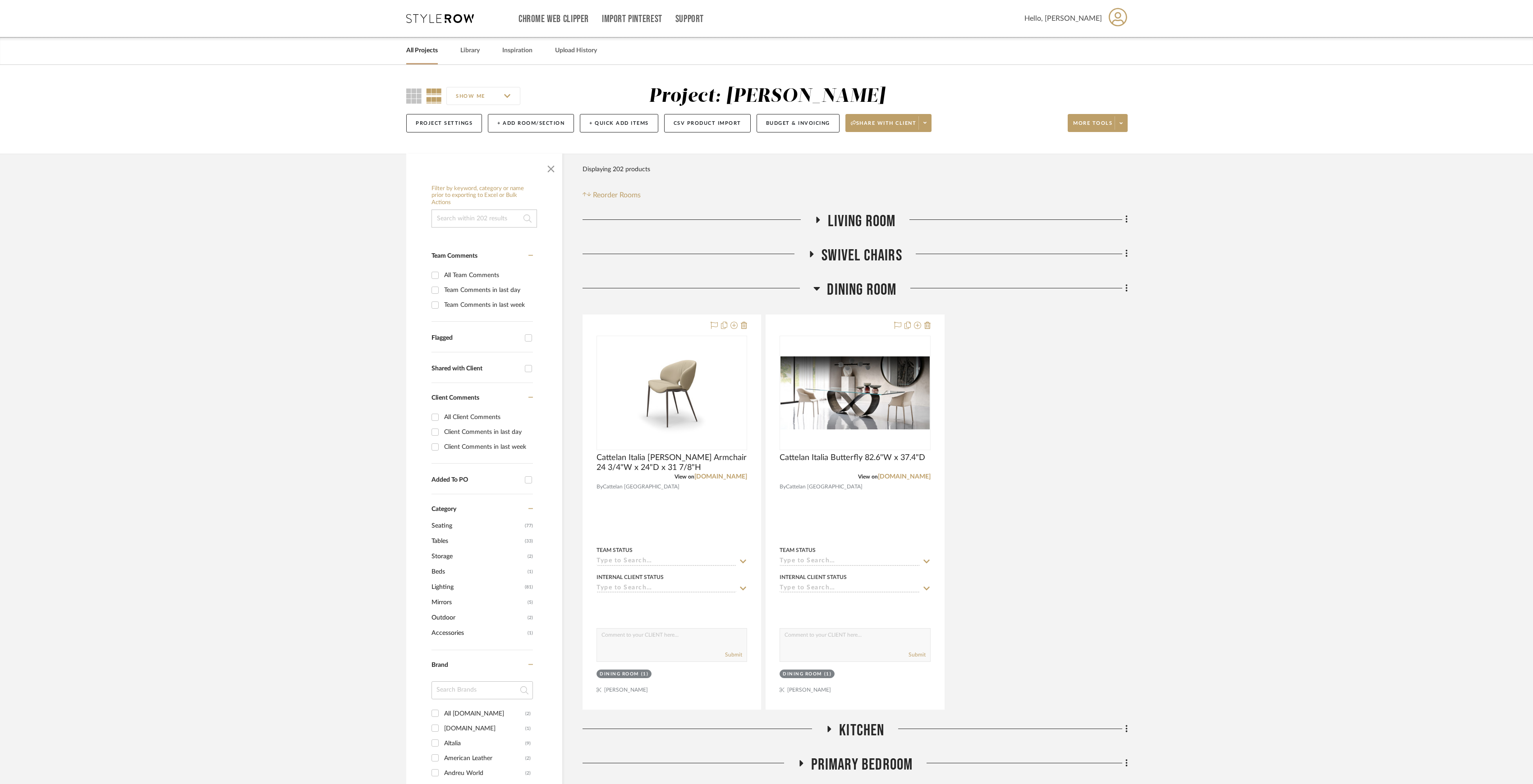
click at [870, 290] on span "Dining Room" at bounding box center [861, 290] width 69 height 19
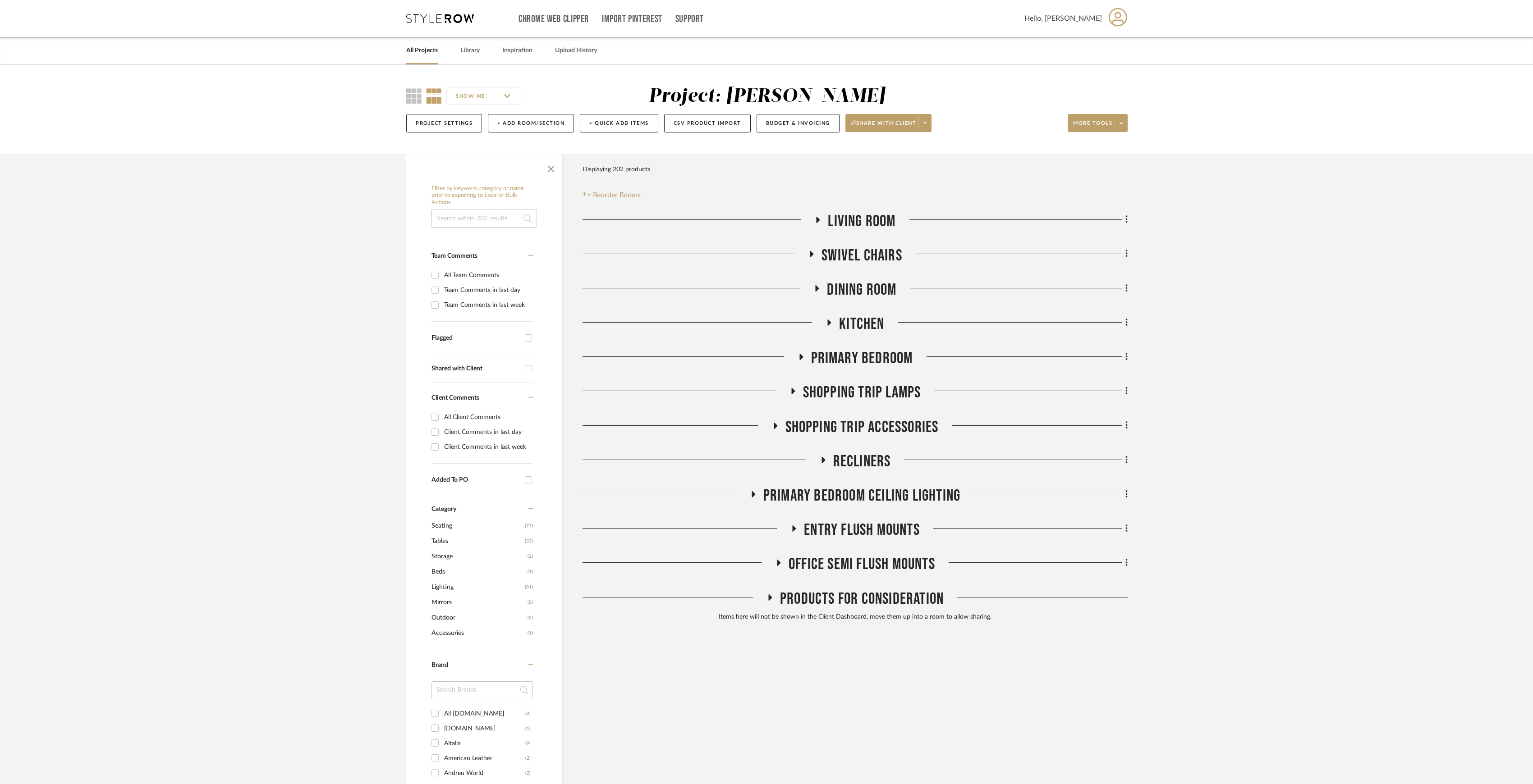
click at [860, 453] on span "Recliners" at bounding box center [862, 462] width 58 height 19
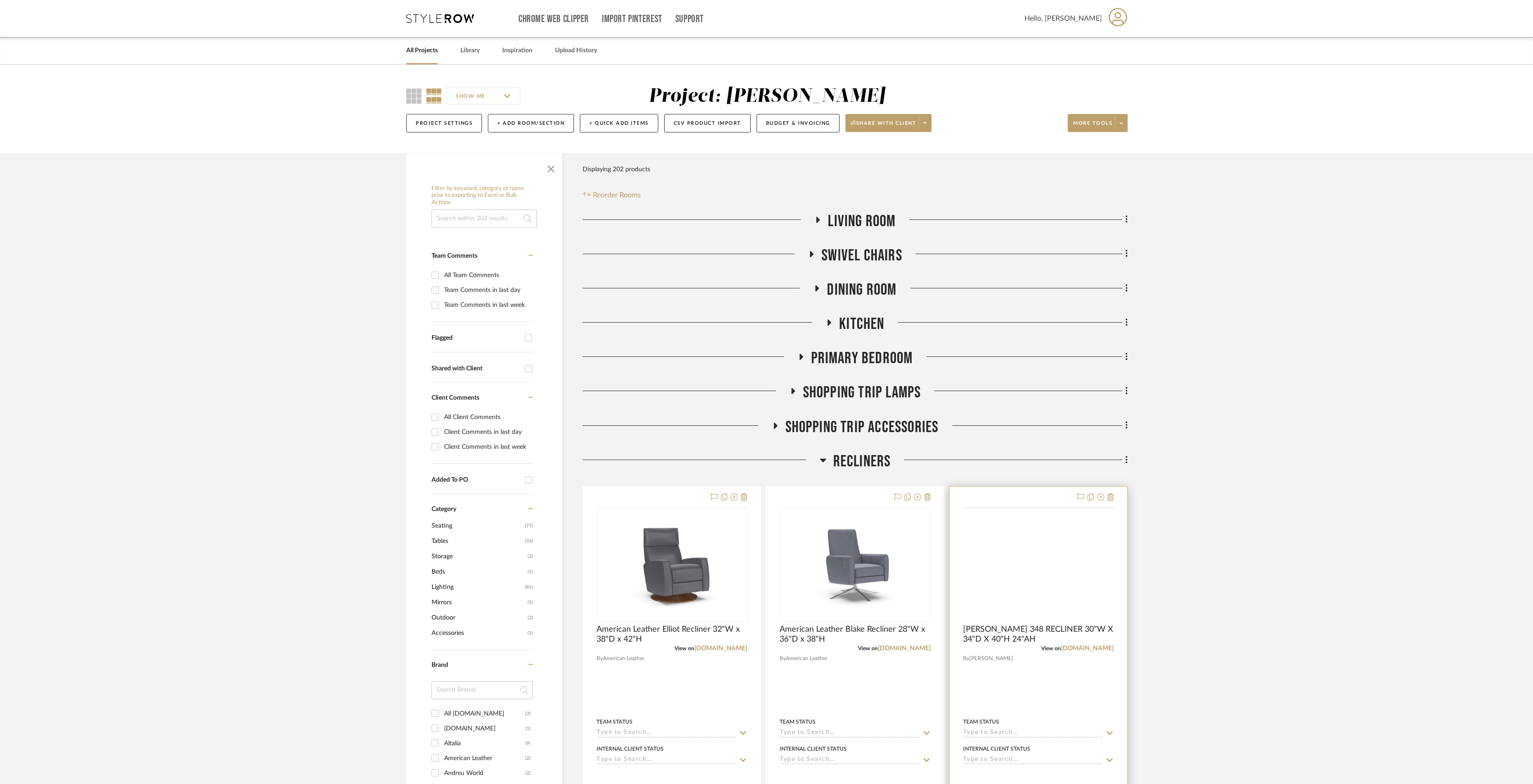
scroll to position [60, 0]
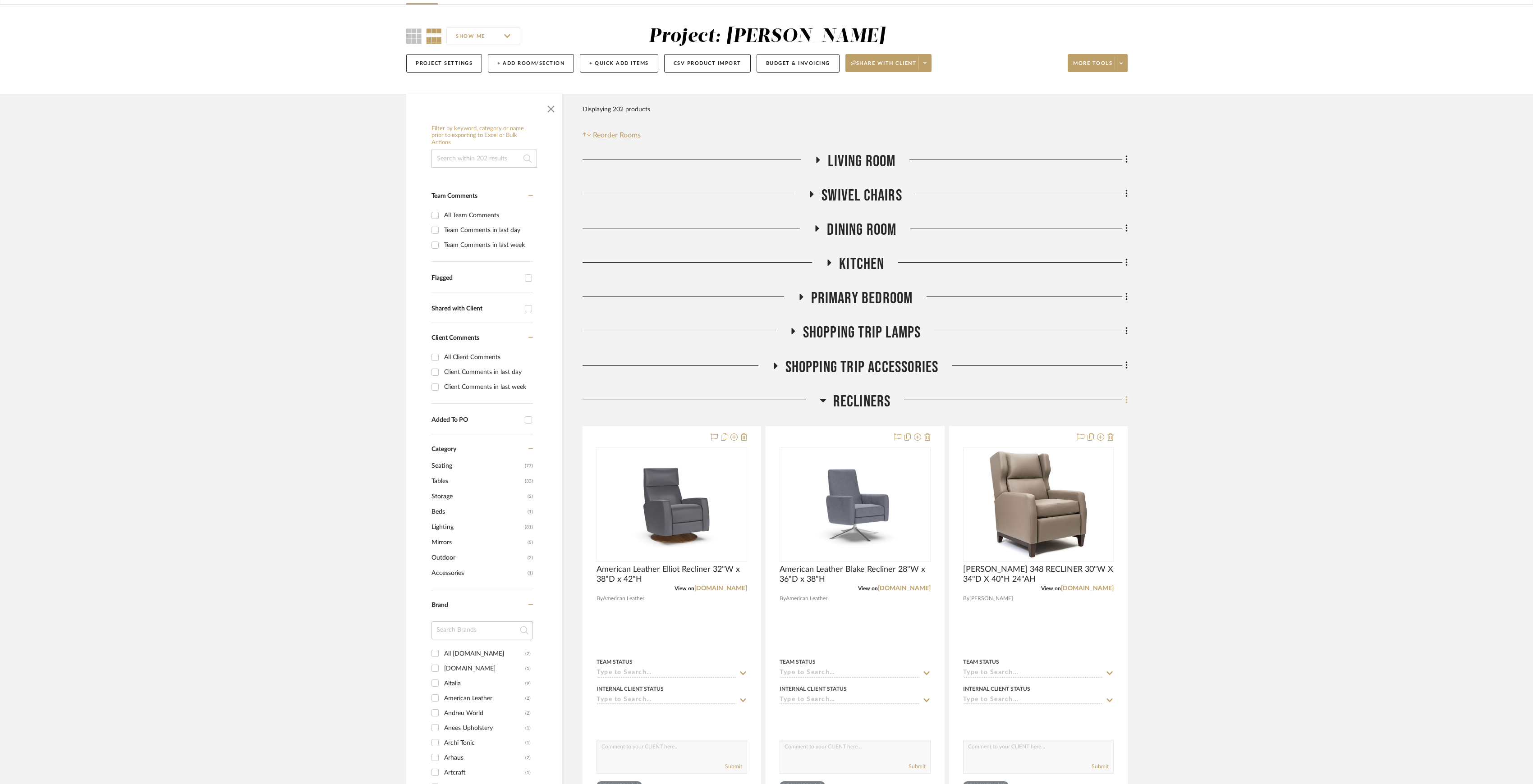
click at [1126, 403] on icon at bounding box center [1127, 400] width 3 height 10
click at [1084, 574] on span "Delete Room" at bounding box center [1078, 578] width 36 height 8
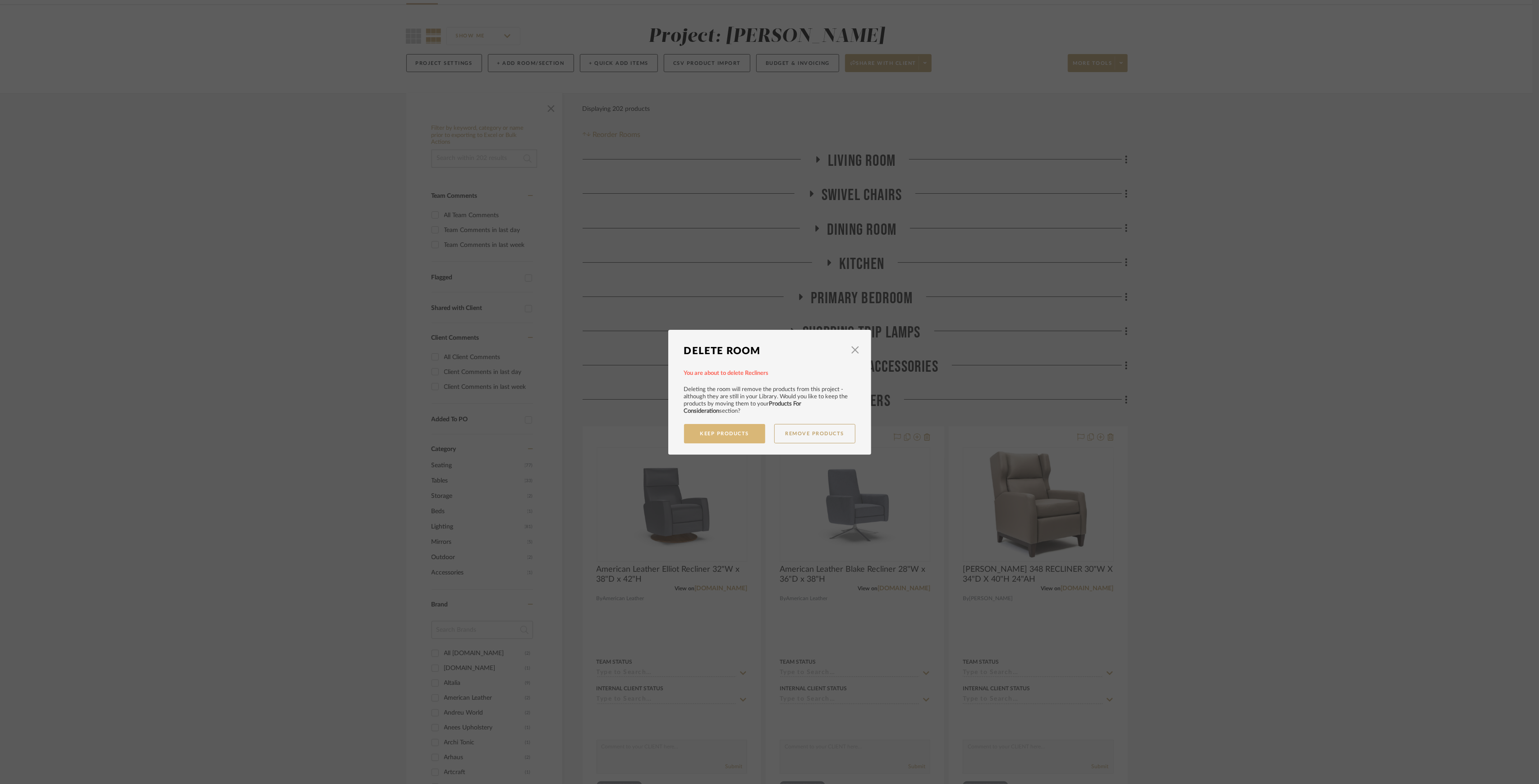
click at [723, 436] on button "Keep Products" at bounding box center [725, 433] width 81 height 19
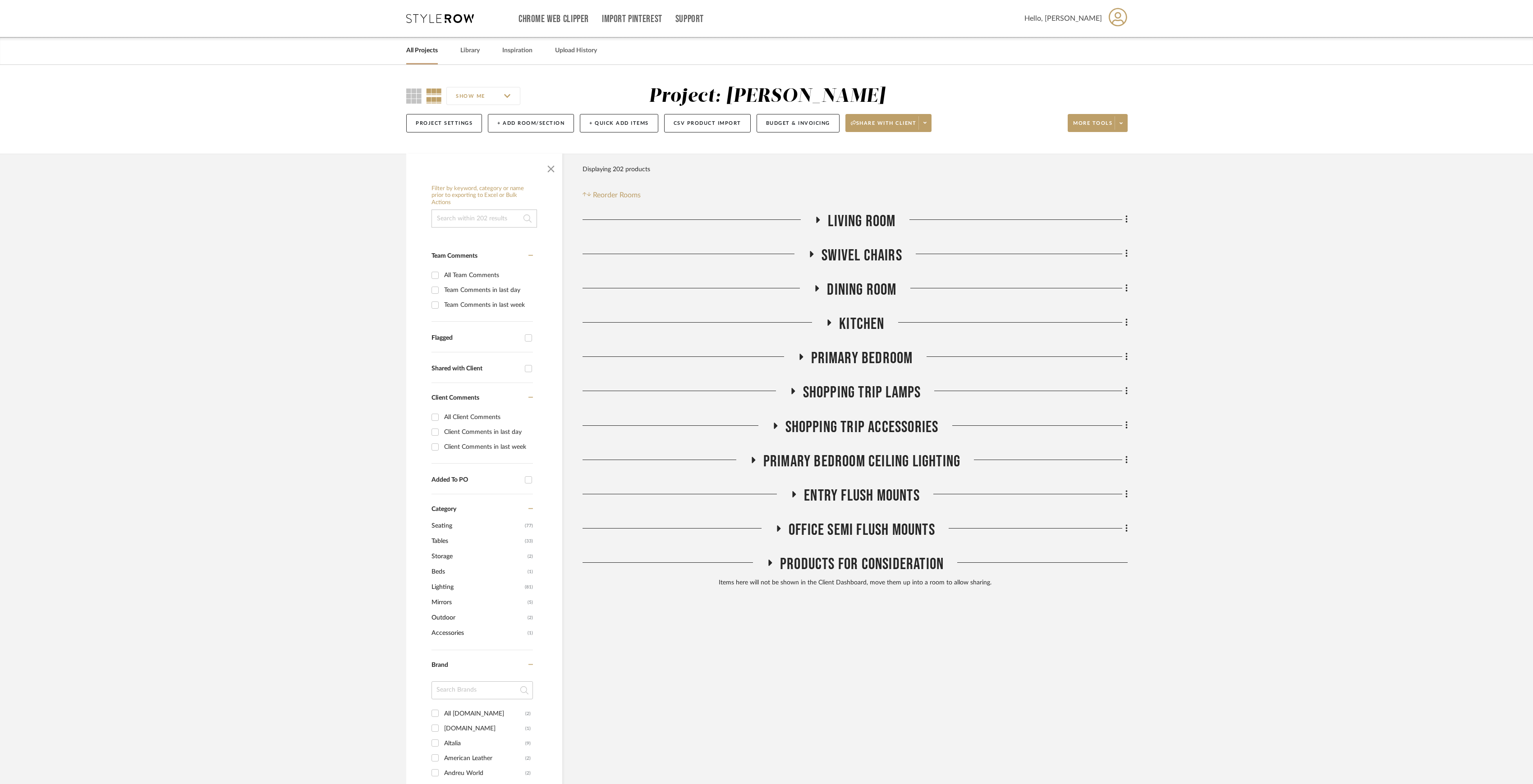
drag, startPoint x: 1124, startPoint y: 358, endPoint x: 1143, endPoint y: 343, distance: 24.2
click at [1140, 337] on div "Filter by keyword, category or name prior to exporting to Excel or Bulk Actions…" at bounding box center [766, 719] width 747 height 1131
click at [1128, 358] on div "Filter by keyword, category or name prior to exporting to Excel or Bulk Actions…" at bounding box center [766, 719] width 747 height 1131
click at [1126, 359] on icon at bounding box center [1127, 356] width 3 height 10
click at [1094, 468] on span "Add Room Below" at bounding box center [1084, 467] width 48 height 8
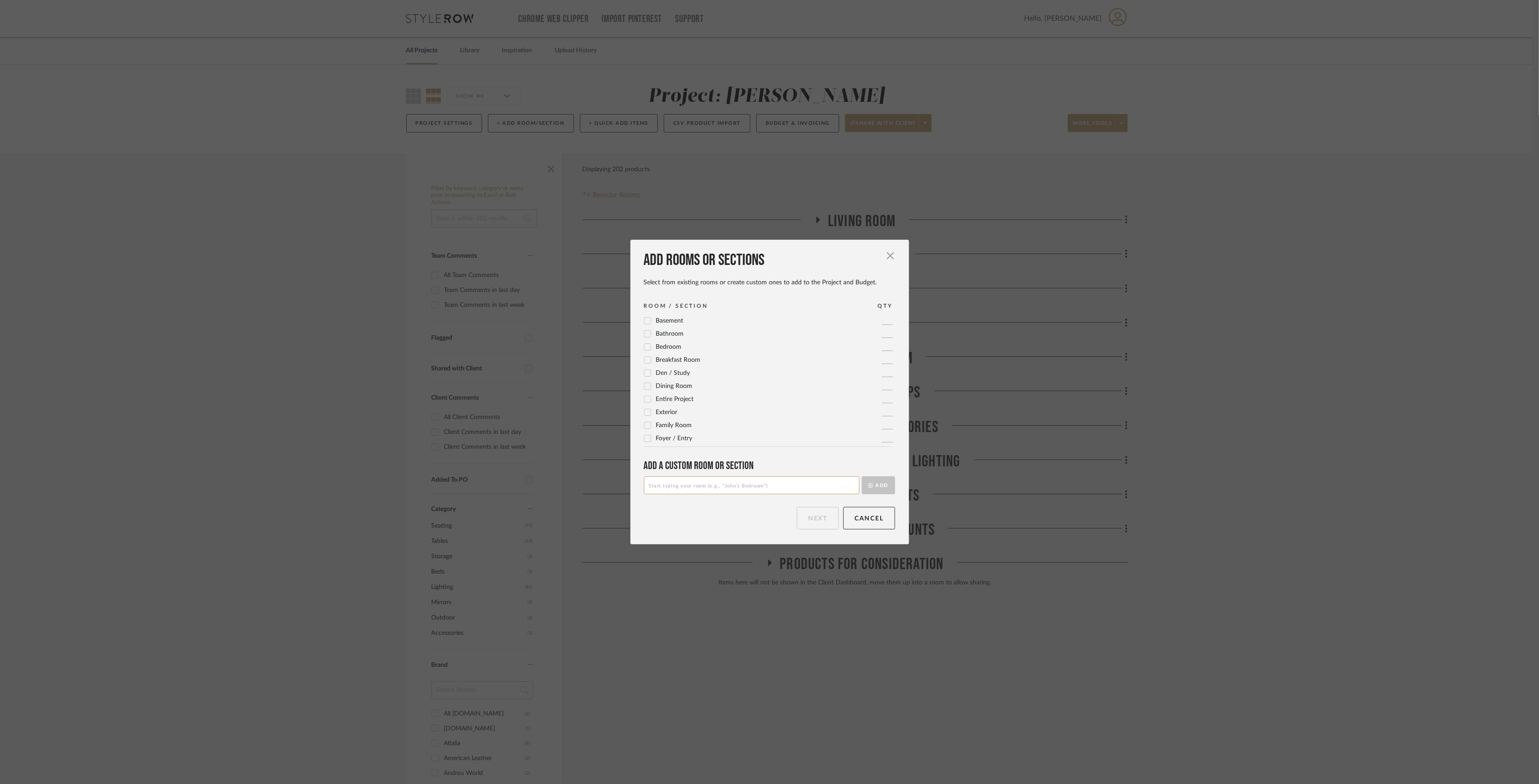
click at [700, 488] on input at bounding box center [752, 485] width 216 height 18
type input "Office"
click at [878, 494] on div "Add rooms or sections Select from existing rooms or create custom ones to add t…" at bounding box center [770, 392] width 278 height 305
click at [882, 487] on button "Add" at bounding box center [878, 485] width 33 height 18
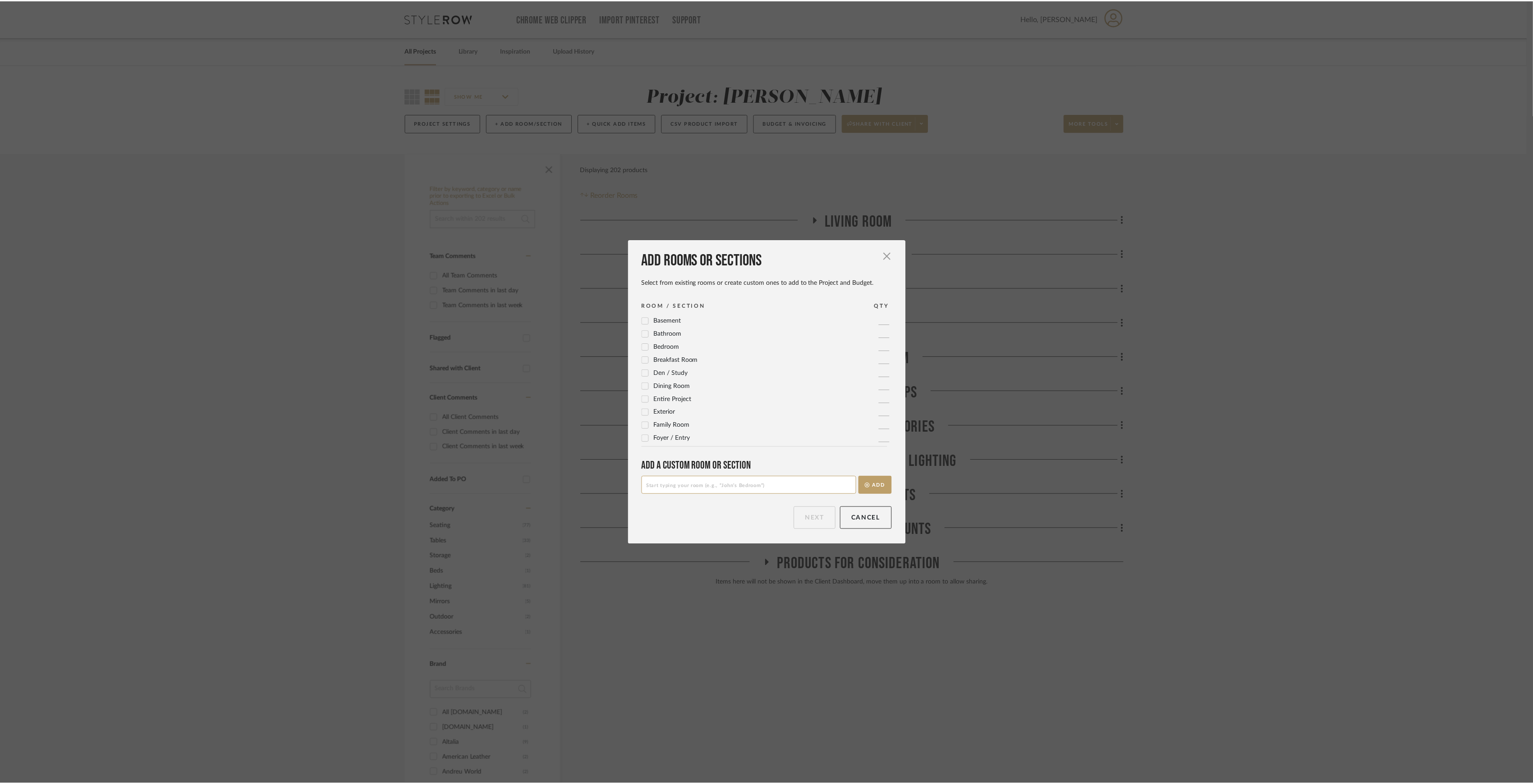
scroll to position [300, 0]
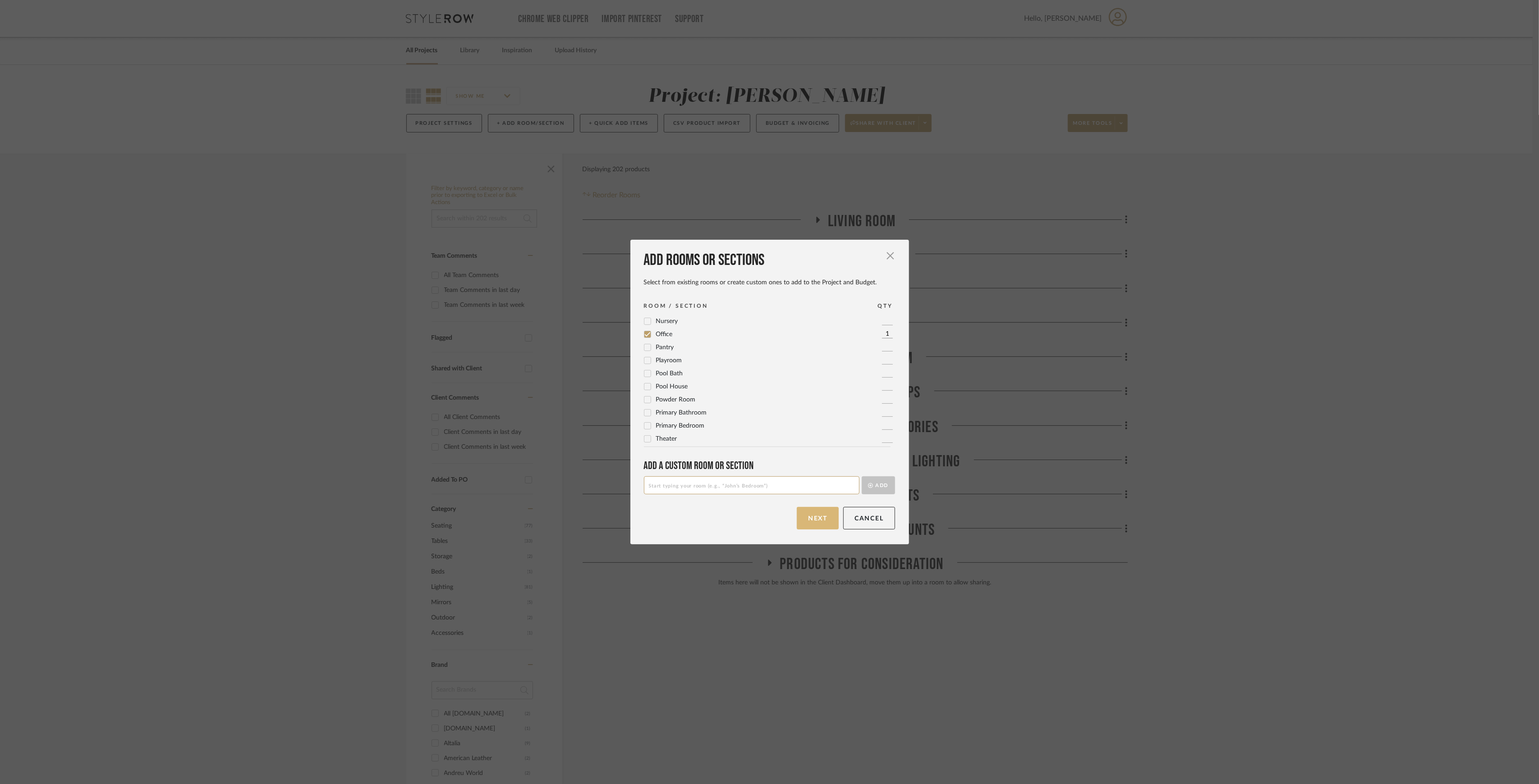
click at [823, 515] on button "Next" at bounding box center [818, 518] width 42 height 23
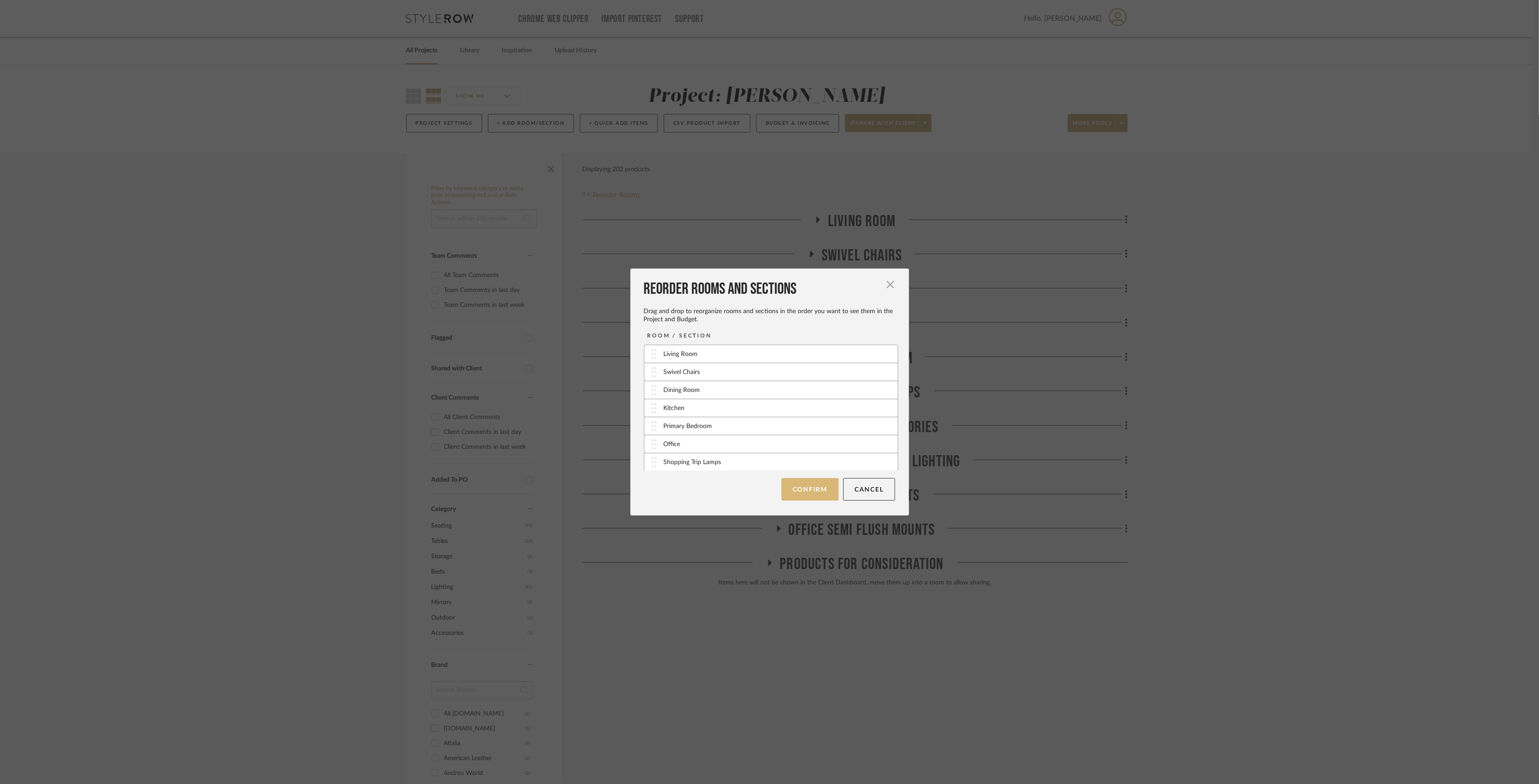
click at [805, 496] on button "Confirm" at bounding box center [810, 490] width 57 height 23
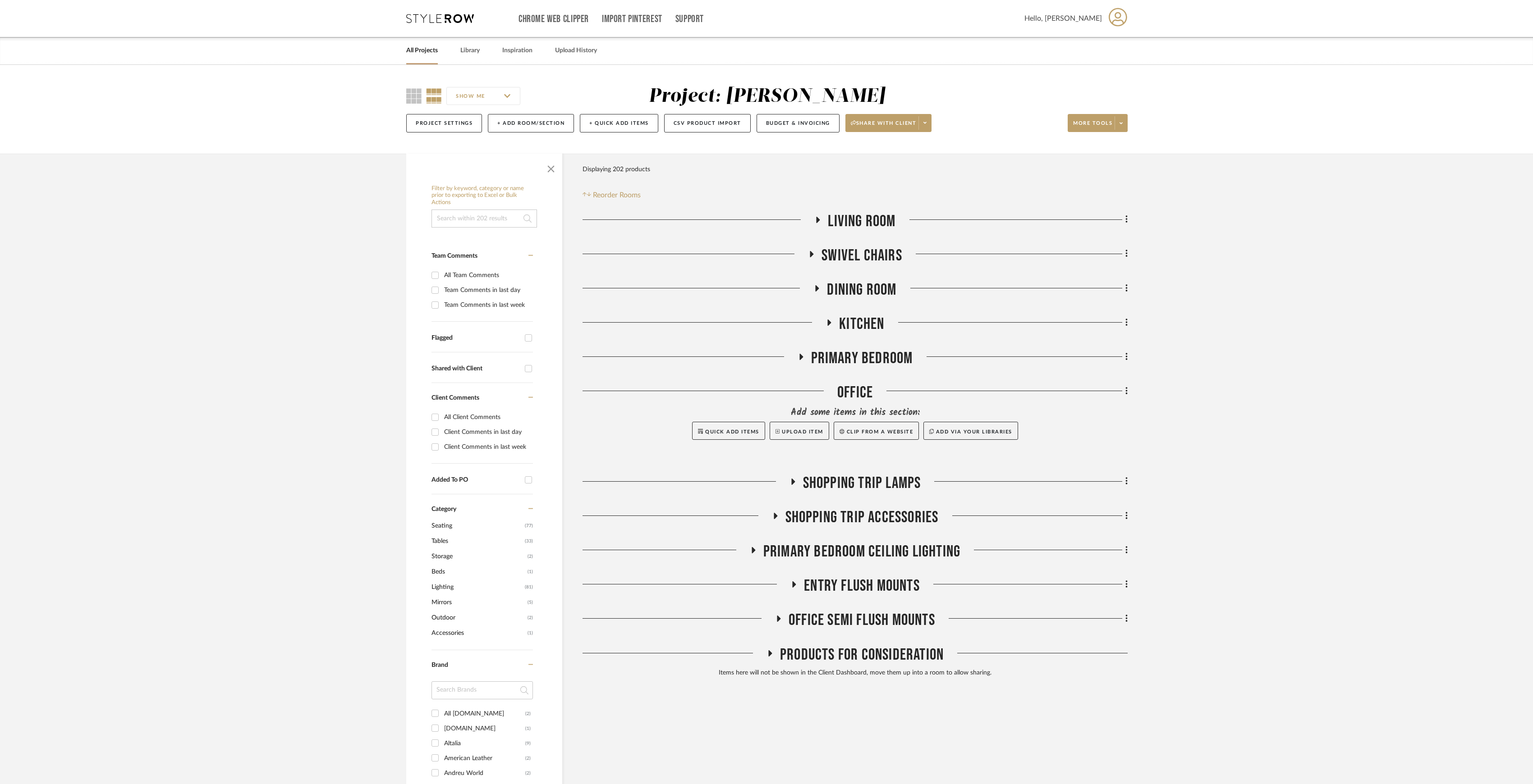
click at [890, 647] on span "Products For Consideration" at bounding box center [862, 655] width 164 height 19
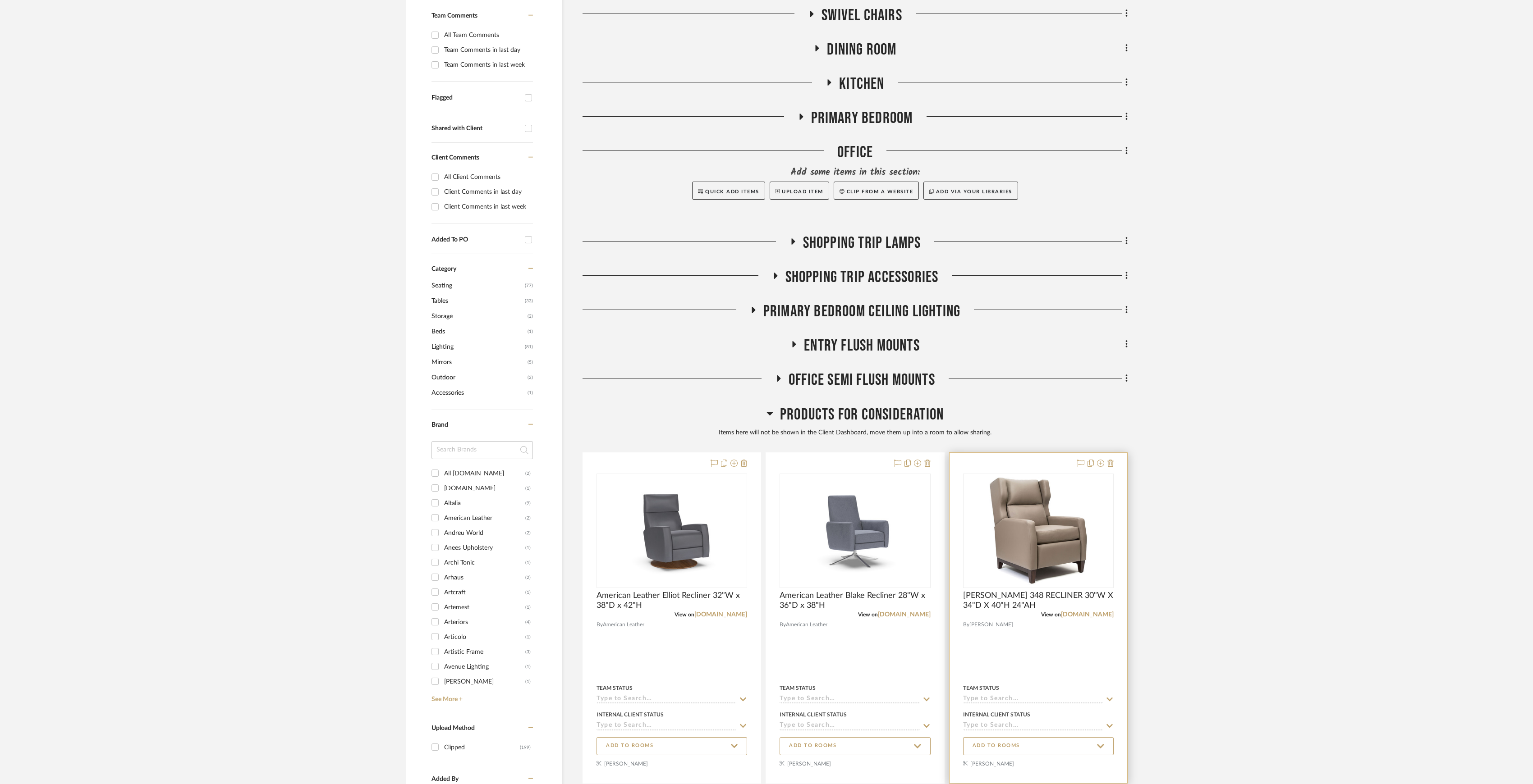
scroll to position [420, 0]
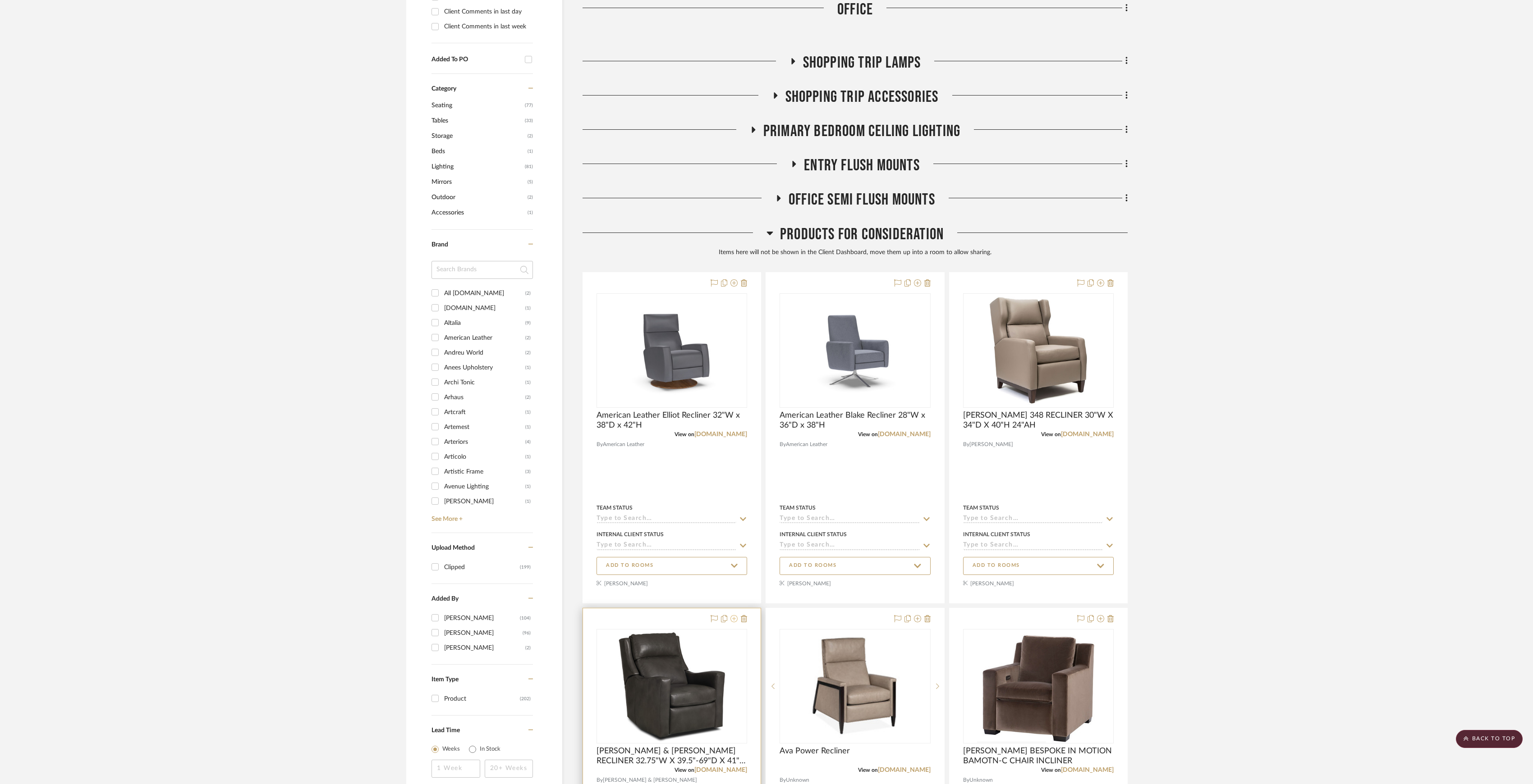
click at [734, 622] on icon at bounding box center [734, 619] width 7 height 7
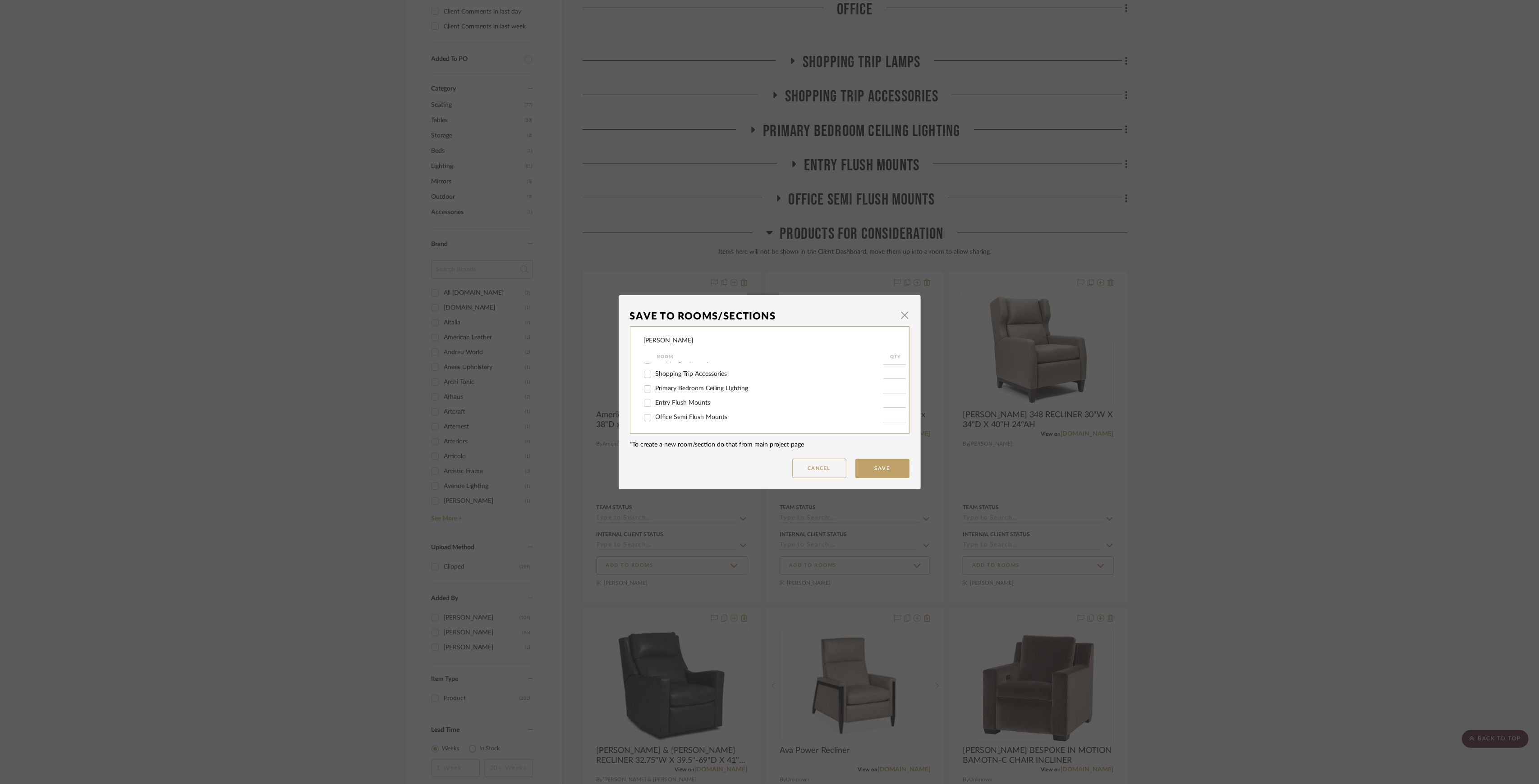
scroll to position [36, 0]
click at [658, 404] on span "Office" at bounding box center [664, 405] width 17 height 7
click at [655, 404] on input "Office" at bounding box center [648, 405] width 14 height 14
checkbox input "true"
type input "1"
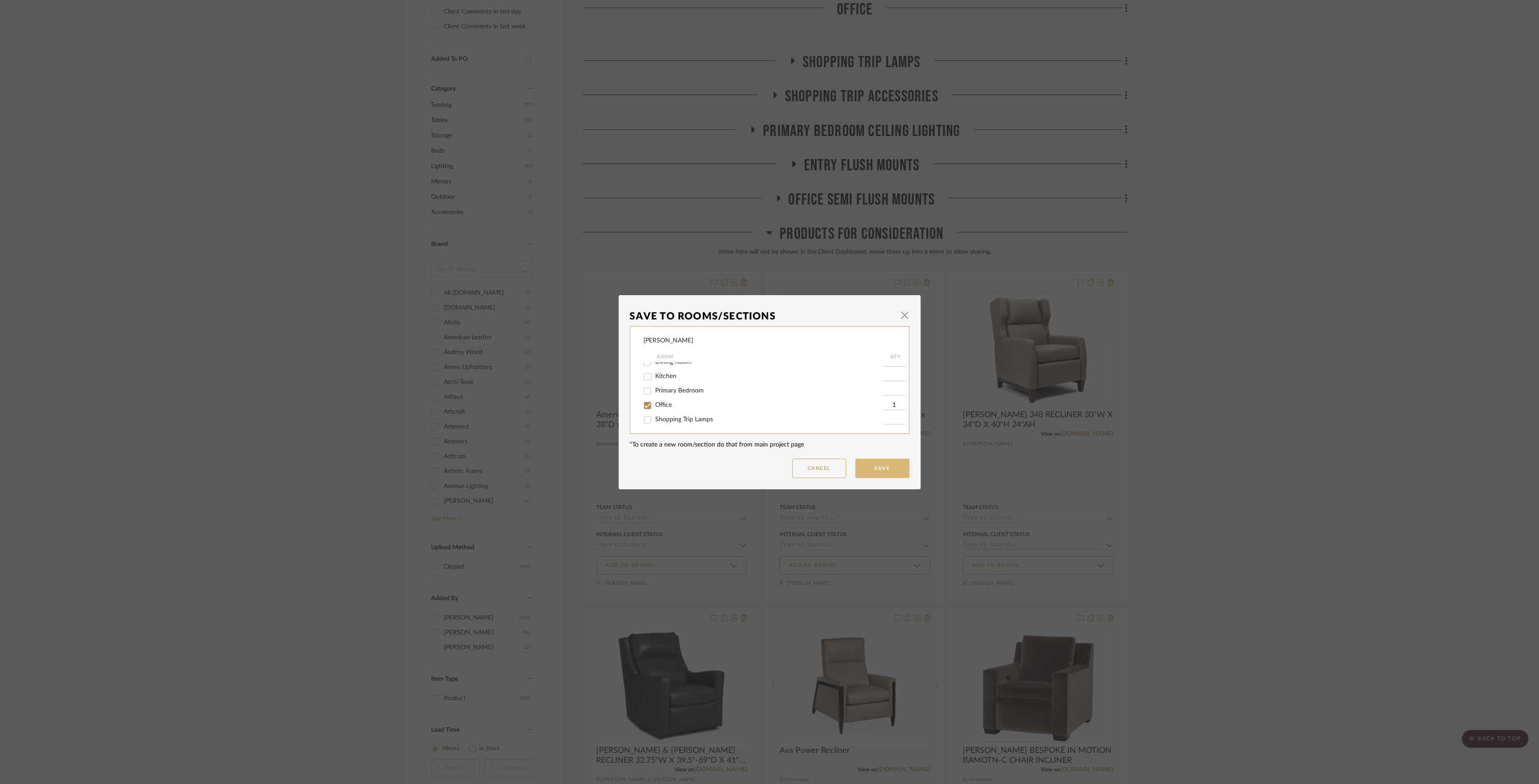
click at [891, 467] on button "Save" at bounding box center [882, 468] width 54 height 19
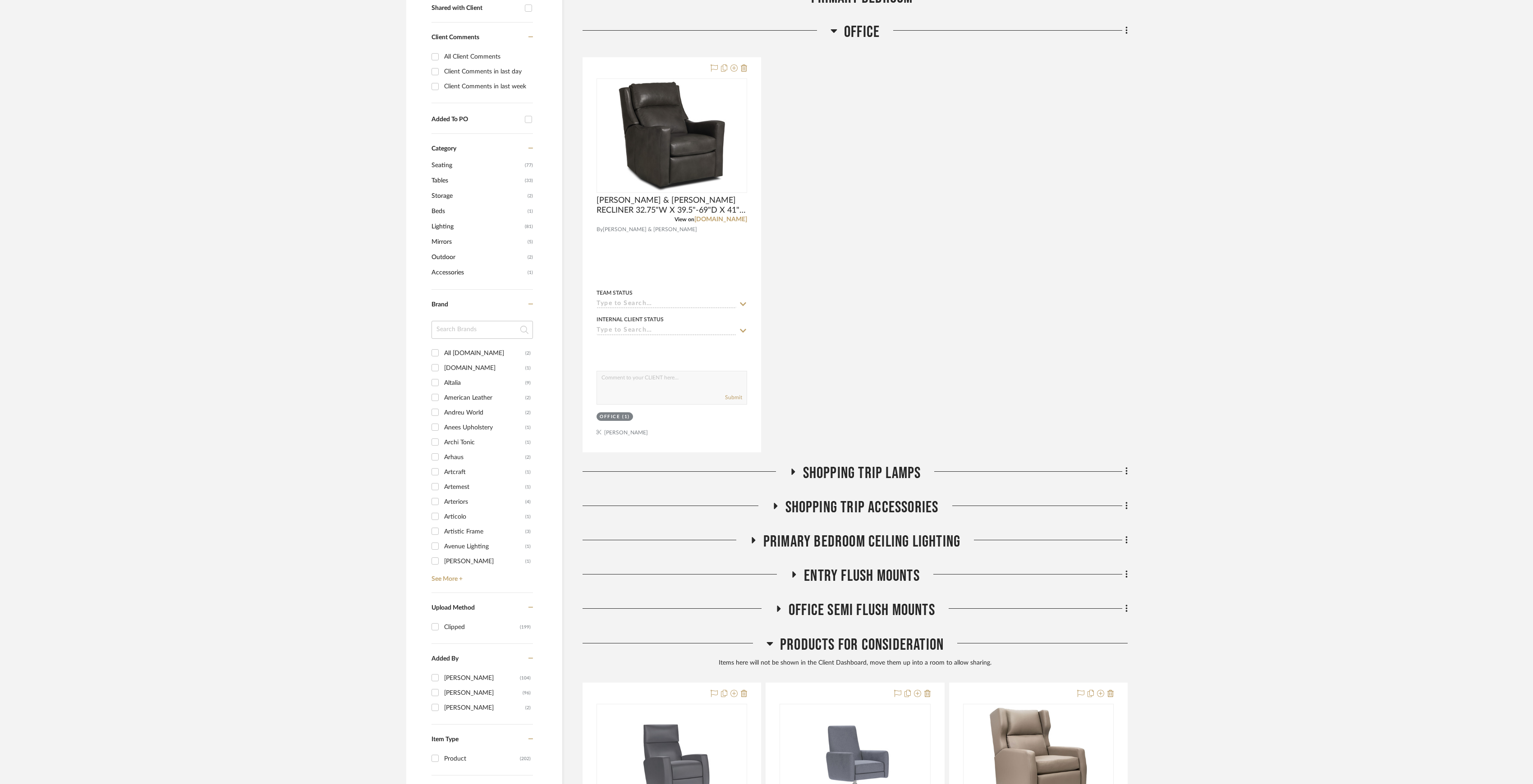
scroll to position [420, 0]
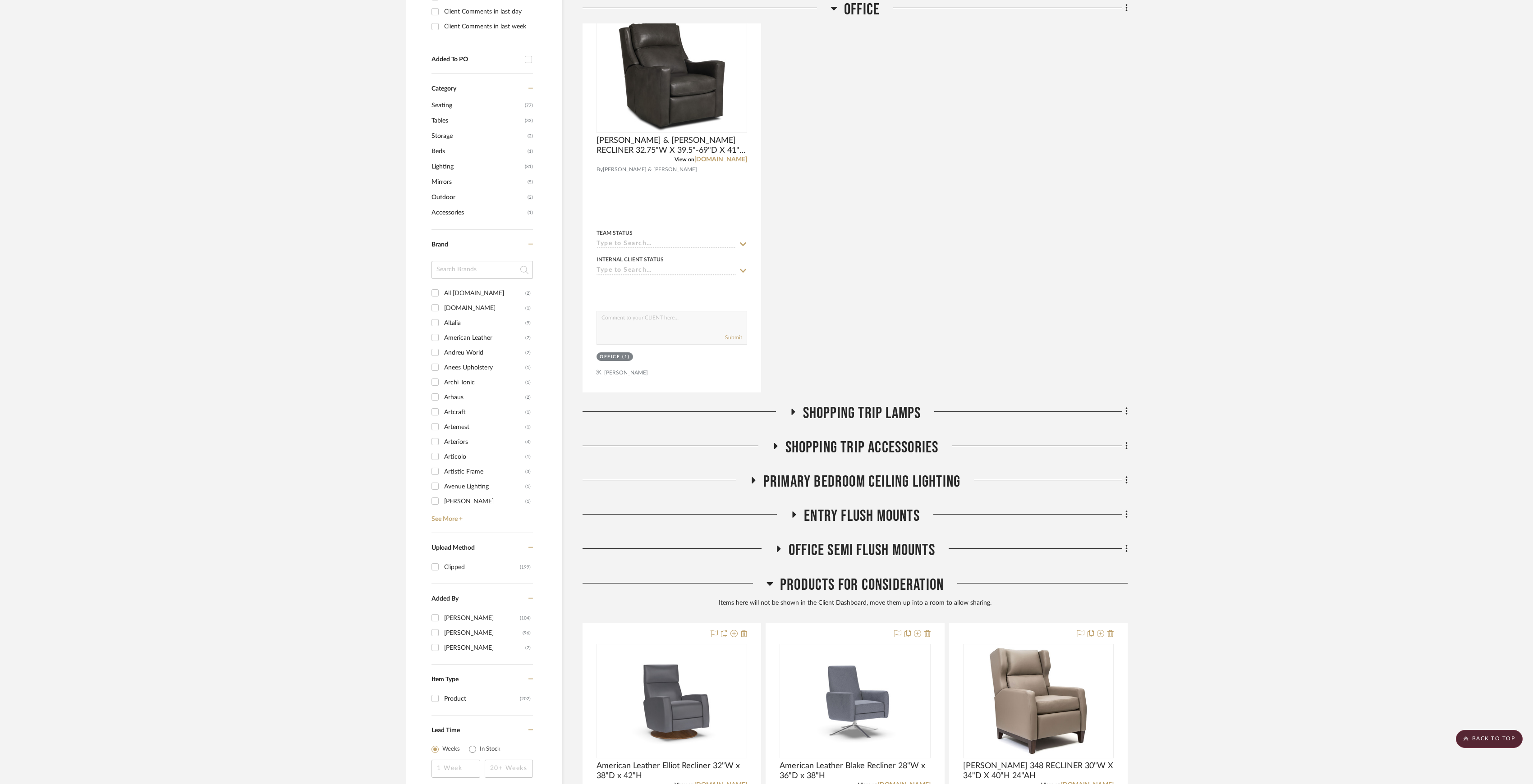
click at [860, 551] on span "Office Semi Flush Mounts" at bounding box center [861, 551] width 146 height 19
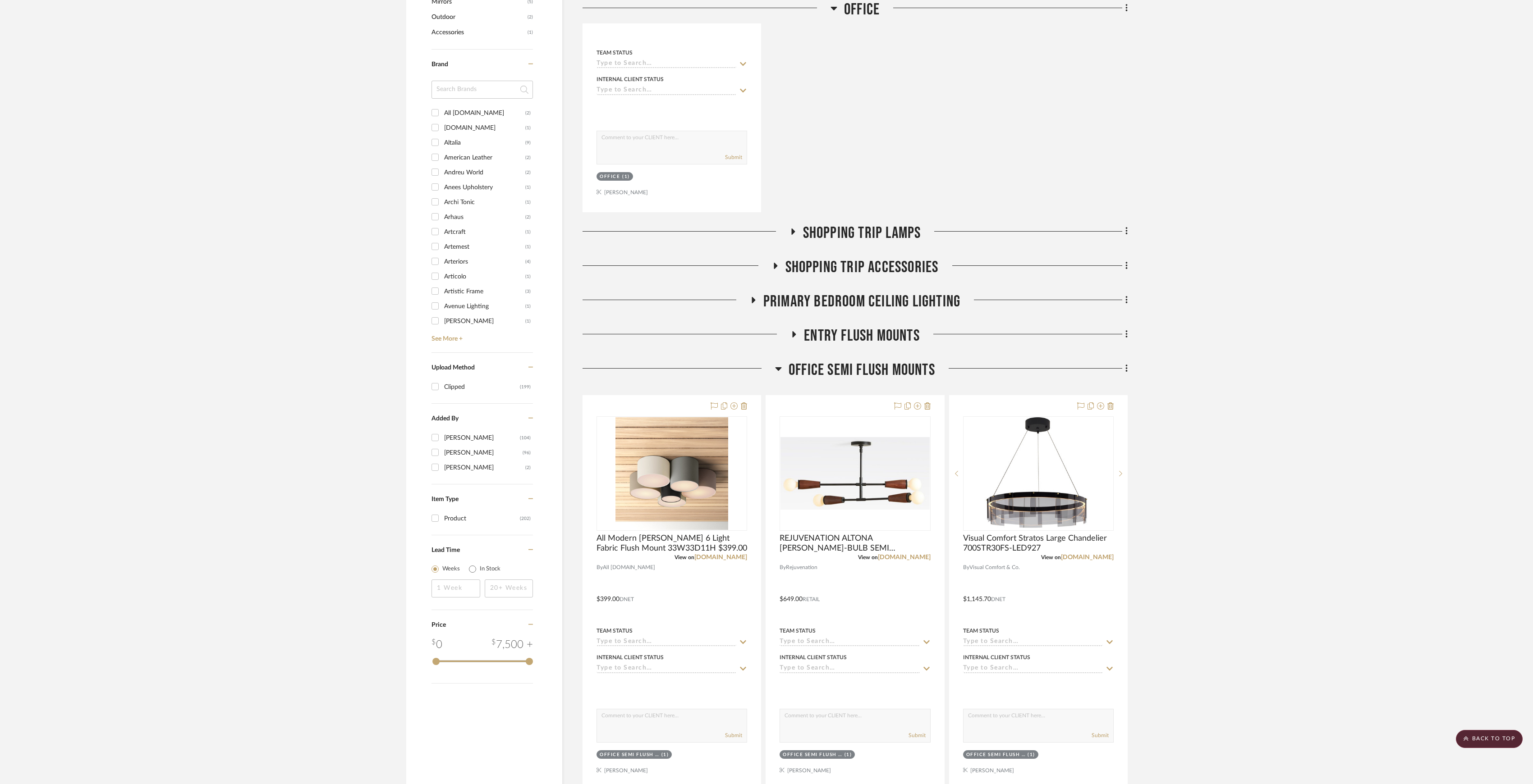
scroll to position [660, 0]
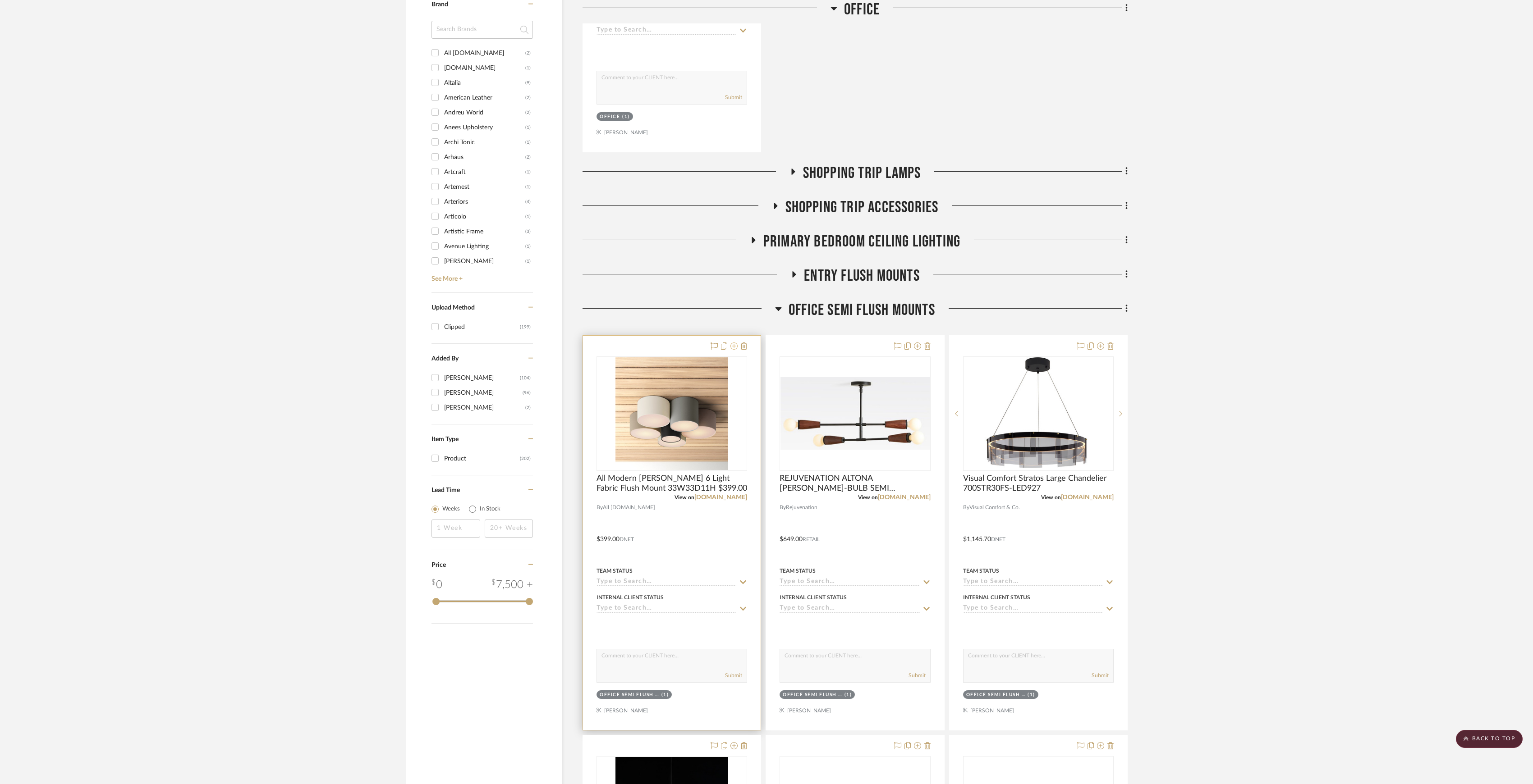
click at [731, 350] on icon at bounding box center [734, 346] width 7 height 7
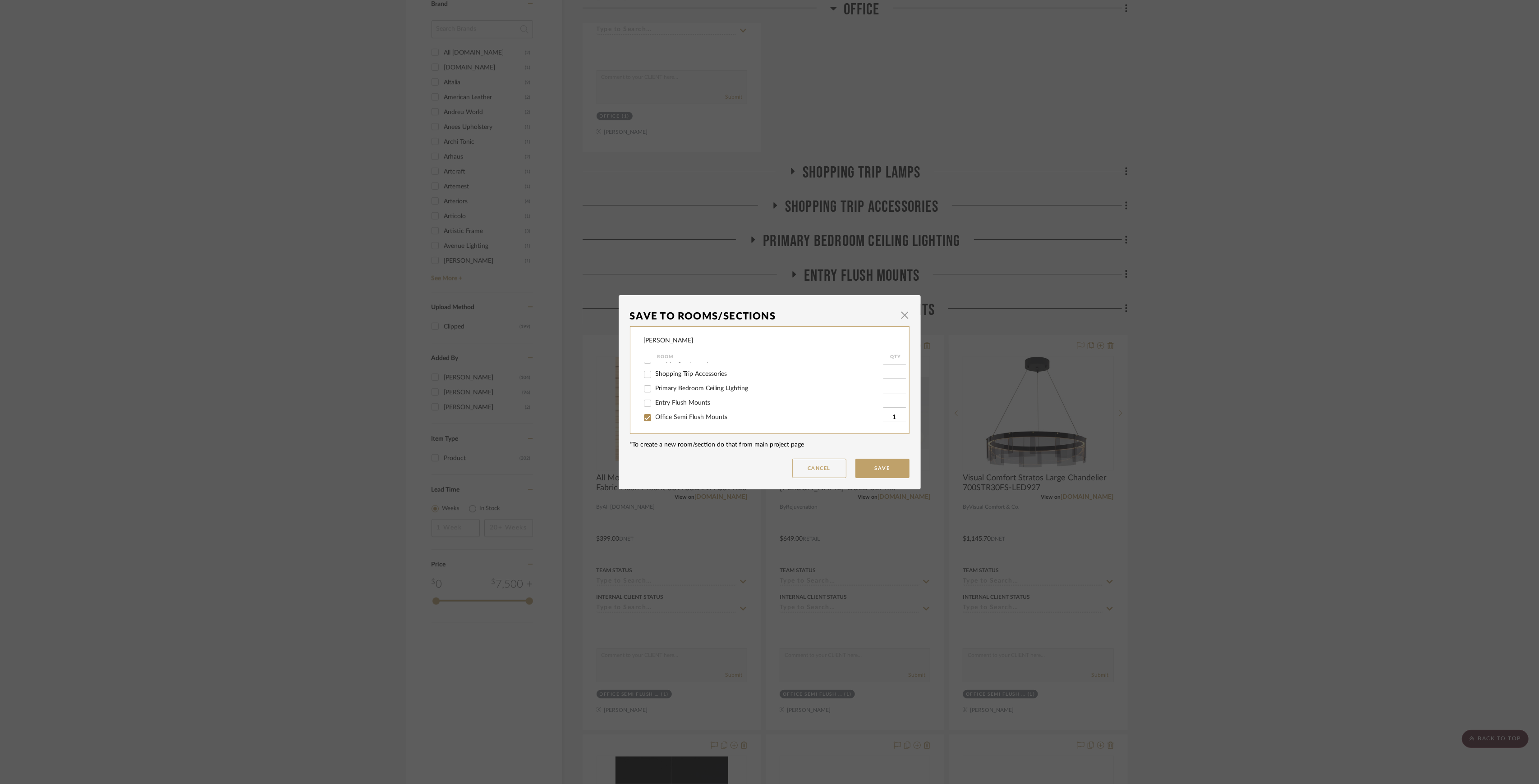
scroll to position [36, 0]
click at [657, 405] on span "Office" at bounding box center [664, 405] width 17 height 7
click at [655, 405] on input "Office" at bounding box center [648, 405] width 14 height 14
checkbox input "true"
type input "1"
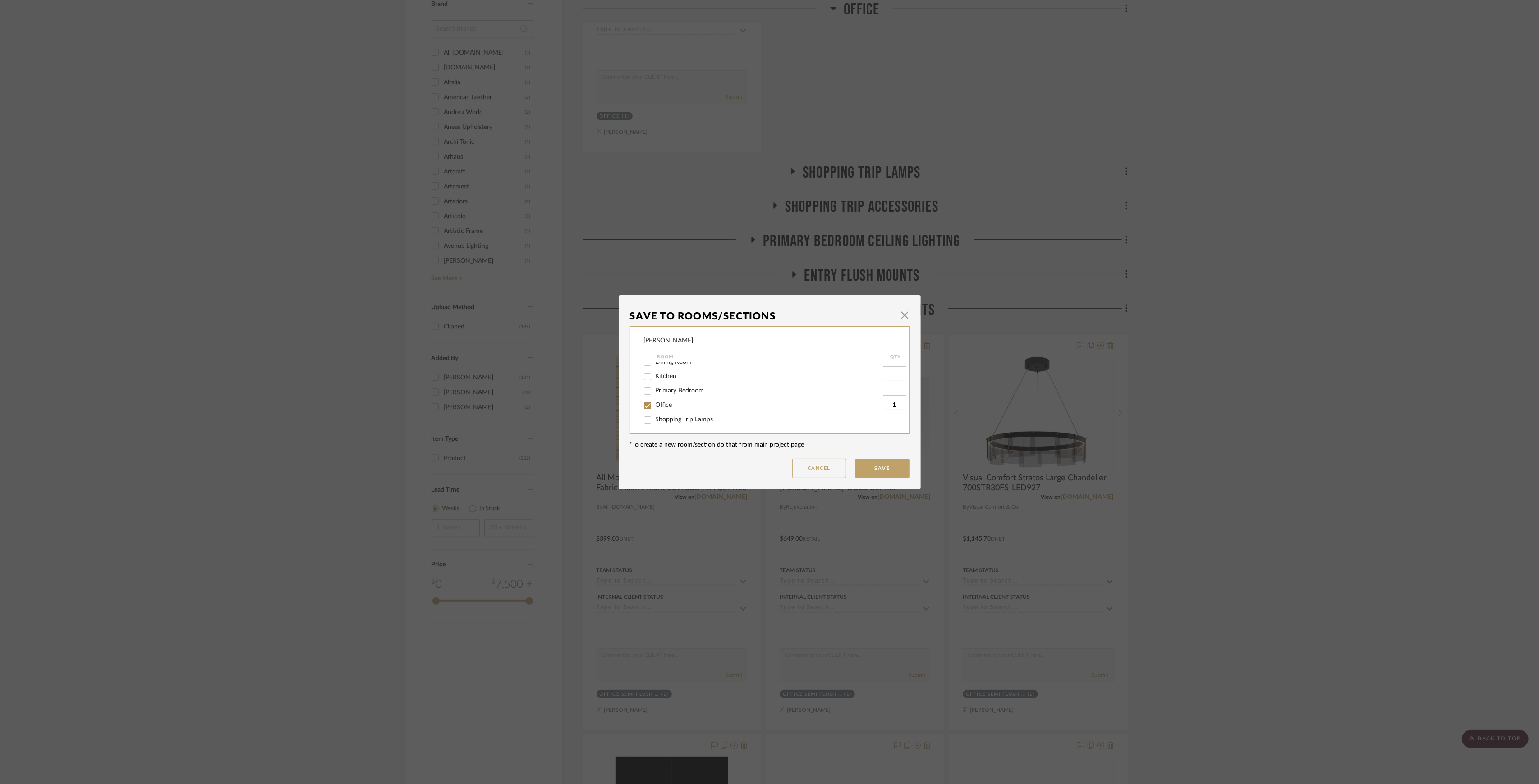
scroll to position [96, 0]
click at [881, 467] on button "Save" at bounding box center [882, 468] width 54 height 19
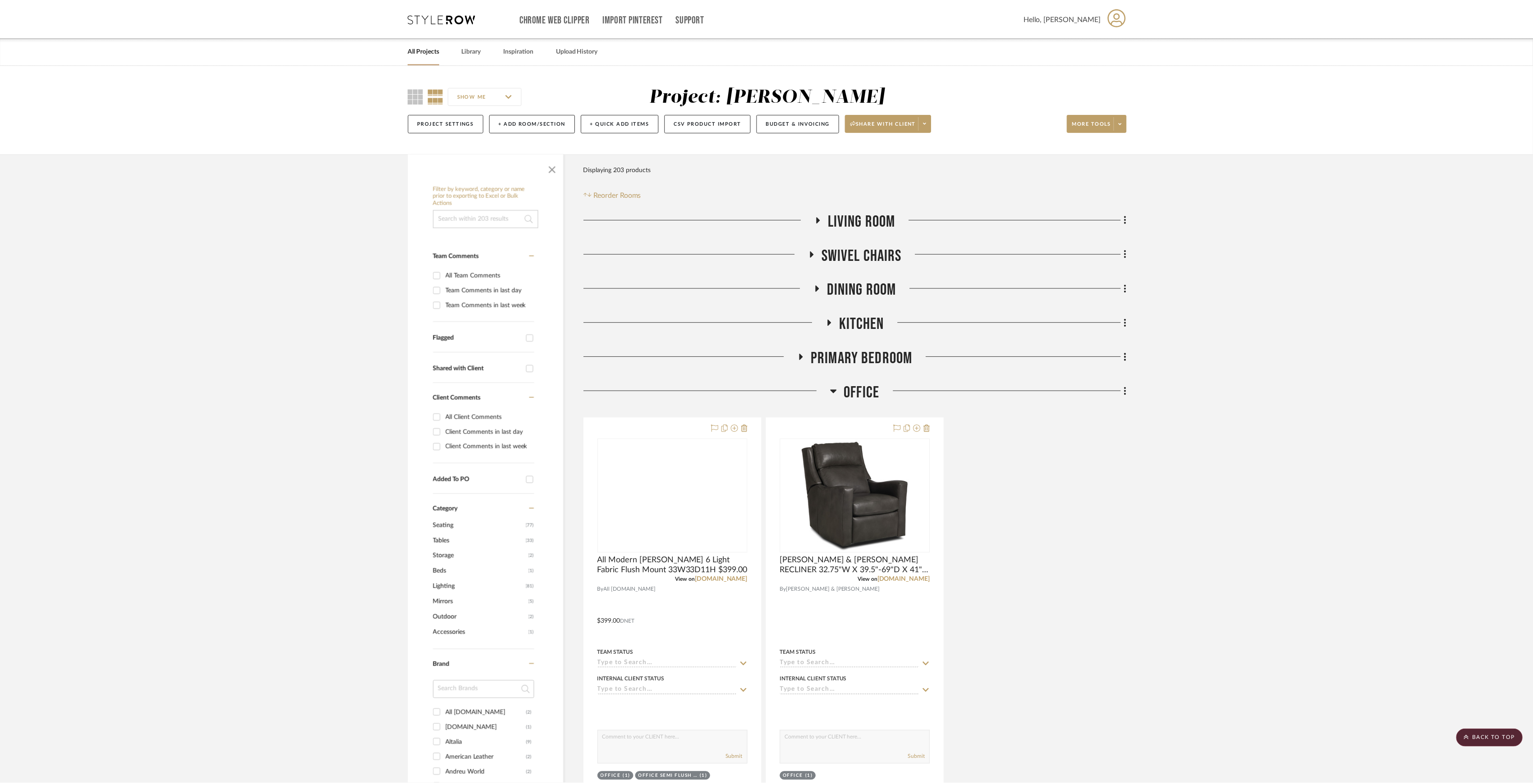
scroll to position [660, 0]
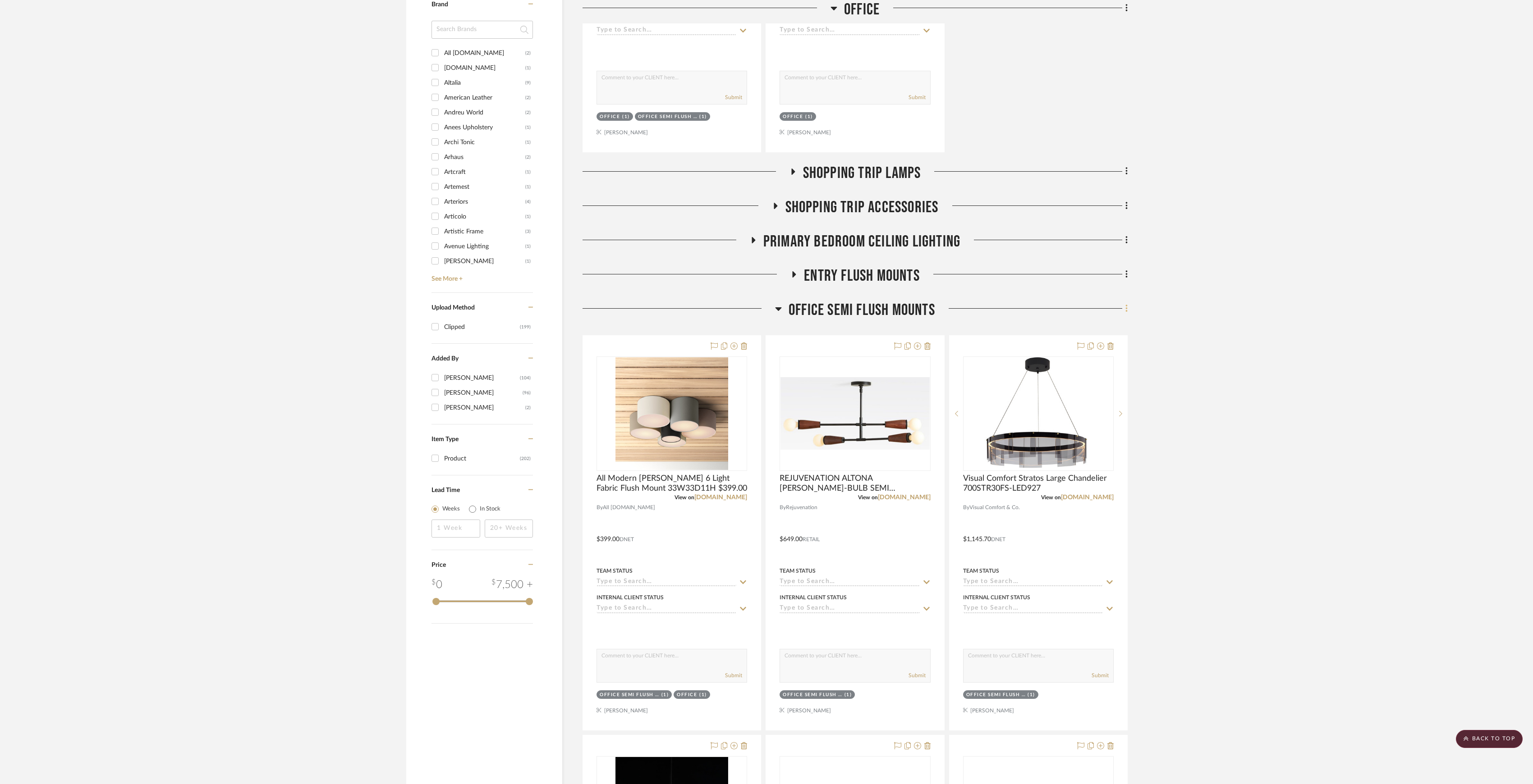
click at [1124, 313] on fa-icon at bounding box center [1126, 309] width 6 height 15
click at [1084, 492] on button "Delete Room" at bounding box center [1086, 488] width 85 height 23
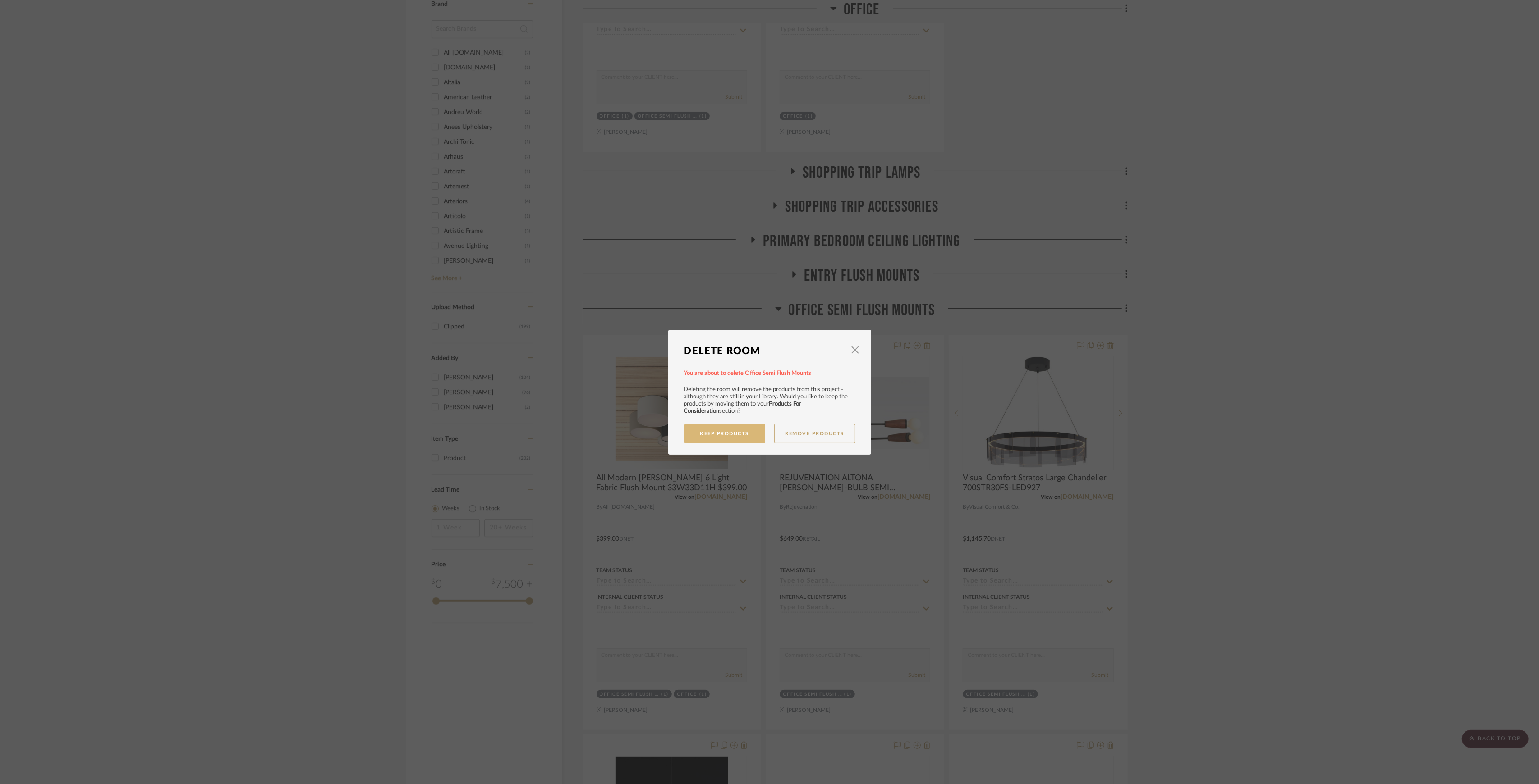
click at [747, 436] on button "Keep Products" at bounding box center [725, 433] width 81 height 19
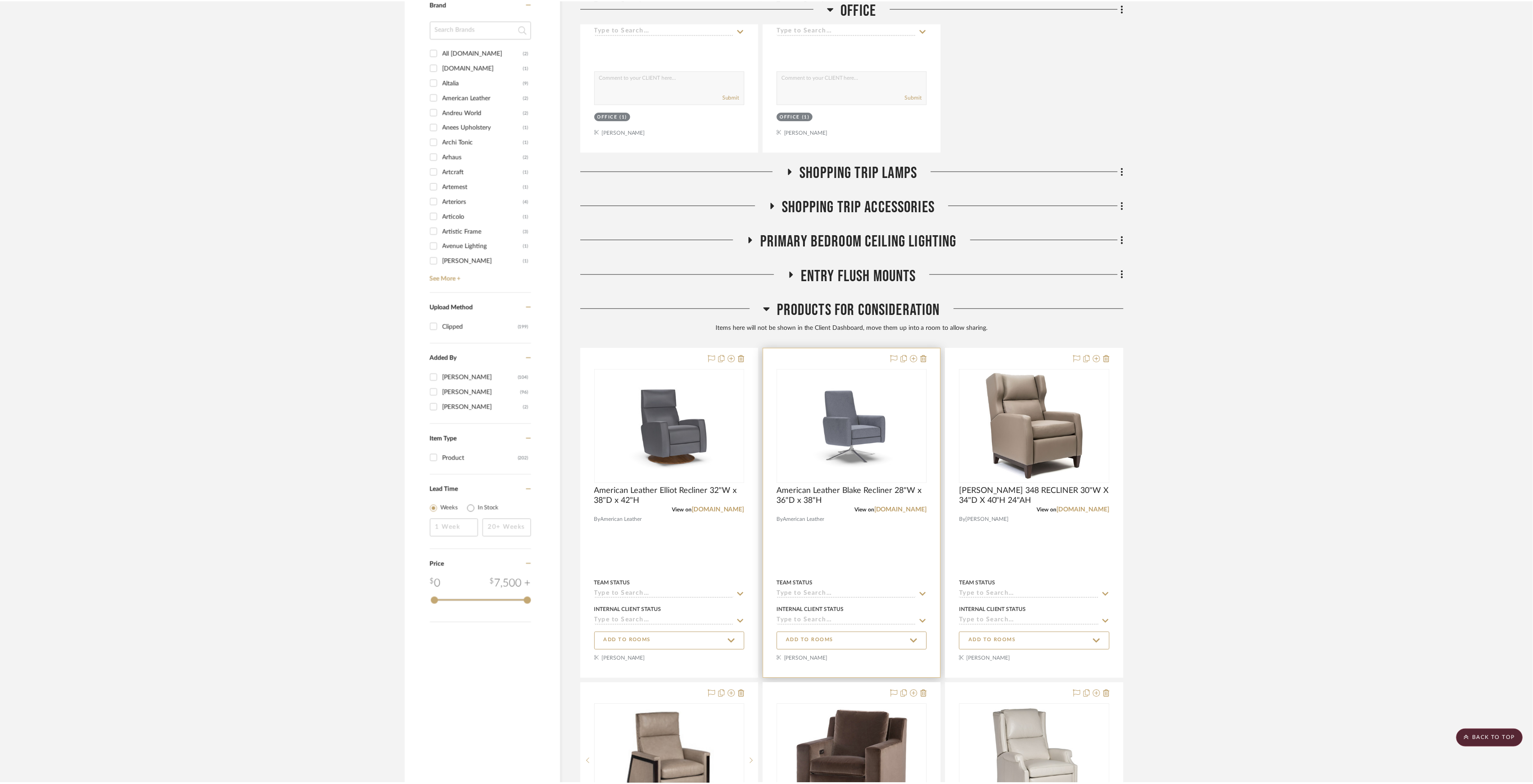
scroll to position [660, 0]
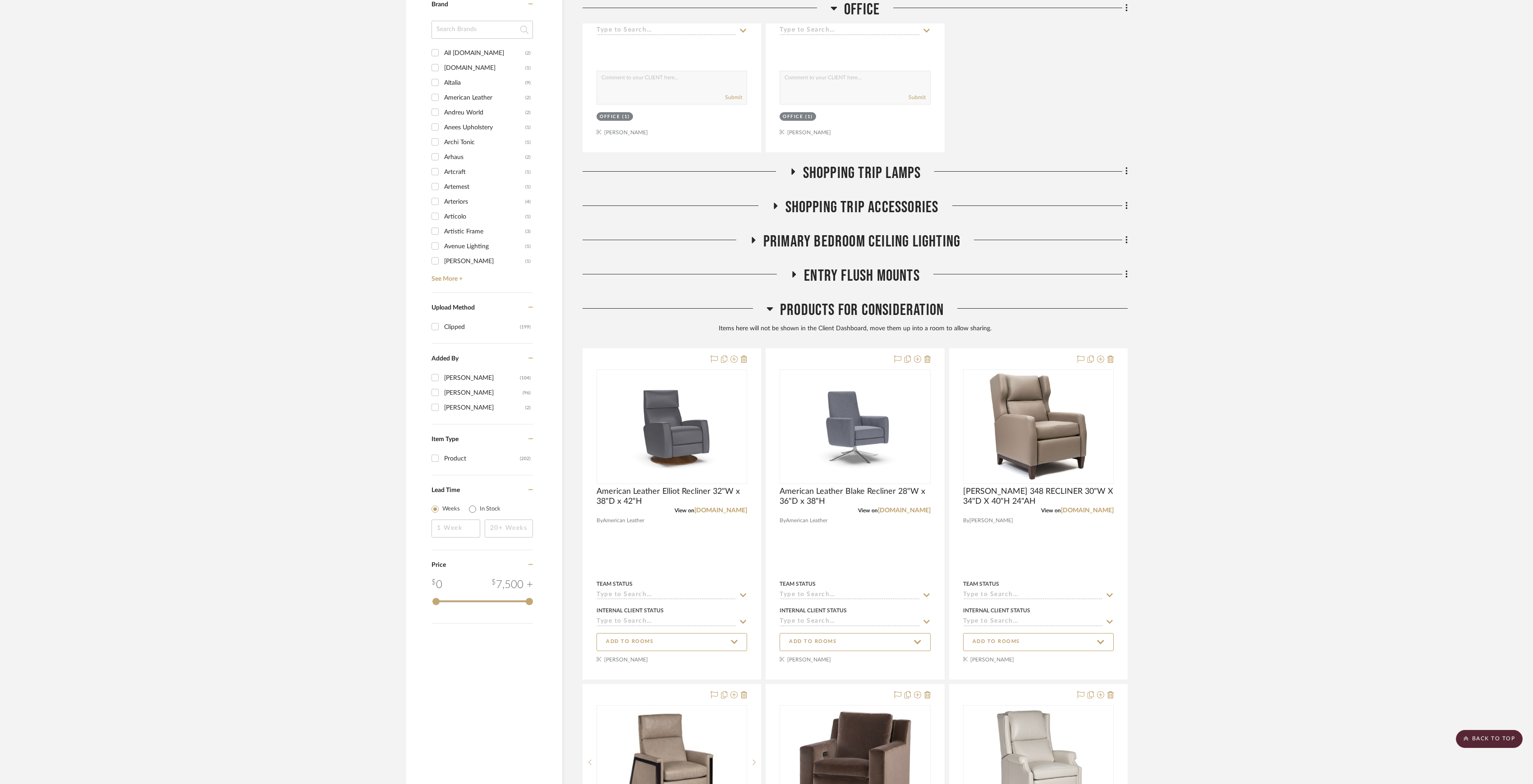
click at [850, 314] on span "Products For Consideration" at bounding box center [862, 310] width 164 height 19
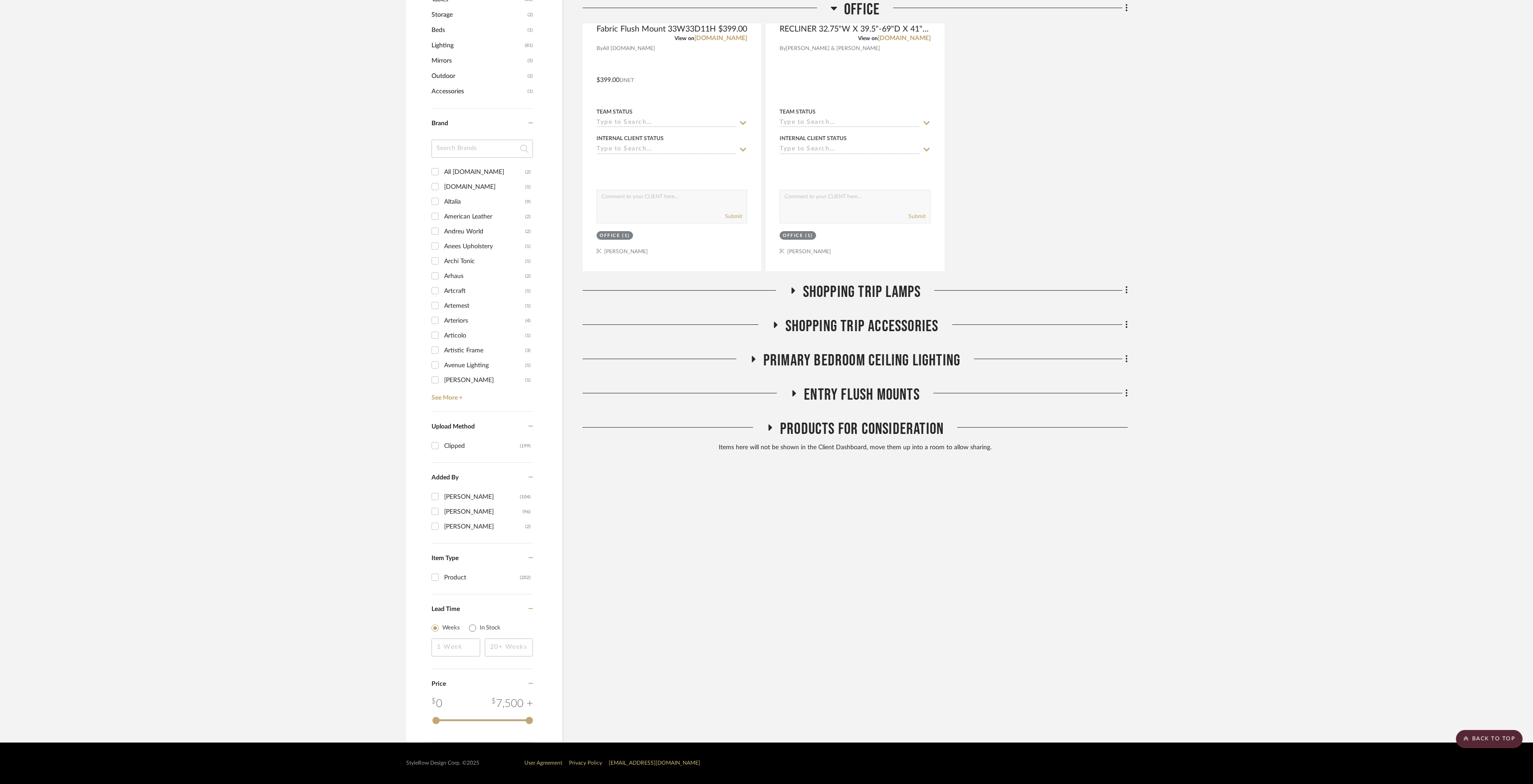
click at [846, 433] on span "Products For Consideration" at bounding box center [862, 429] width 164 height 19
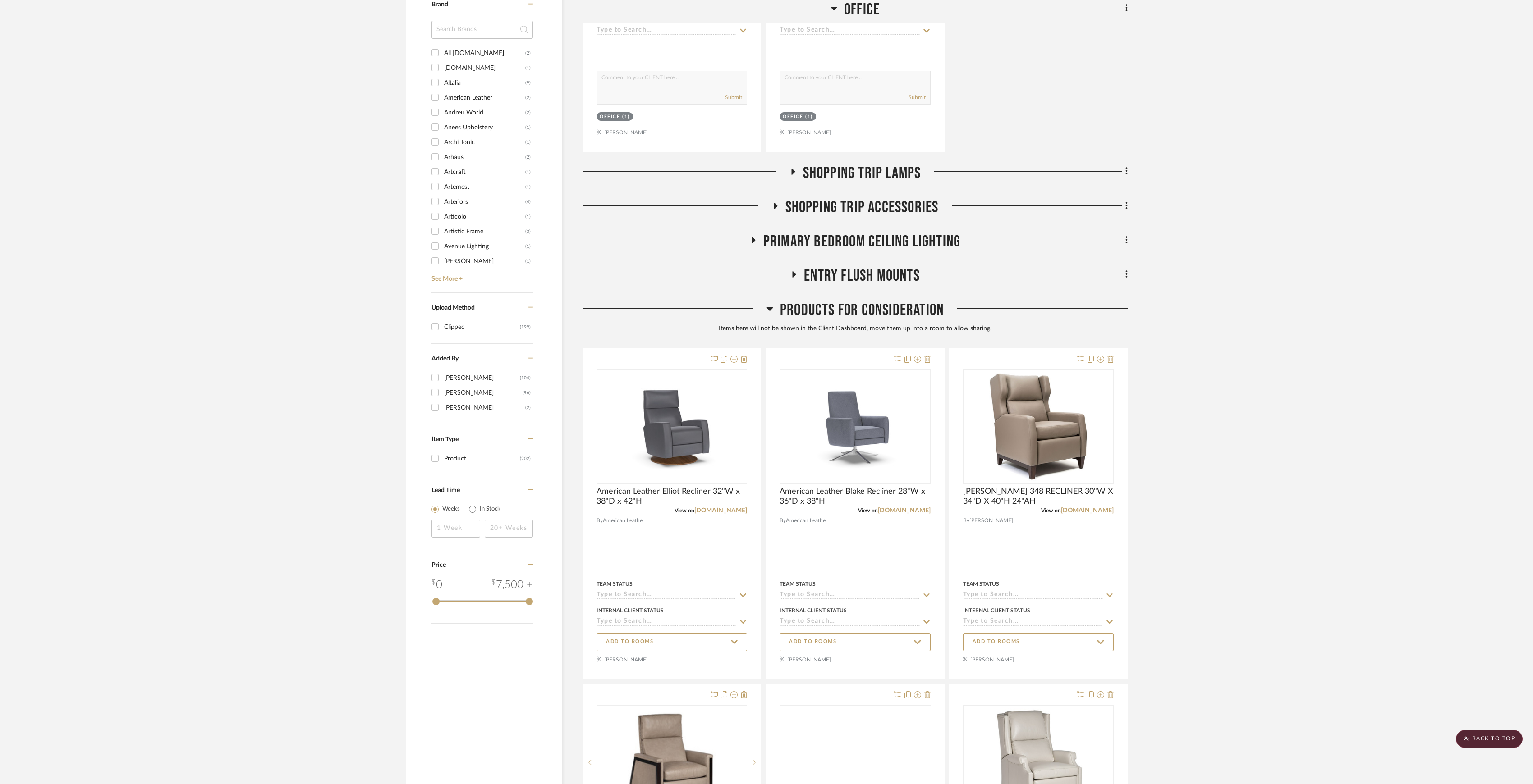
scroll to position [1329, 0]
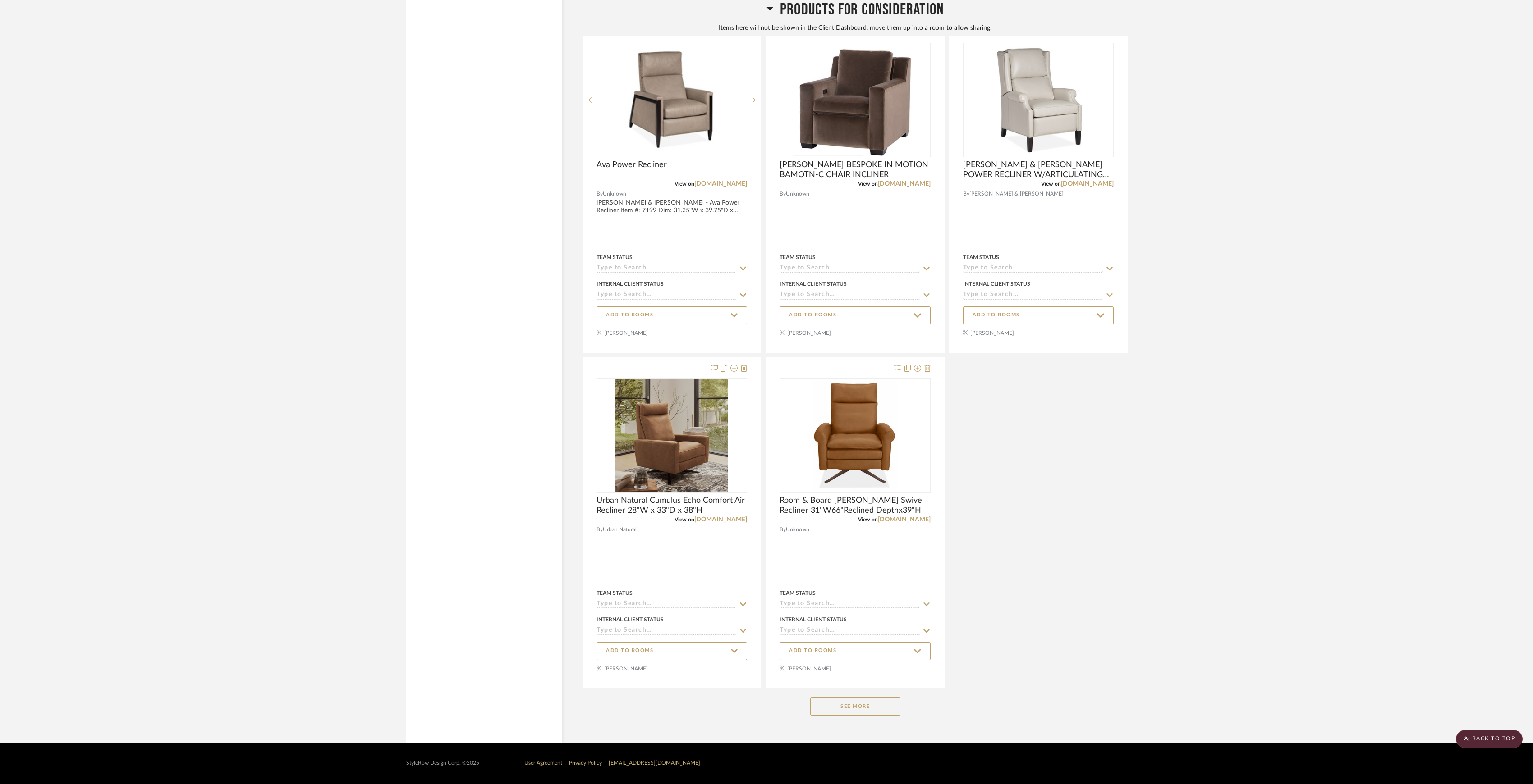
click at [873, 709] on button "See More" at bounding box center [855, 706] width 90 height 18
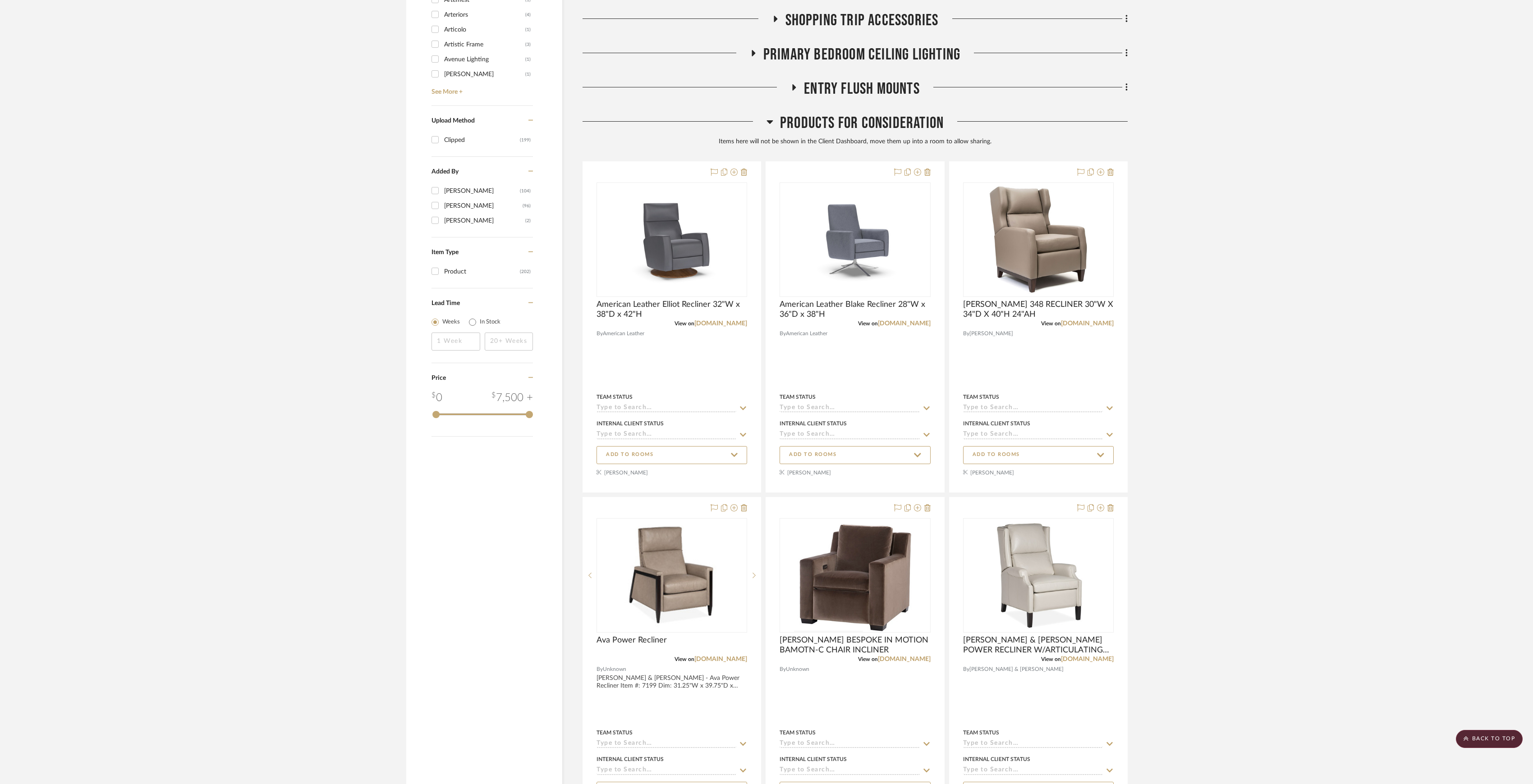
scroll to position [547, 0]
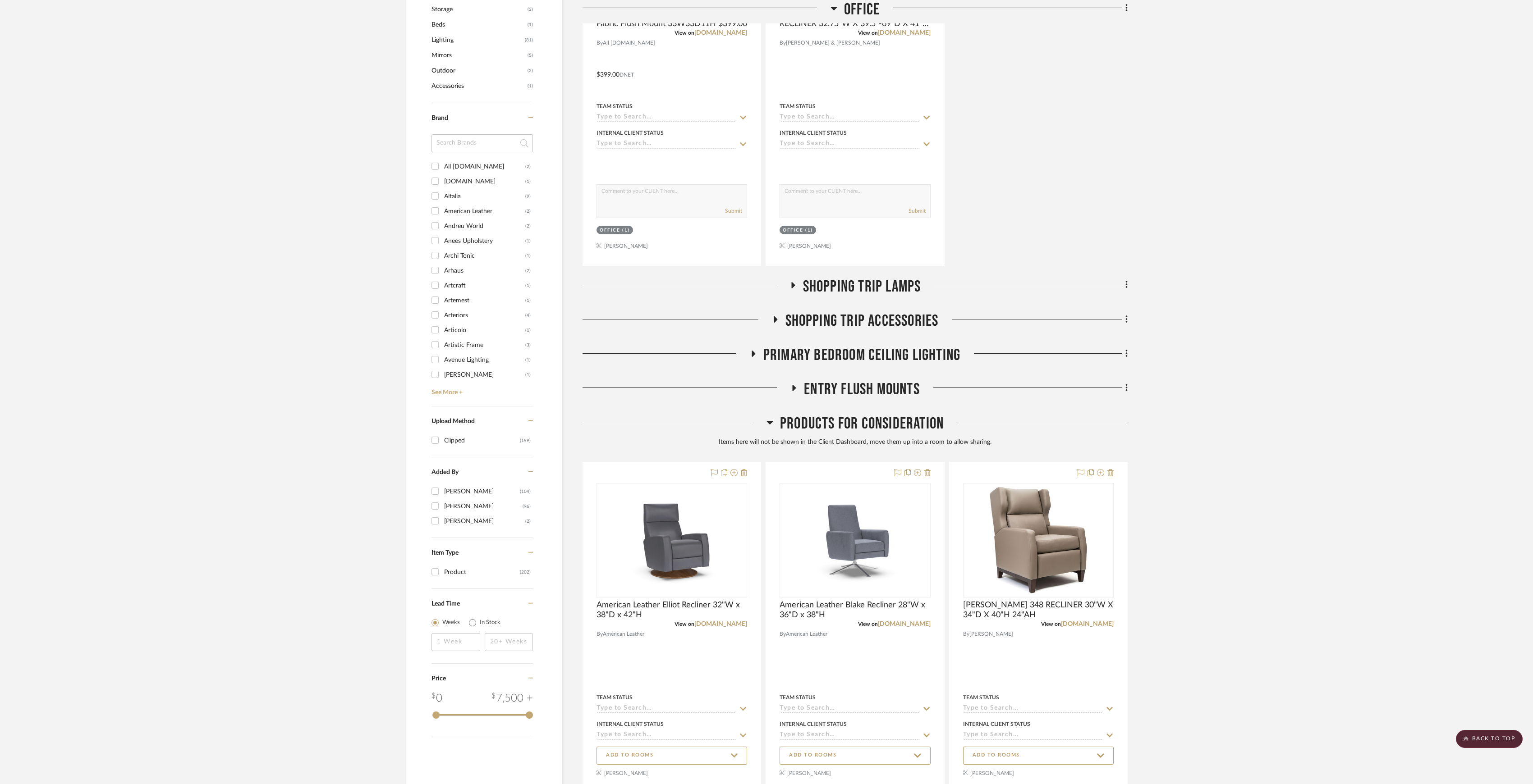
click at [875, 425] on span "Products For Consideration" at bounding box center [862, 424] width 164 height 19
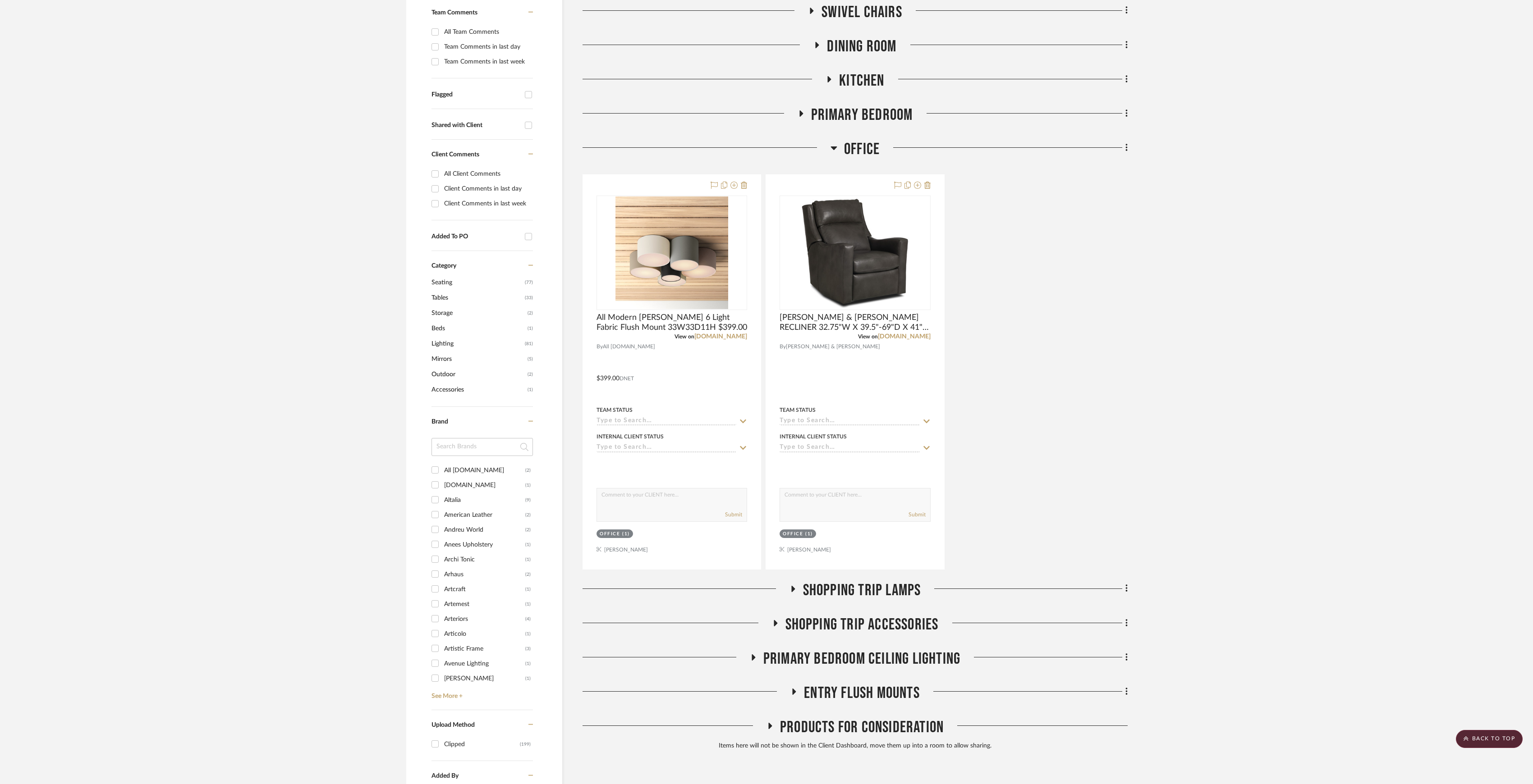
scroll to position [123, 0]
